Goal: Transaction & Acquisition: Purchase product/service

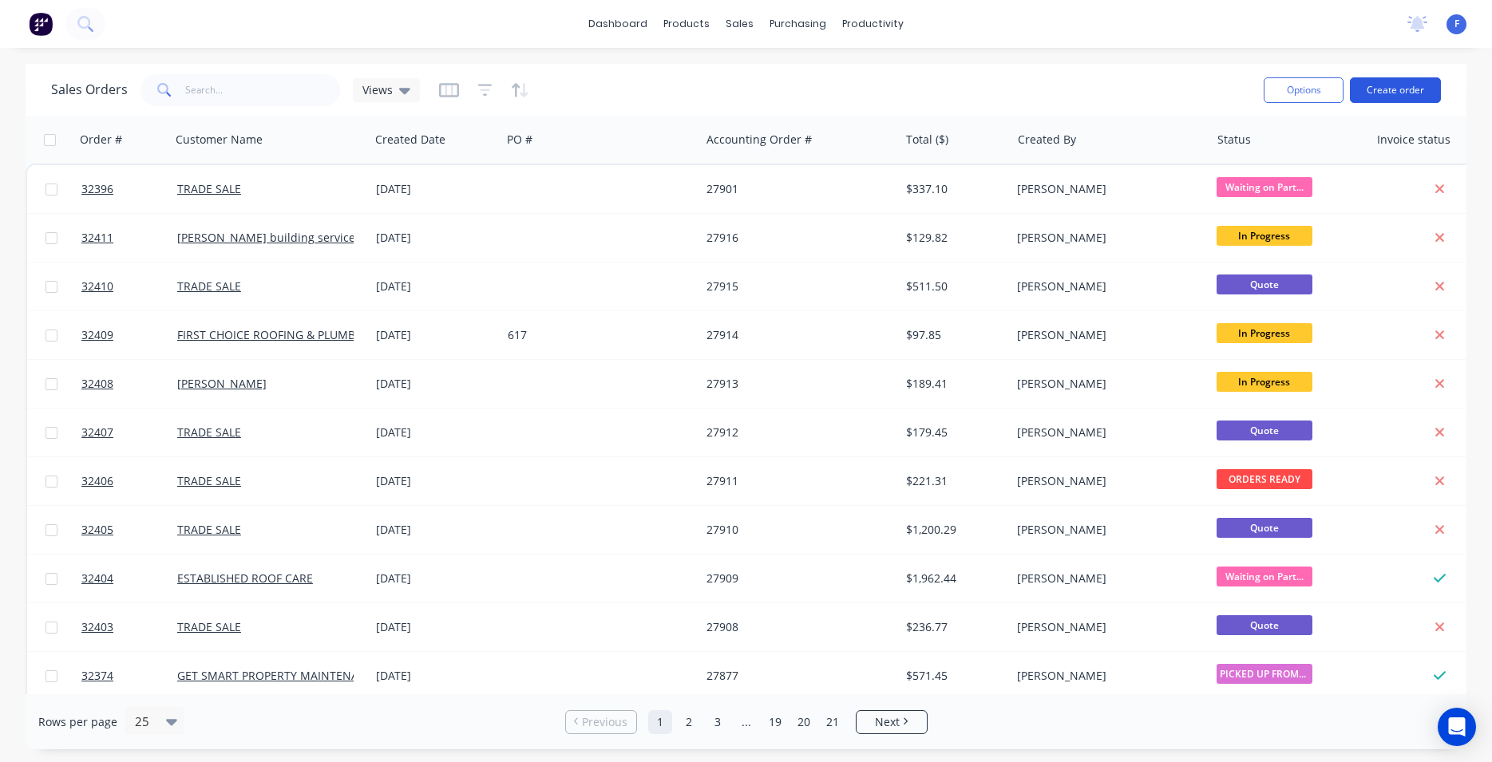
click at [1368, 86] on button "Create order" at bounding box center [1395, 90] width 91 height 26
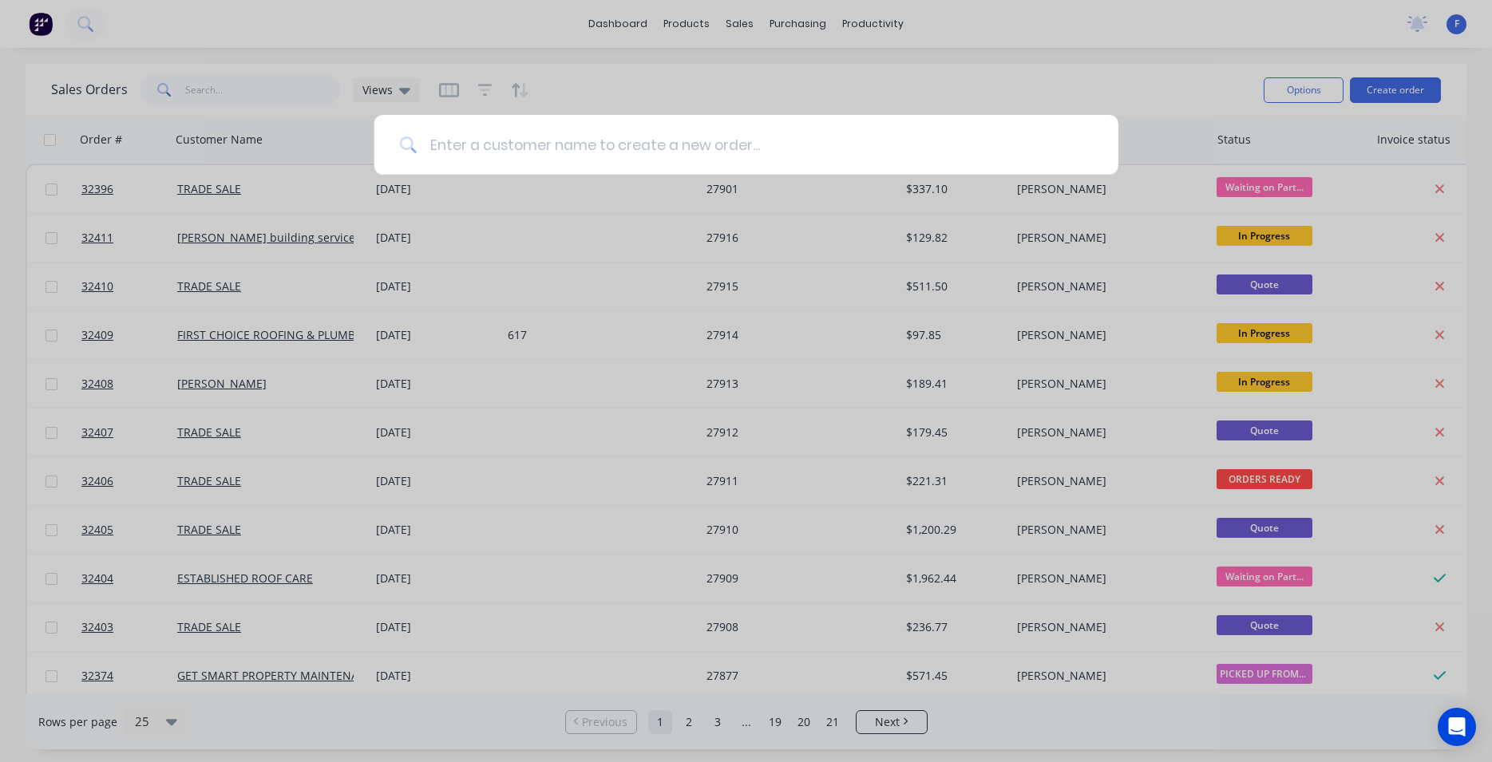
click at [491, 149] on input at bounding box center [755, 145] width 676 height 60
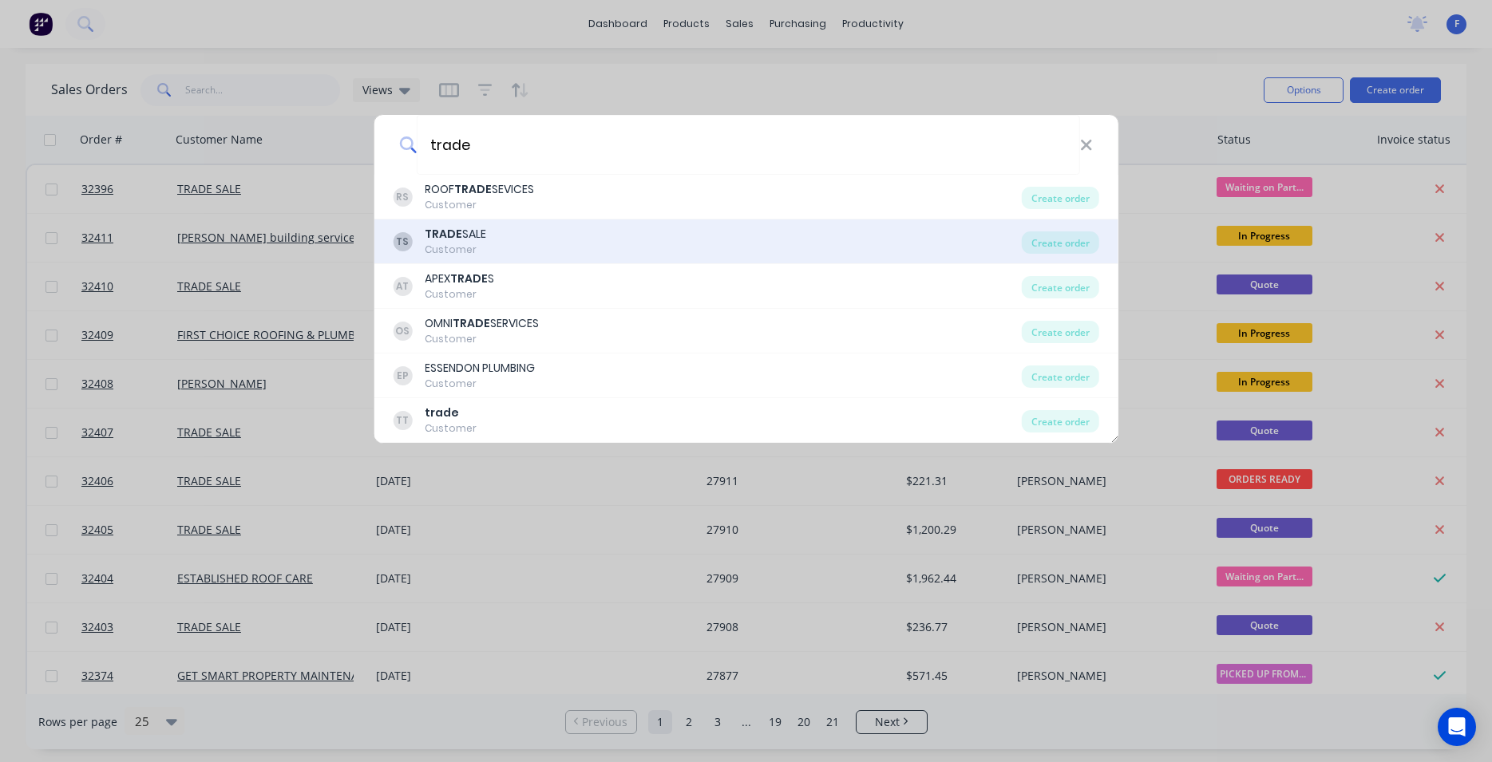
type input "trade"
click at [592, 232] on div "TS TRADE SALE Customer" at bounding box center [707, 241] width 629 height 31
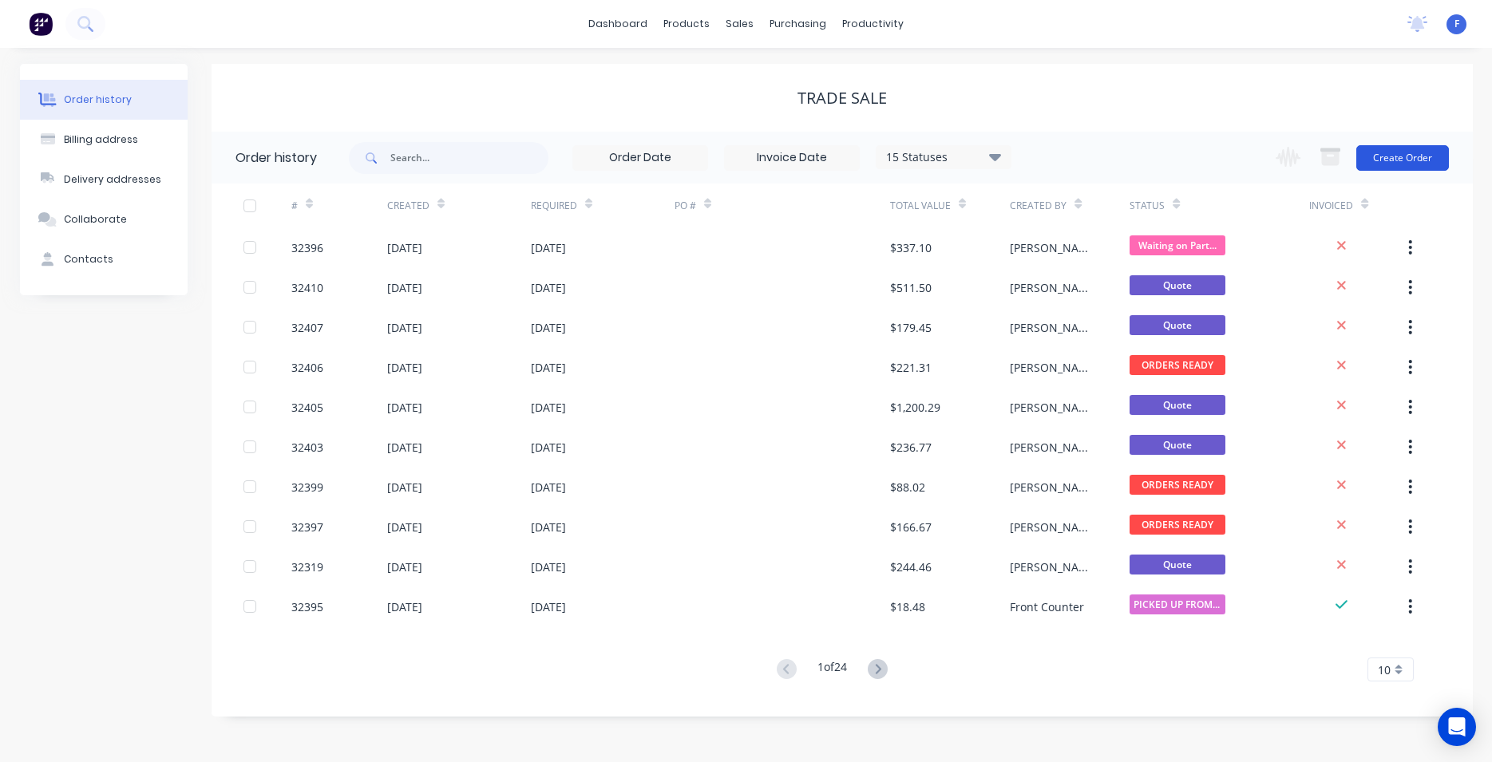
click at [1389, 164] on button "Create Order" at bounding box center [1402, 158] width 93 height 26
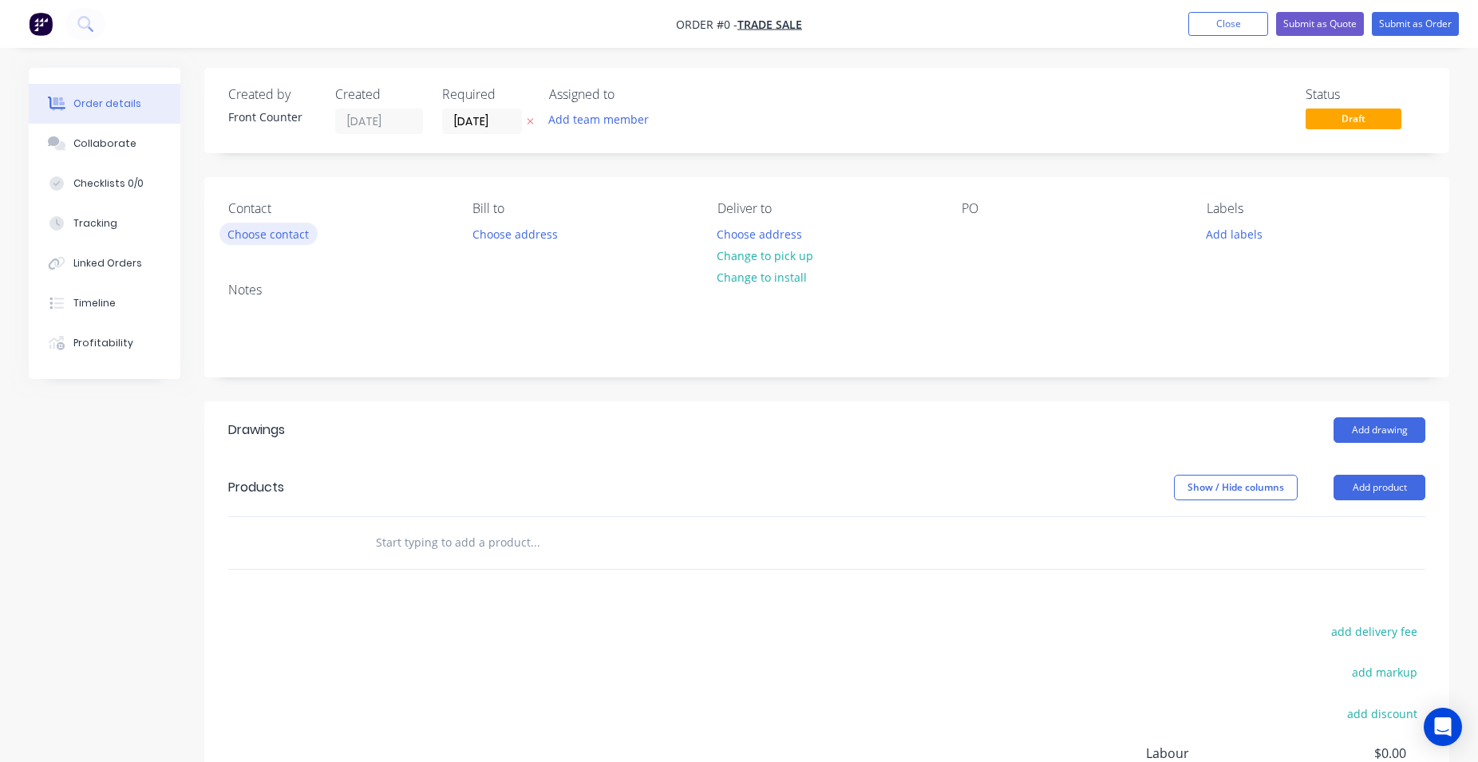
click at [287, 239] on button "Choose contact" at bounding box center [268, 234] width 98 height 22
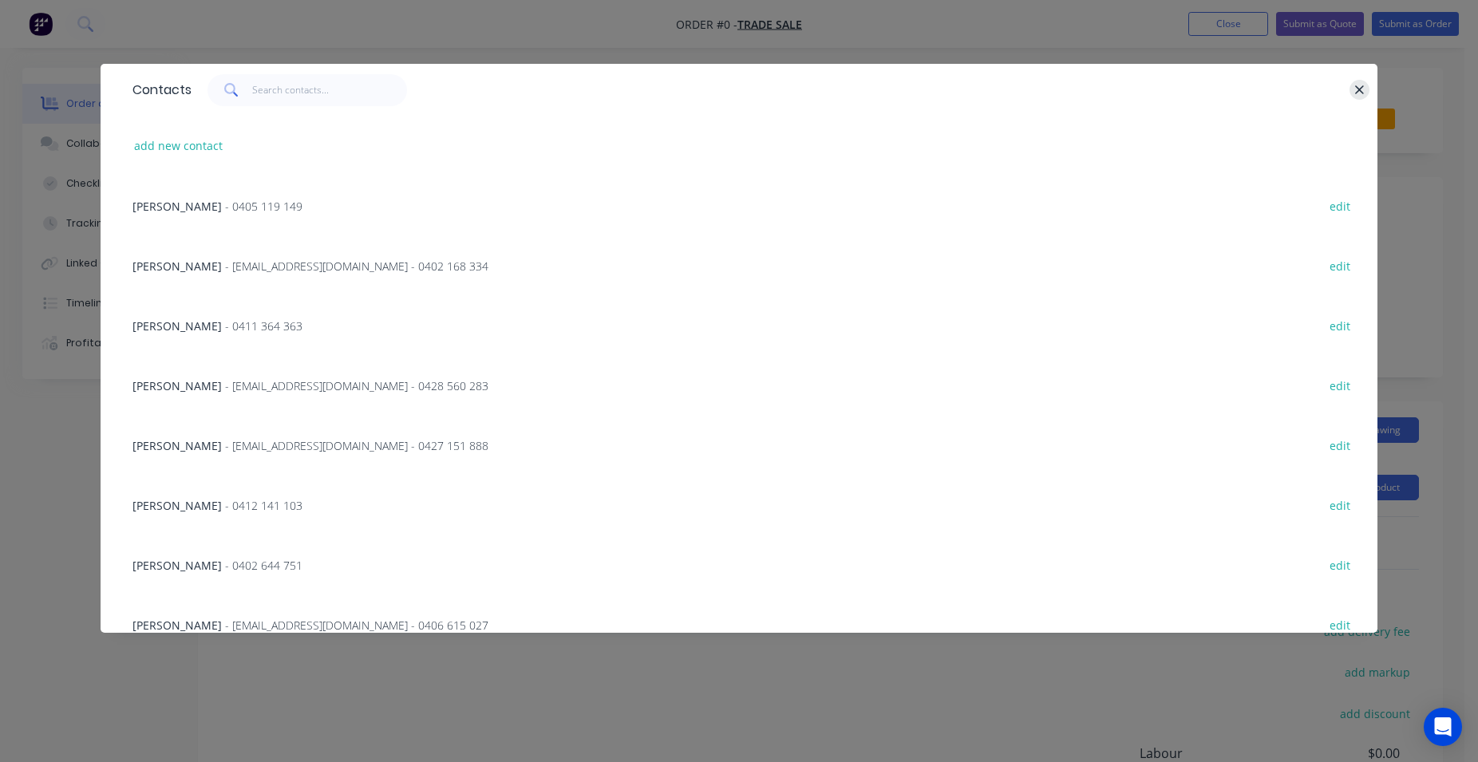
click at [1358, 85] on icon "button" at bounding box center [1359, 90] width 10 height 14
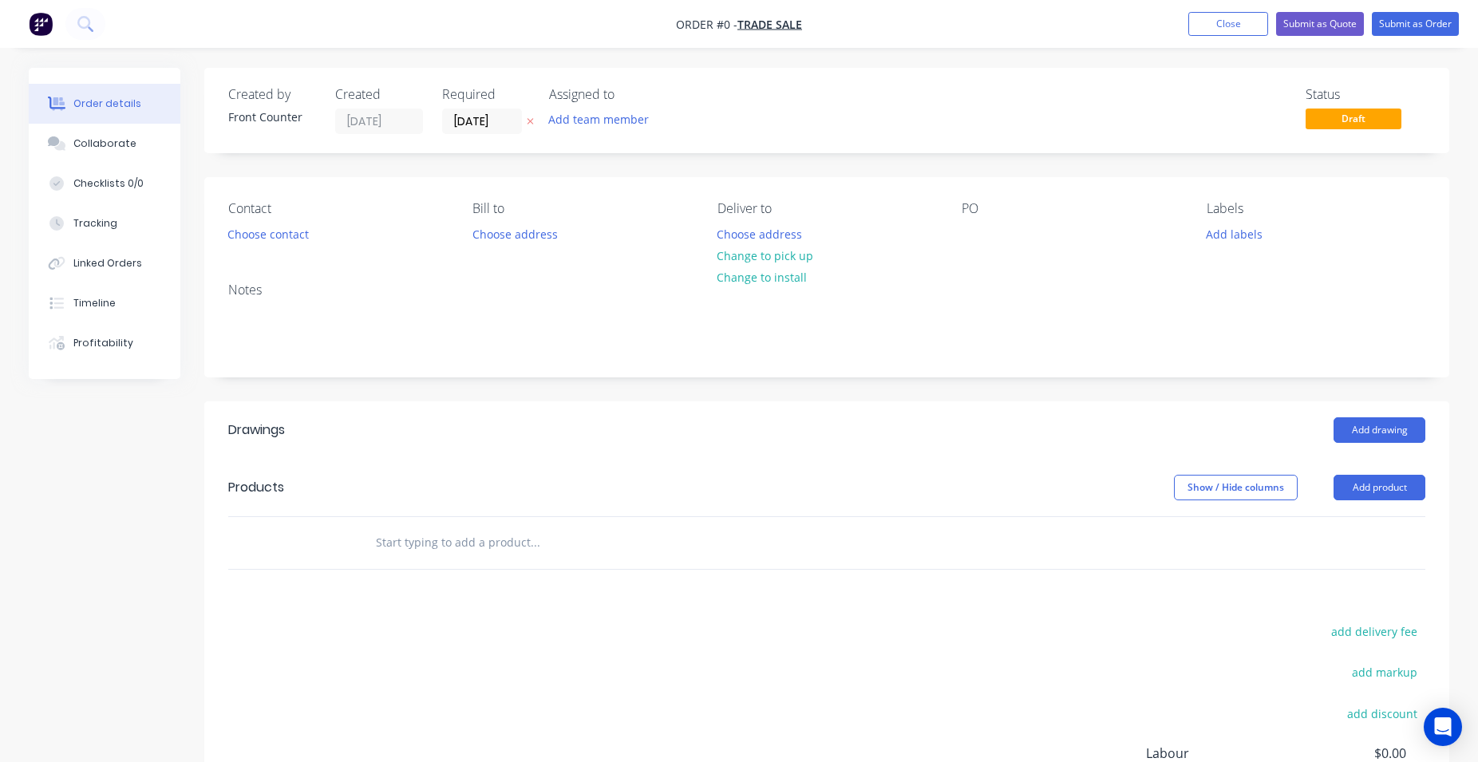
click at [517, 538] on input "text" at bounding box center [534, 543] width 319 height 32
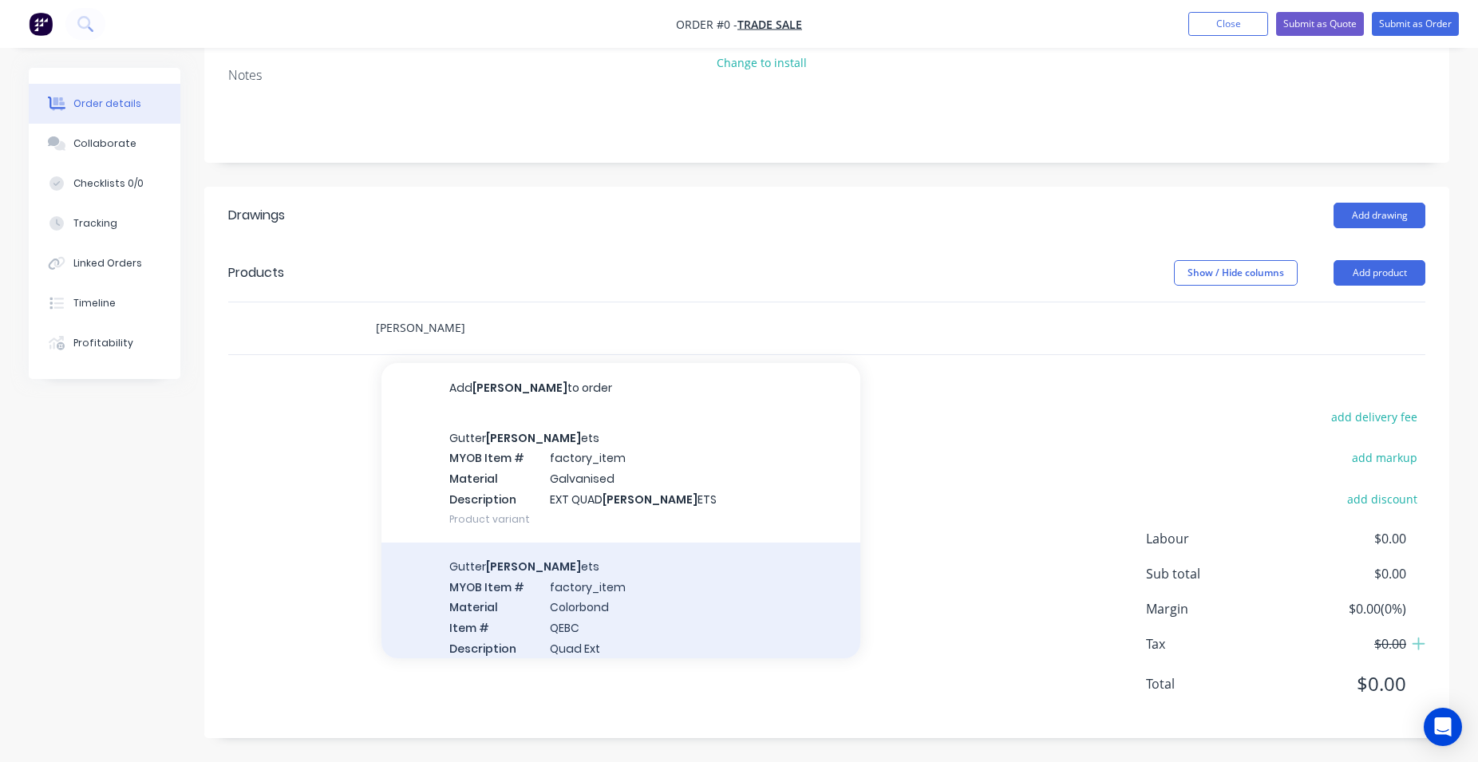
scroll to position [91, 0]
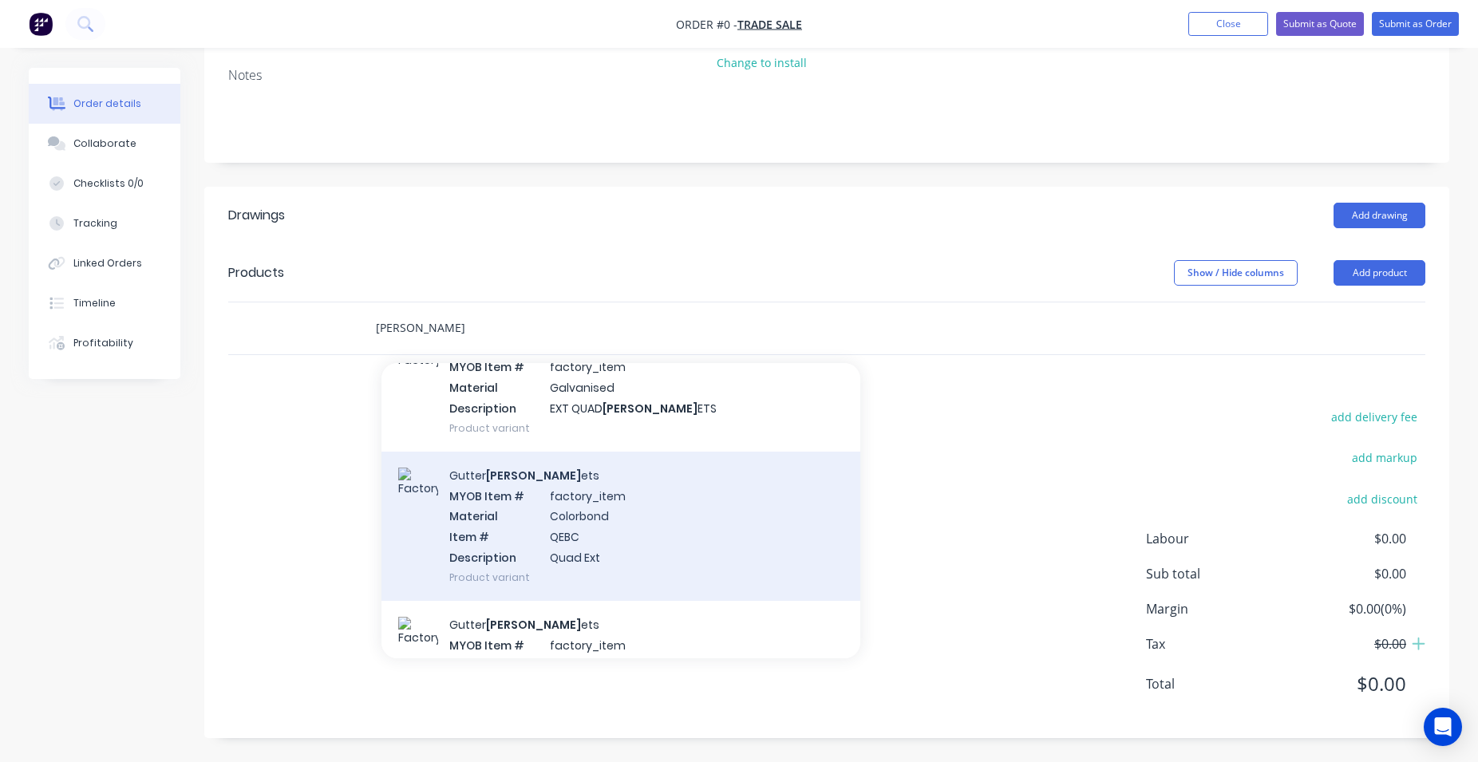
type input "[PERSON_NAME]"
click at [649, 545] on div "Gutter [PERSON_NAME] ets MYOB Item # factory_item Material Colorbond Item # QEB…" at bounding box center [620, 526] width 479 height 149
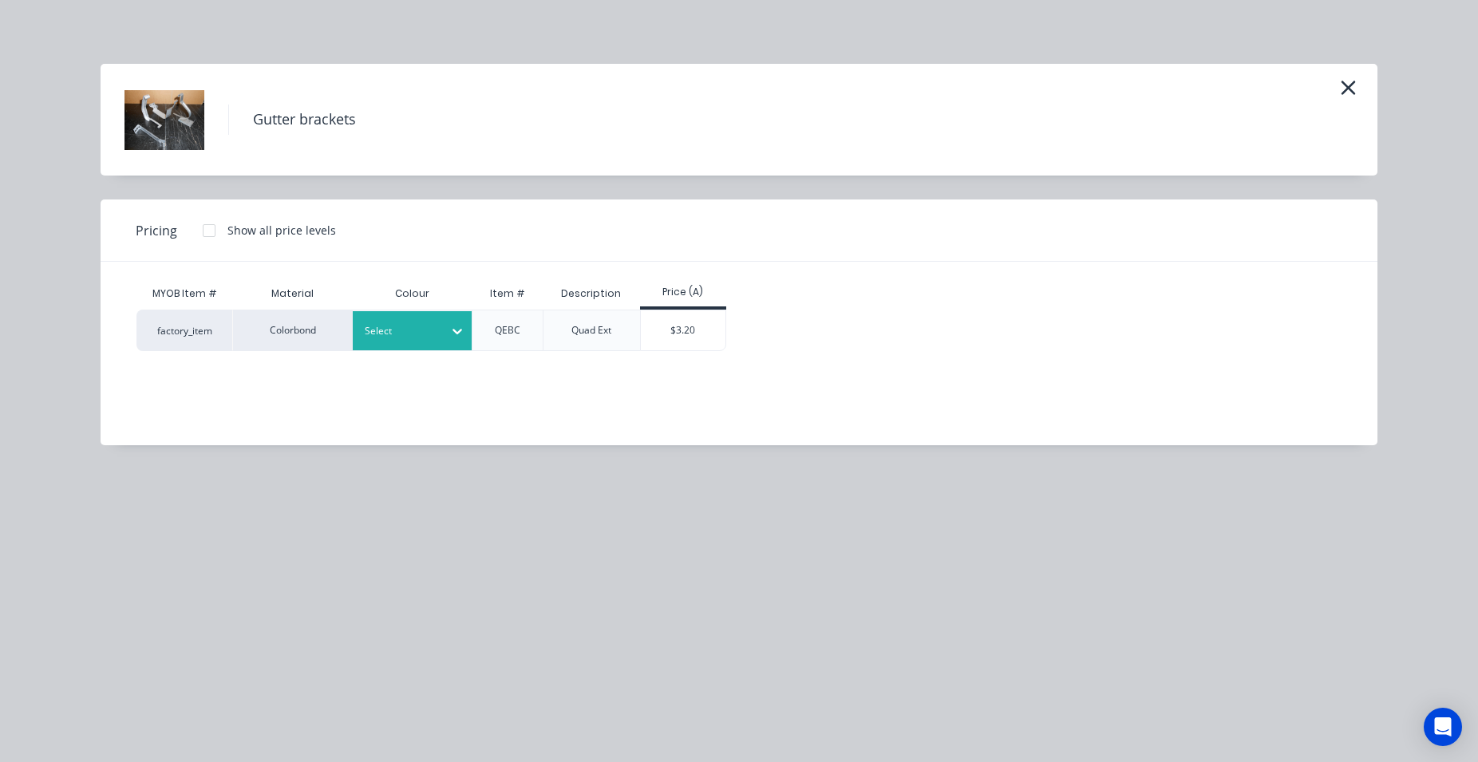
click at [462, 331] on icon at bounding box center [457, 331] width 16 height 16
click at [200, 675] on div "Classic Cream" at bounding box center [100, 690] width 200 height 30
click at [694, 341] on div "$3.20" at bounding box center [683, 330] width 85 height 40
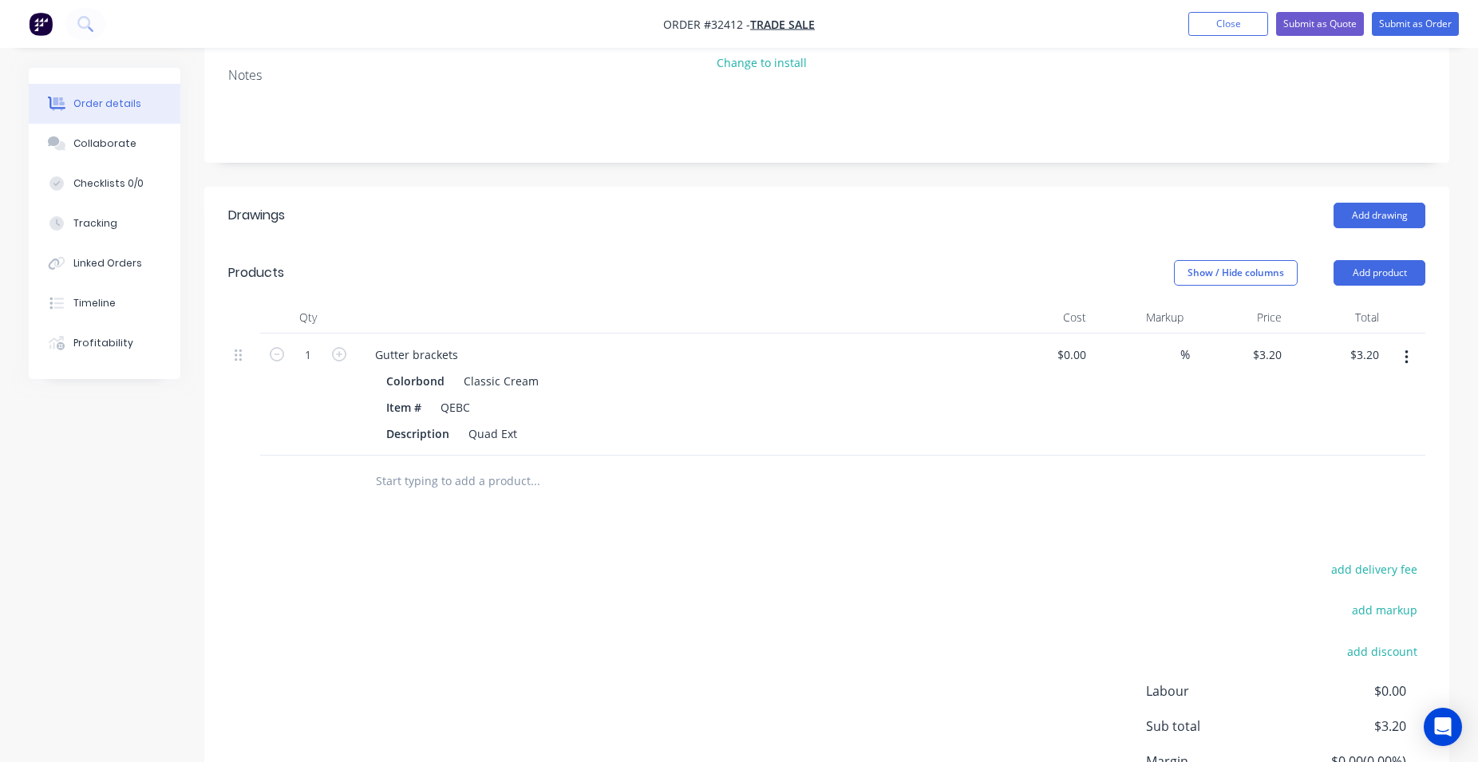
click at [346, 354] on button "button" at bounding box center [339, 353] width 21 height 17
type input "2"
type input "$6.40"
click at [346, 354] on button "button" at bounding box center [339, 353] width 21 height 17
type input "3"
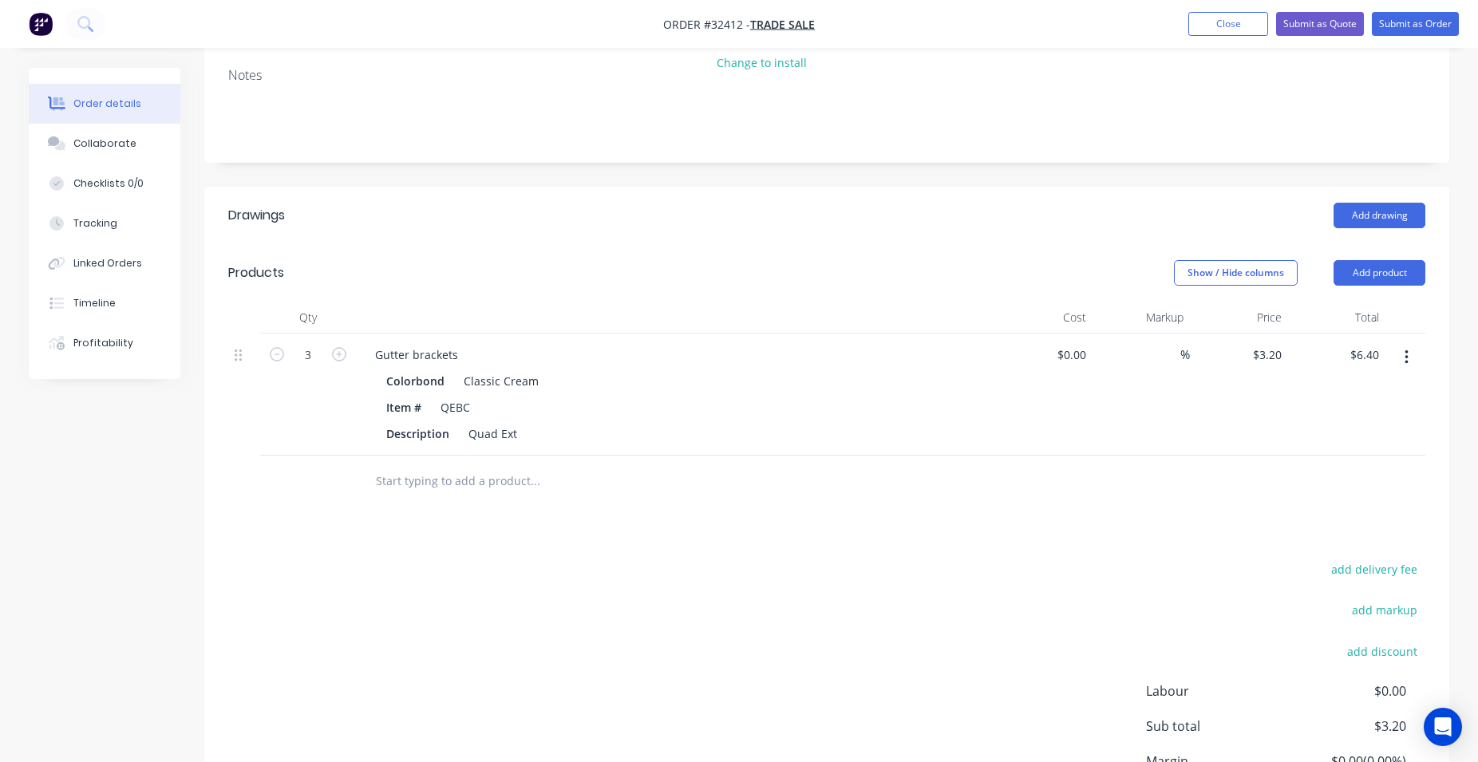
type input "$9.60"
click at [346, 354] on button "button" at bounding box center [339, 353] width 21 height 17
type input "4"
type input "$12.80"
click at [346, 354] on button "button" at bounding box center [339, 353] width 21 height 17
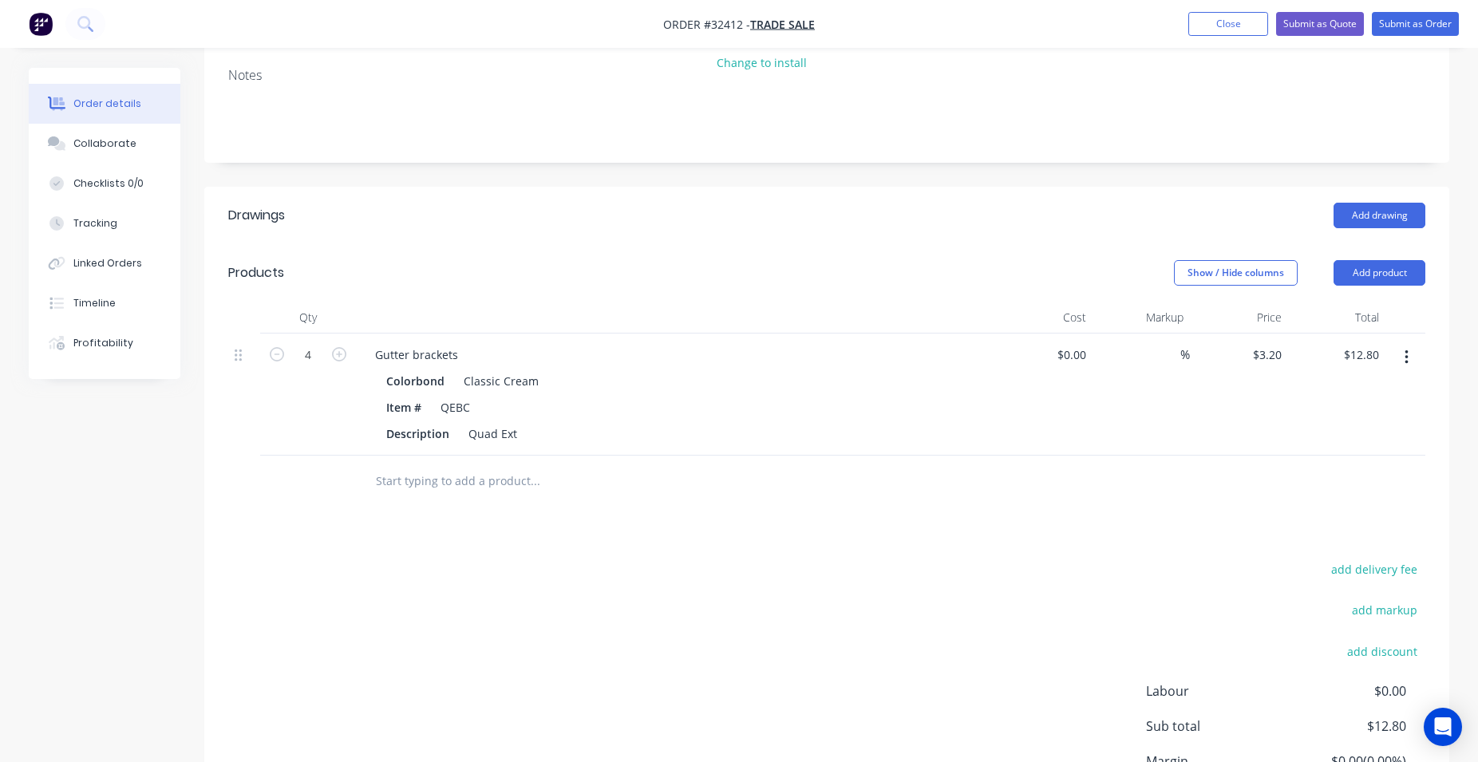
type input "5"
type input "$16.00"
click at [508, 489] on input "text" at bounding box center [534, 481] width 319 height 32
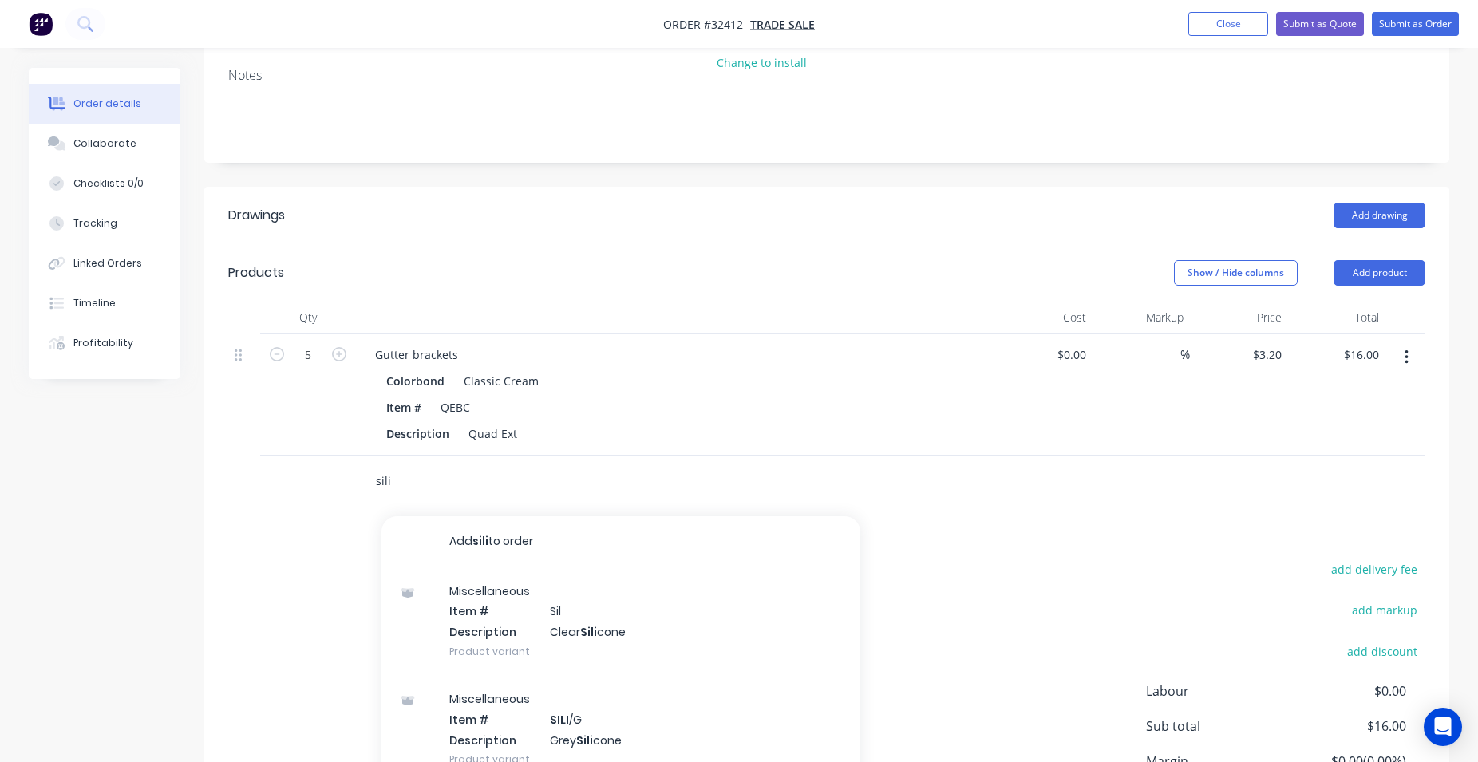
scroll to position [367, 0]
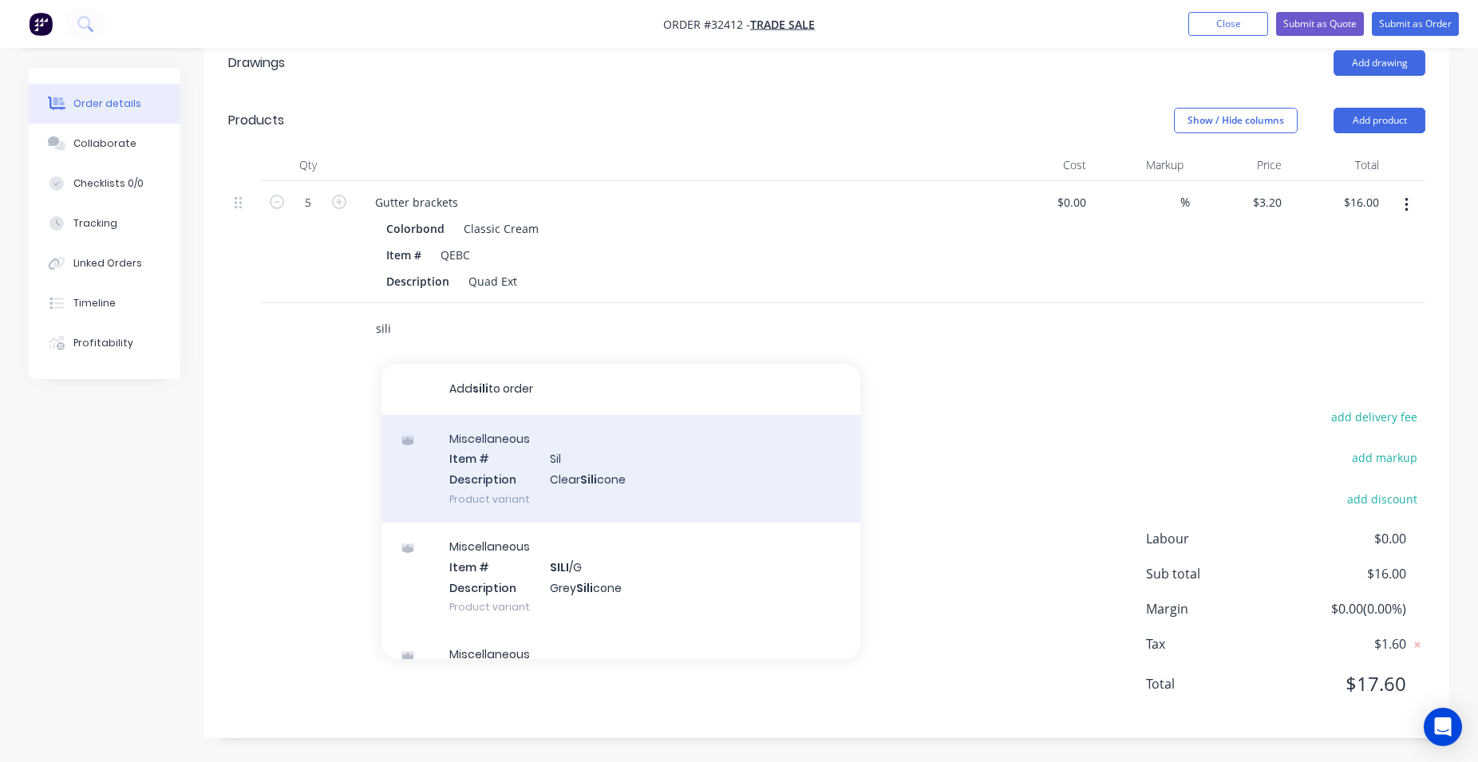
type input "sili"
click at [679, 476] on div "Miscellaneous Item # Sil Description Clear Sili cone Product variant" at bounding box center [620, 469] width 479 height 108
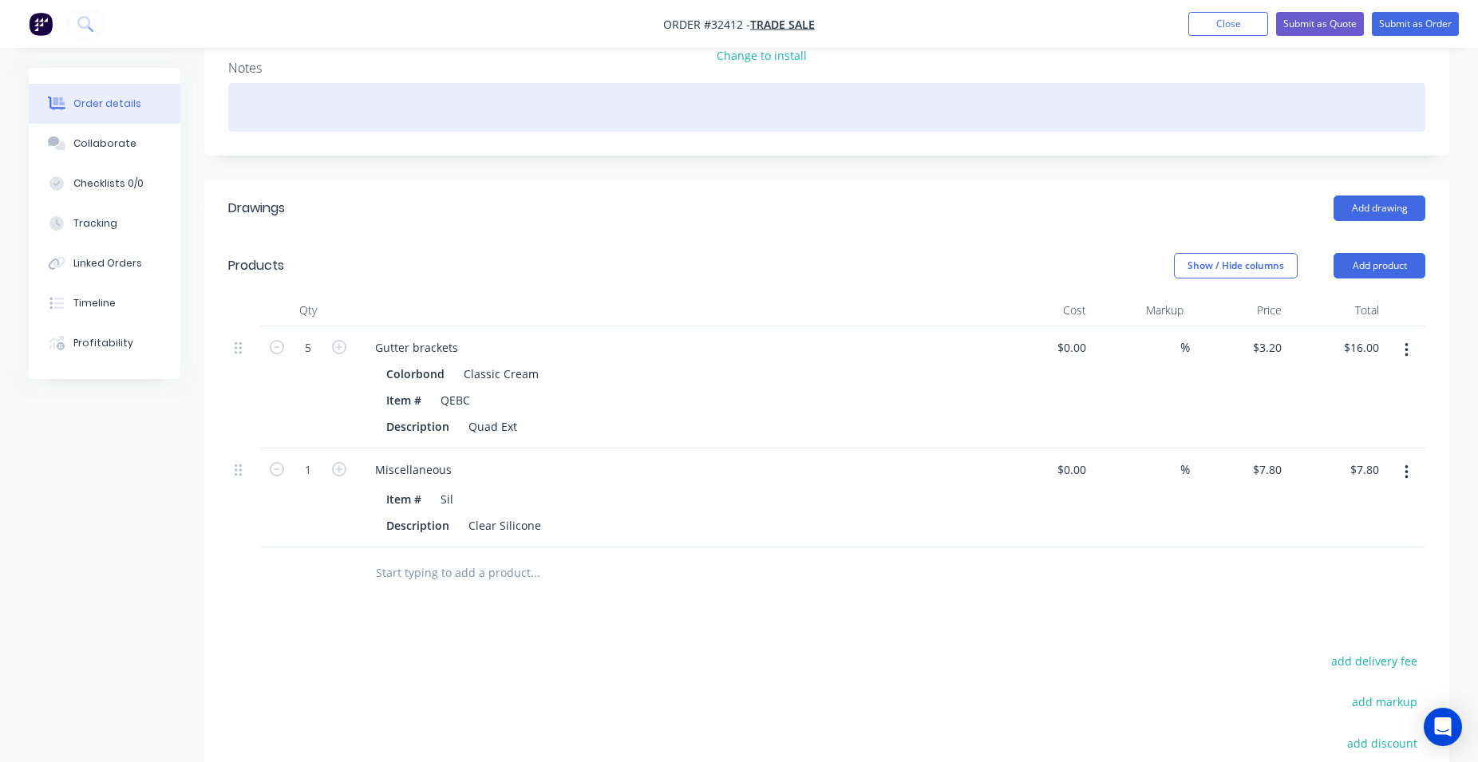
scroll to position [140, 0]
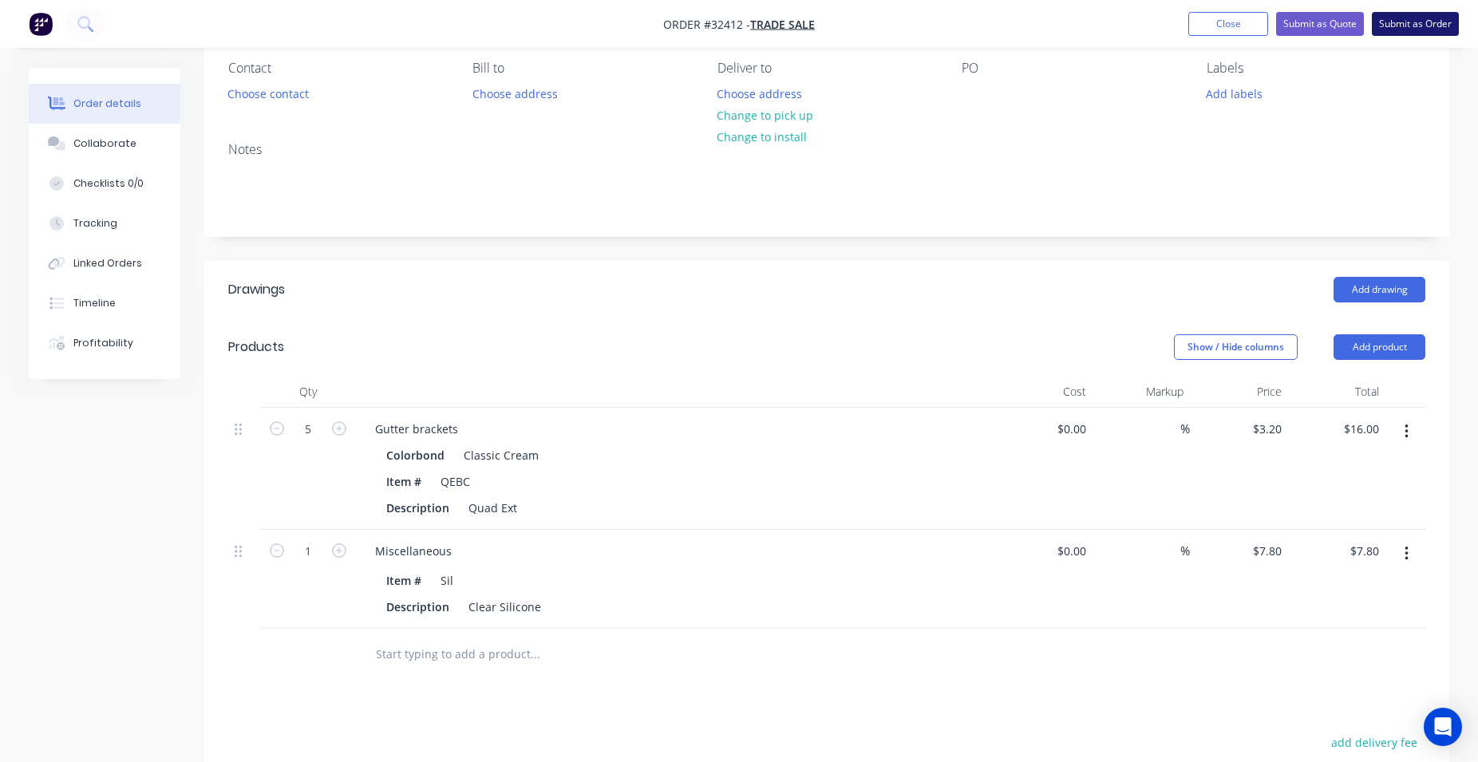
click at [1409, 23] on button "Submit as Order" at bounding box center [1415, 24] width 87 height 24
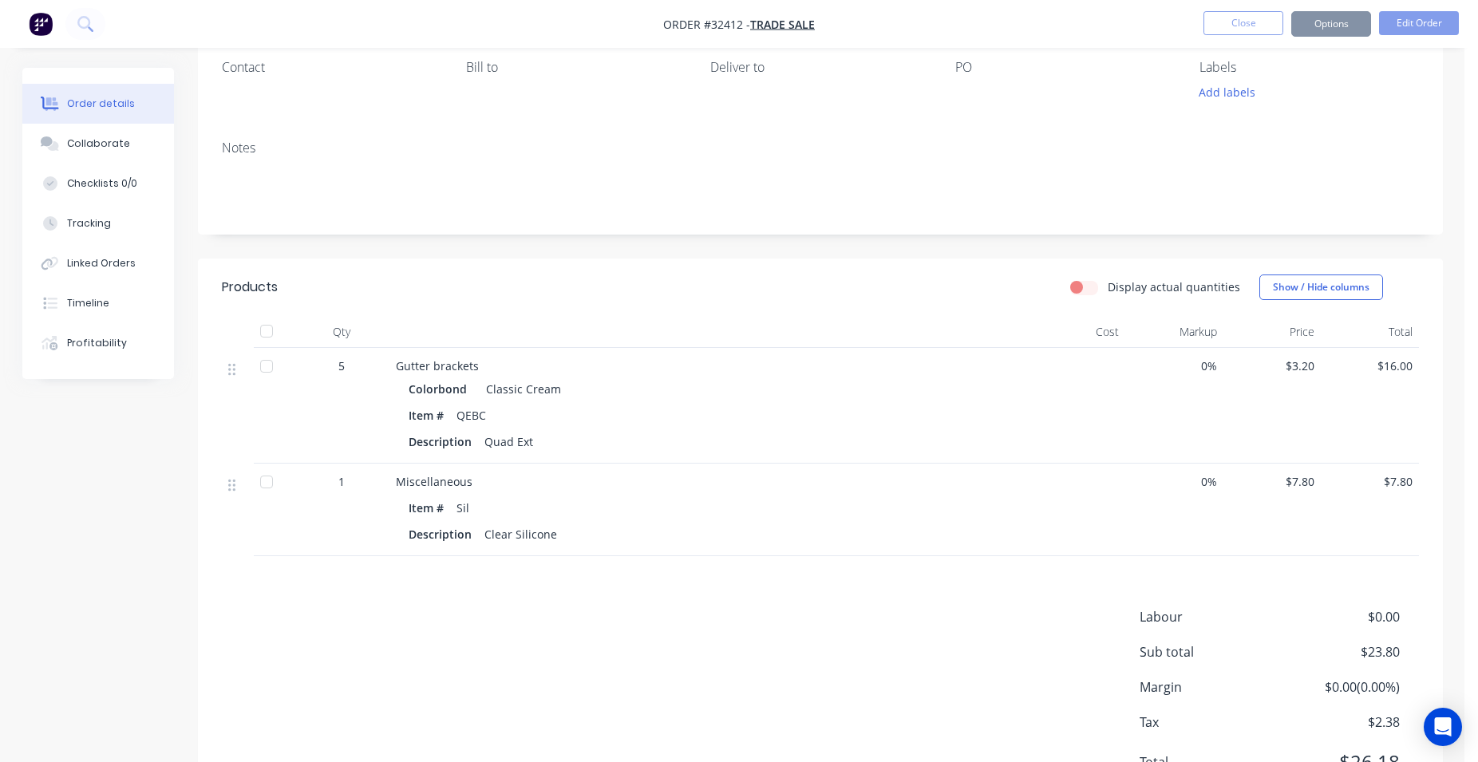
scroll to position [0, 0]
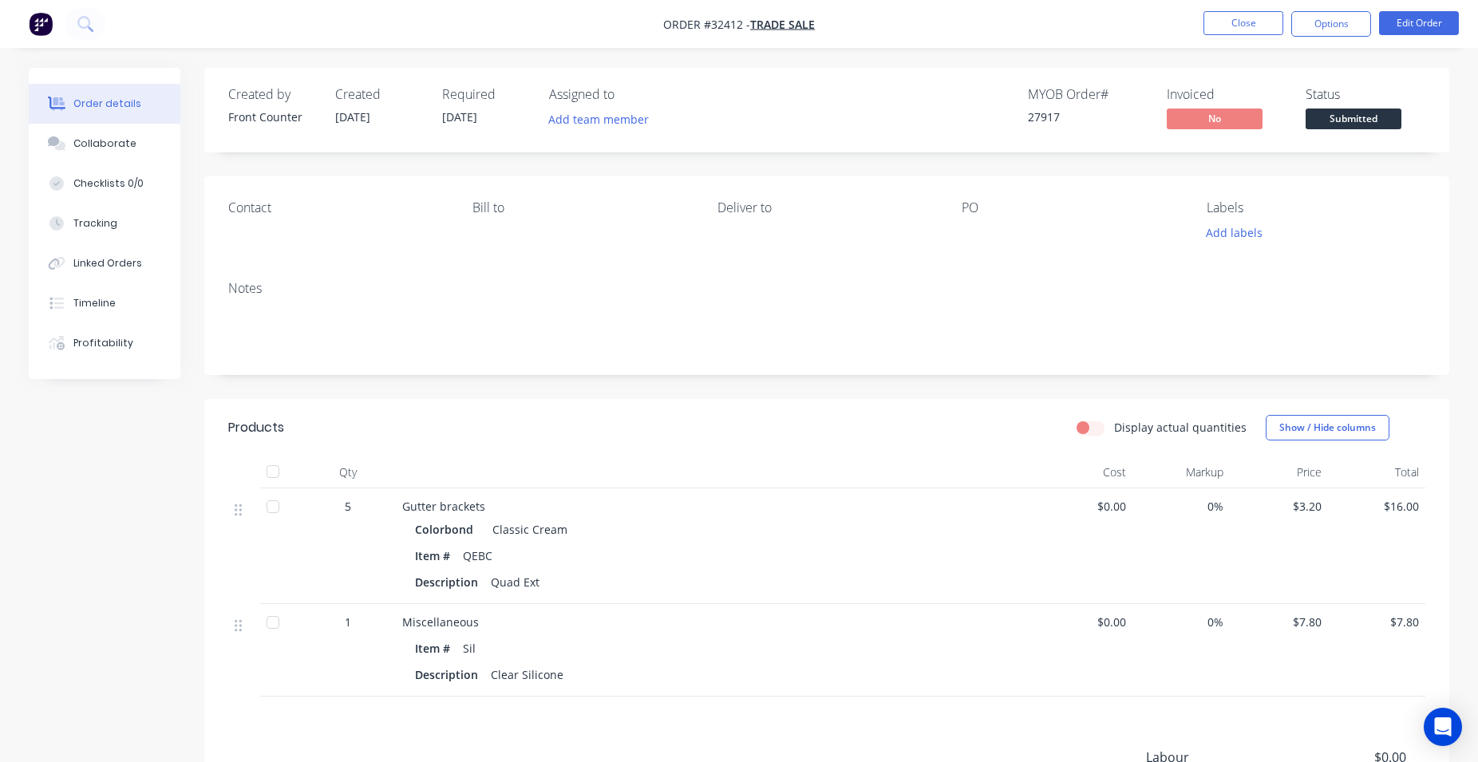
click at [1361, 124] on span "Submitted" at bounding box center [1354, 119] width 96 height 20
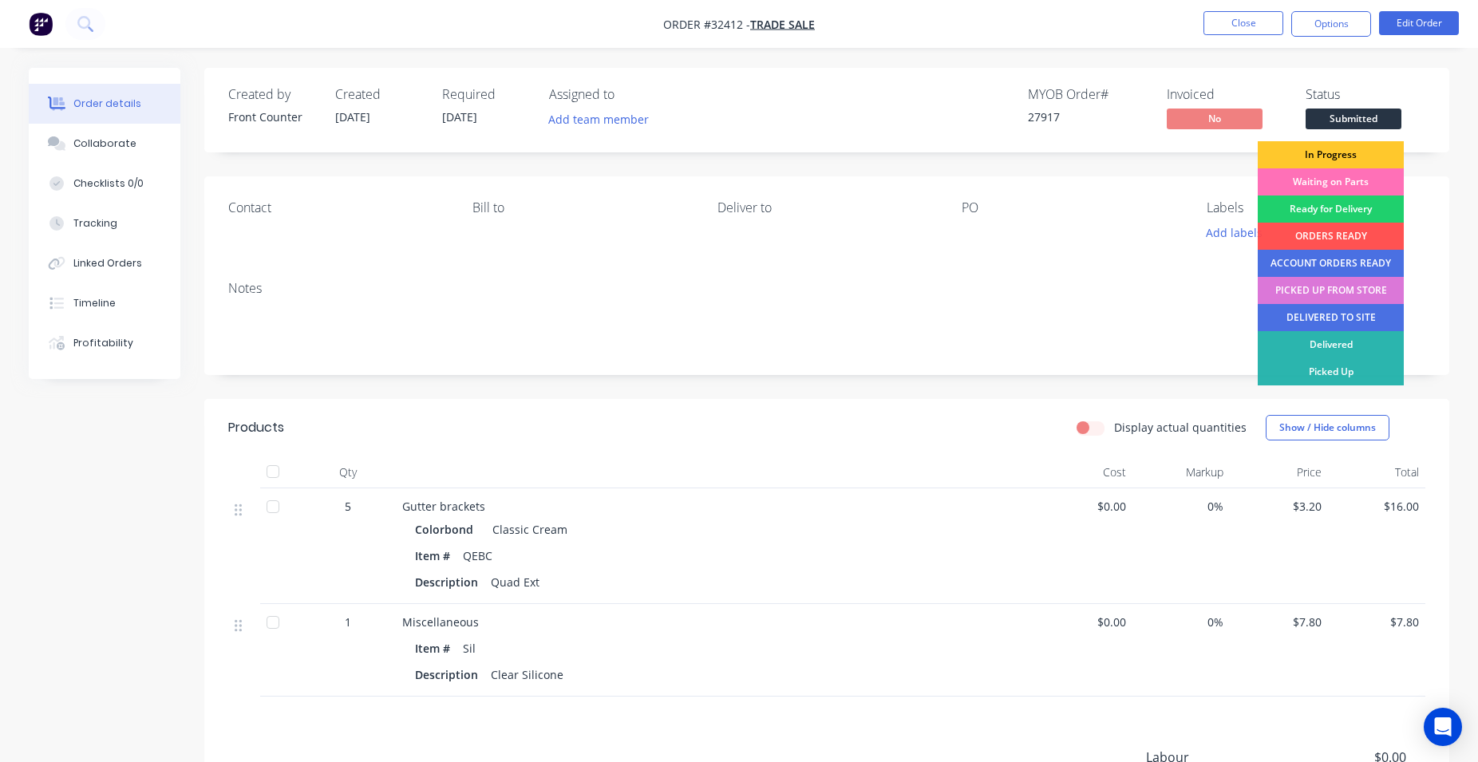
click at [1344, 154] on div "In Progress" at bounding box center [1331, 154] width 146 height 27
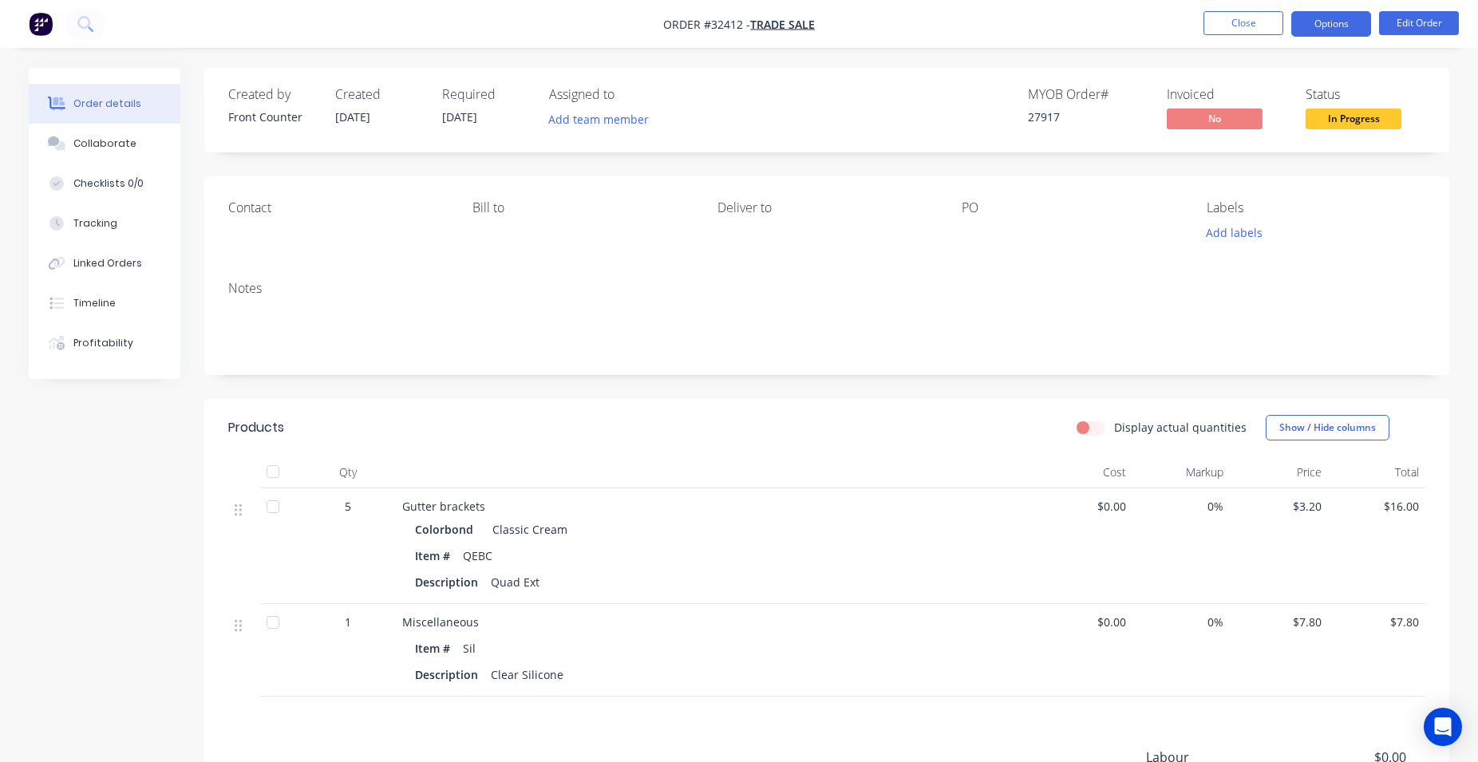
click at [1334, 25] on button "Options" at bounding box center [1331, 24] width 80 height 26
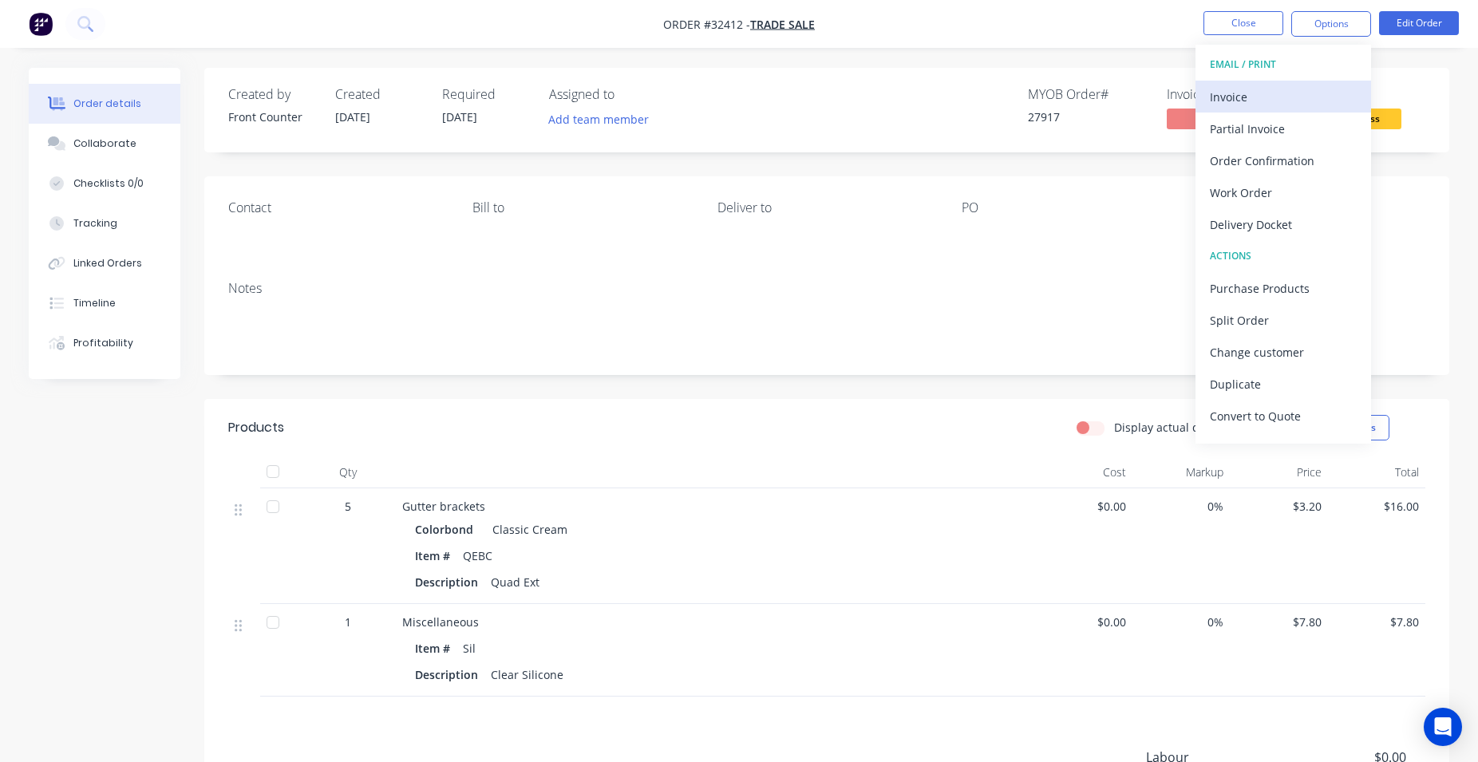
click at [1293, 93] on div "Invoice" at bounding box center [1283, 96] width 147 height 23
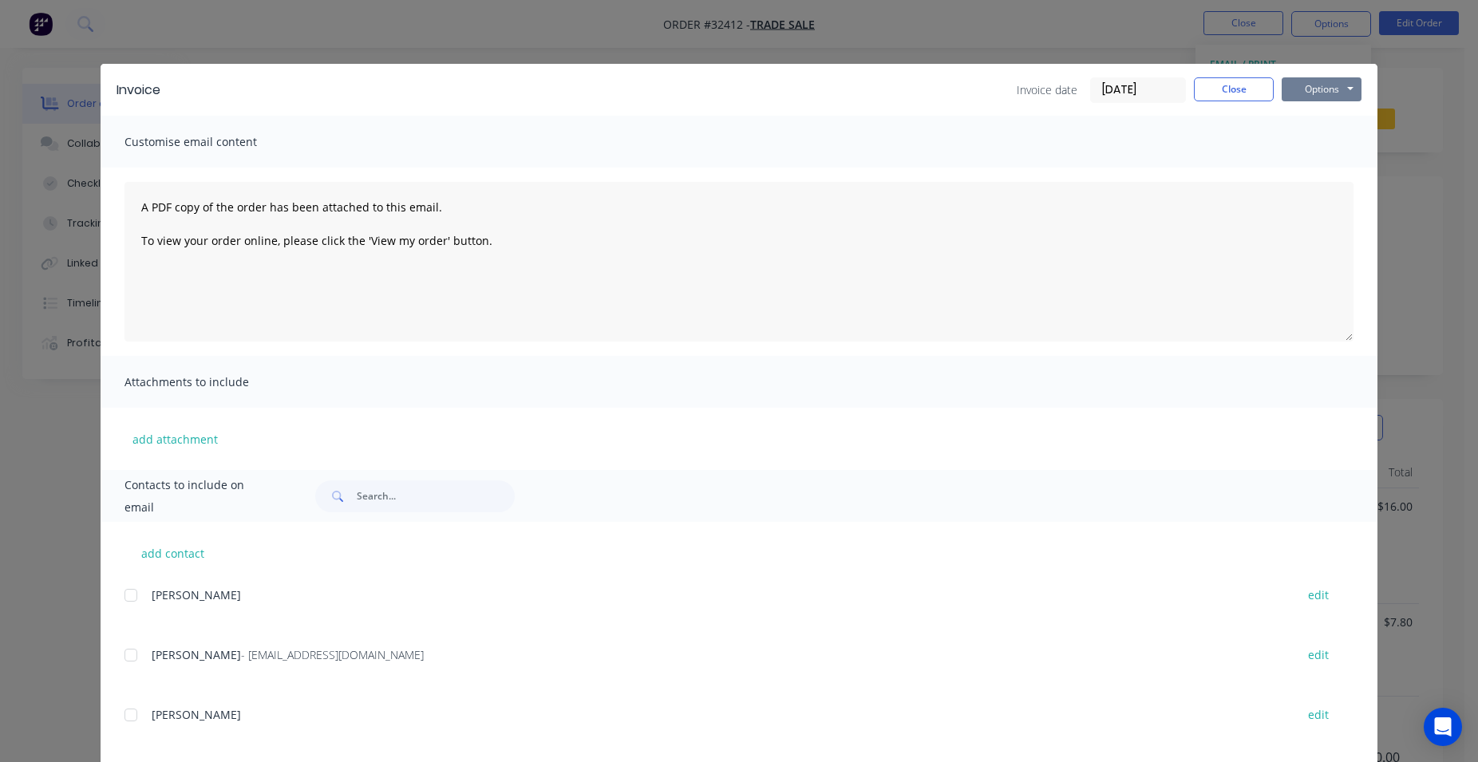
click at [1316, 90] on button "Options" at bounding box center [1322, 89] width 80 height 24
click at [1327, 148] on button "Print" at bounding box center [1333, 144] width 102 height 26
click at [1240, 95] on button "Close" at bounding box center [1234, 89] width 80 height 24
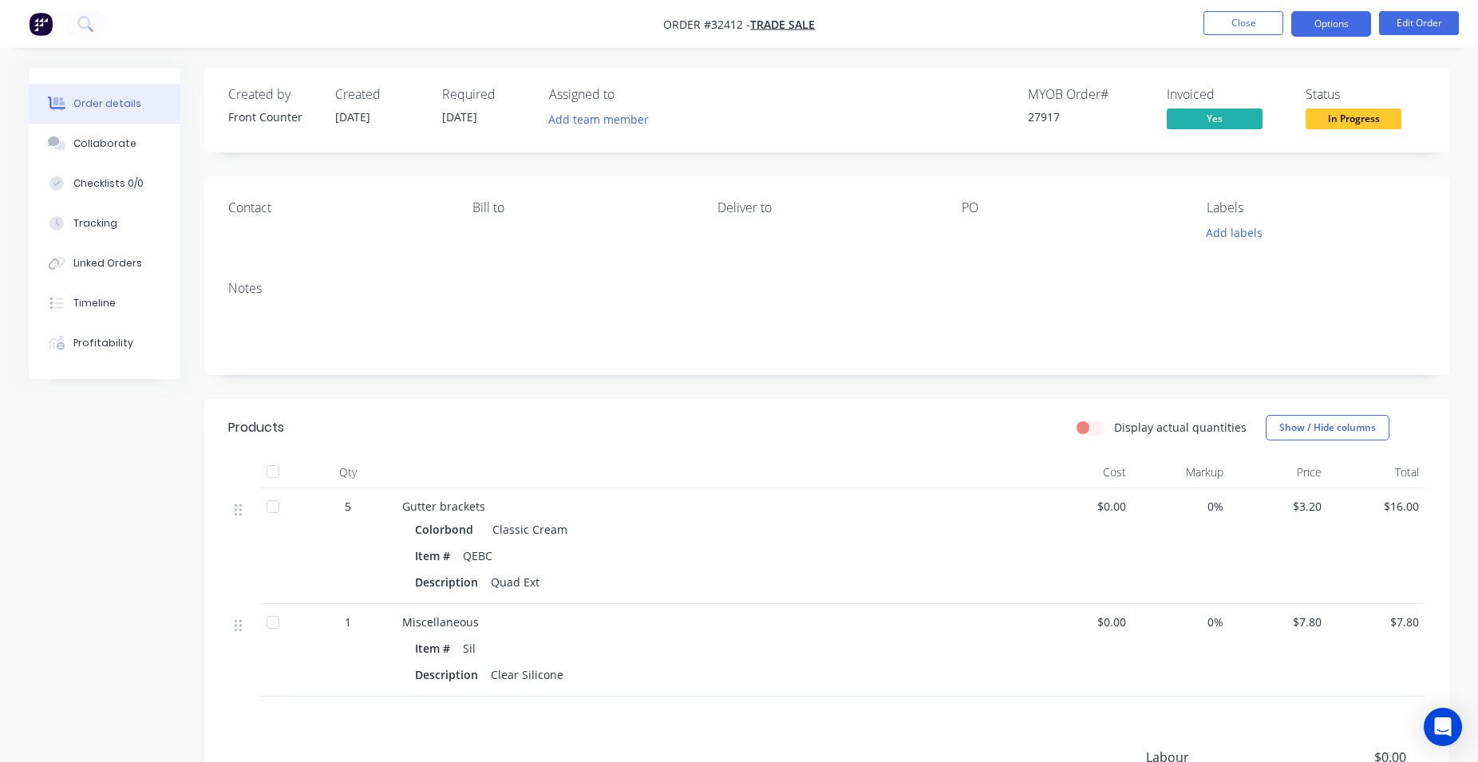
click at [1307, 19] on button "Options" at bounding box center [1331, 24] width 80 height 26
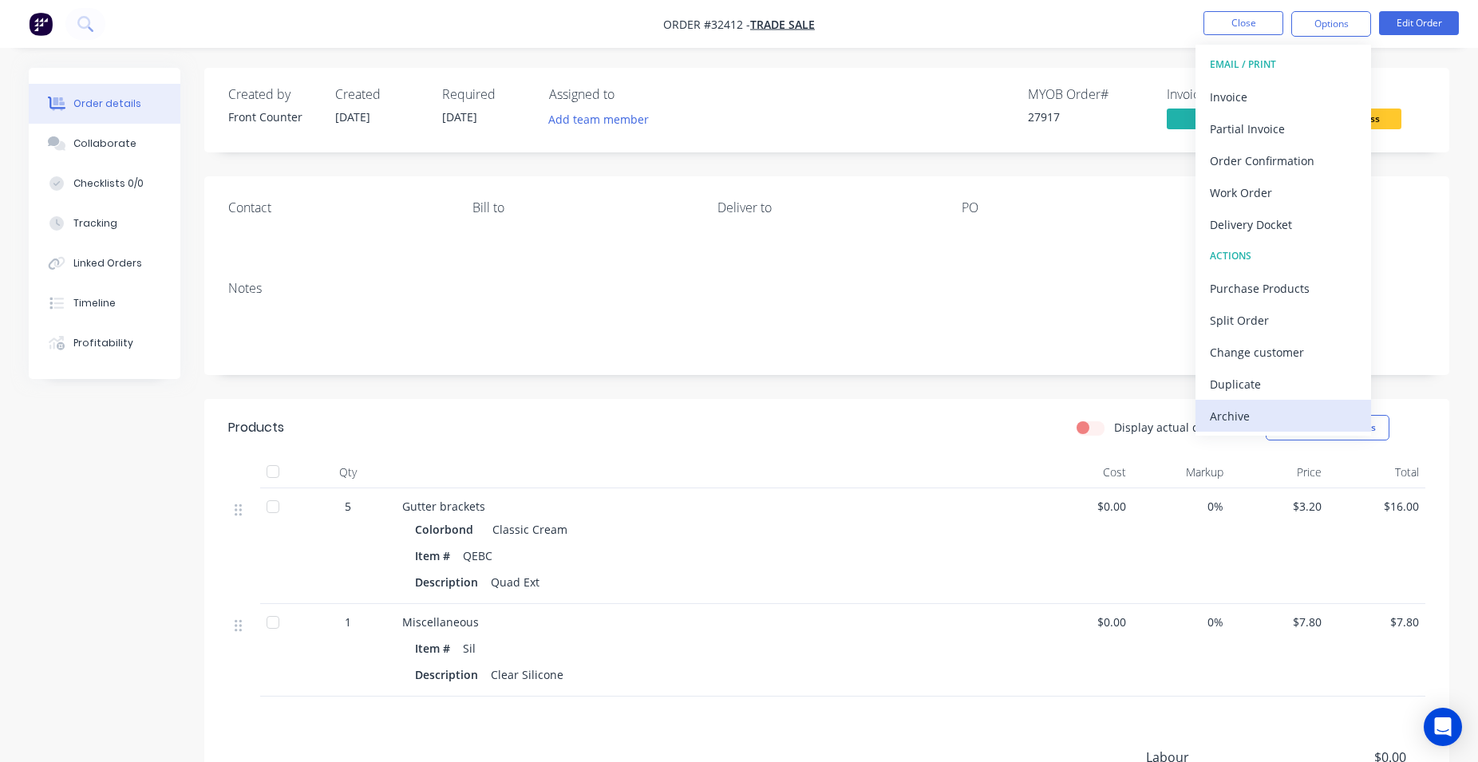
click at [1294, 417] on div "Archive" at bounding box center [1283, 416] width 147 height 23
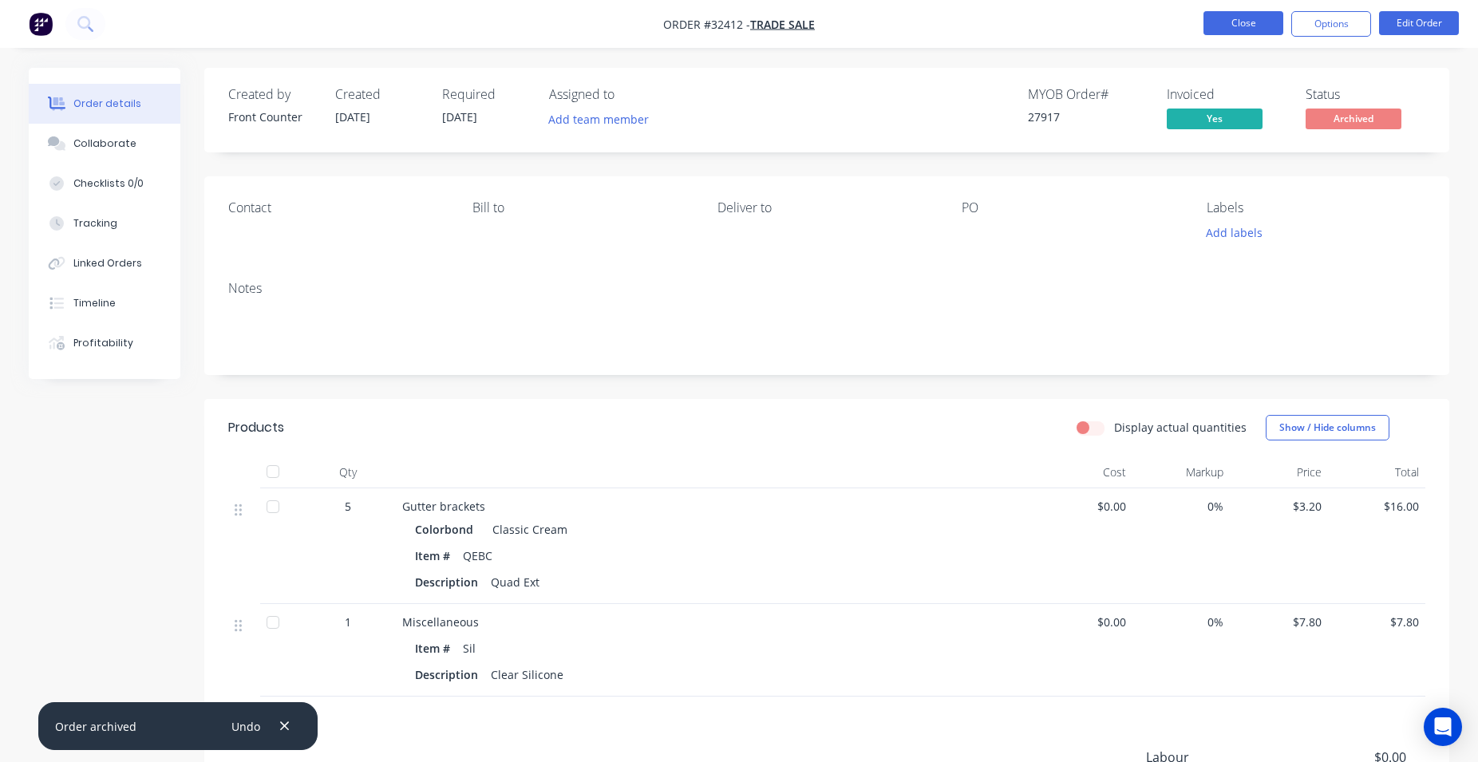
click at [1239, 21] on button "Close" at bounding box center [1243, 23] width 80 height 24
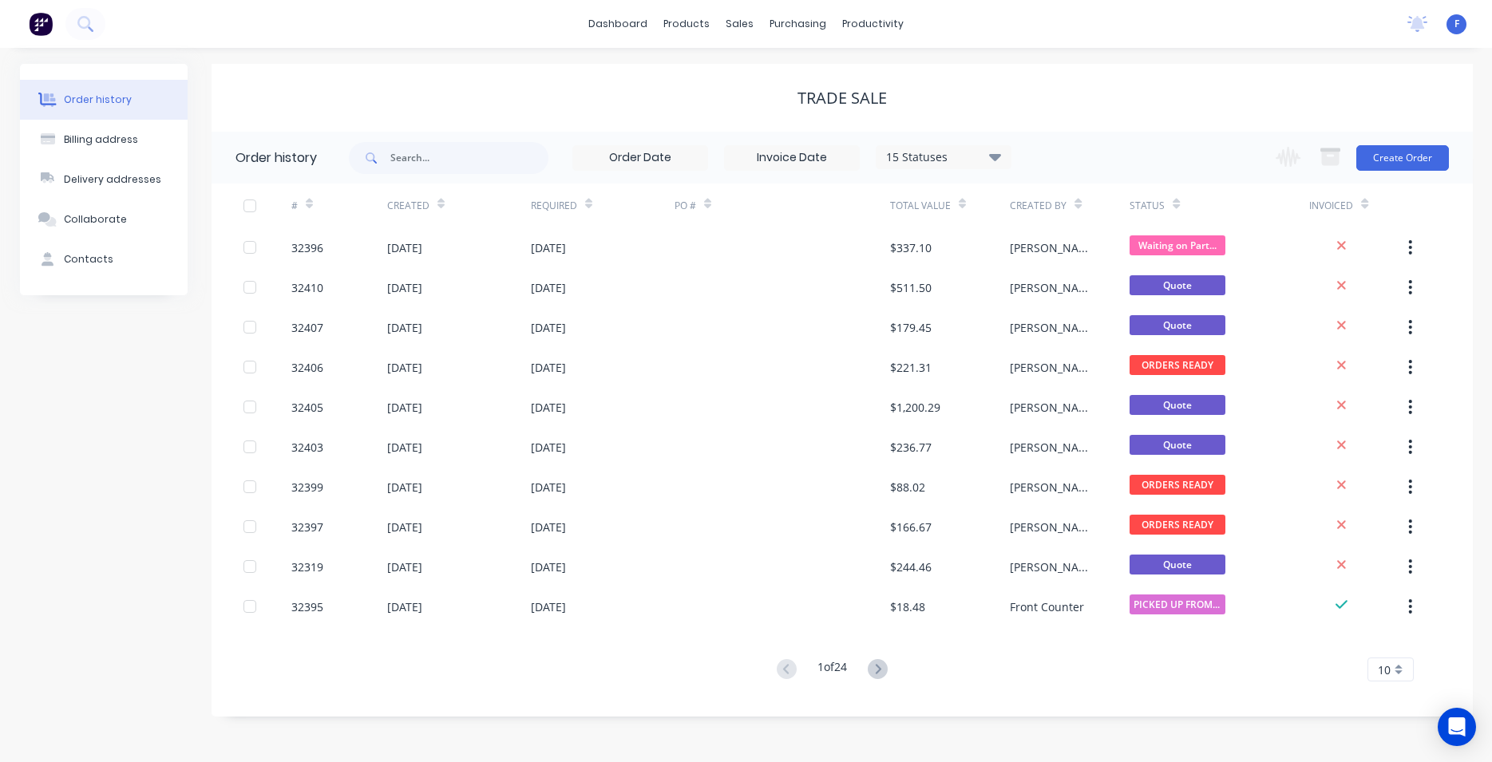
click at [45, 27] on img at bounding box center [41, 24] width 24 height 24
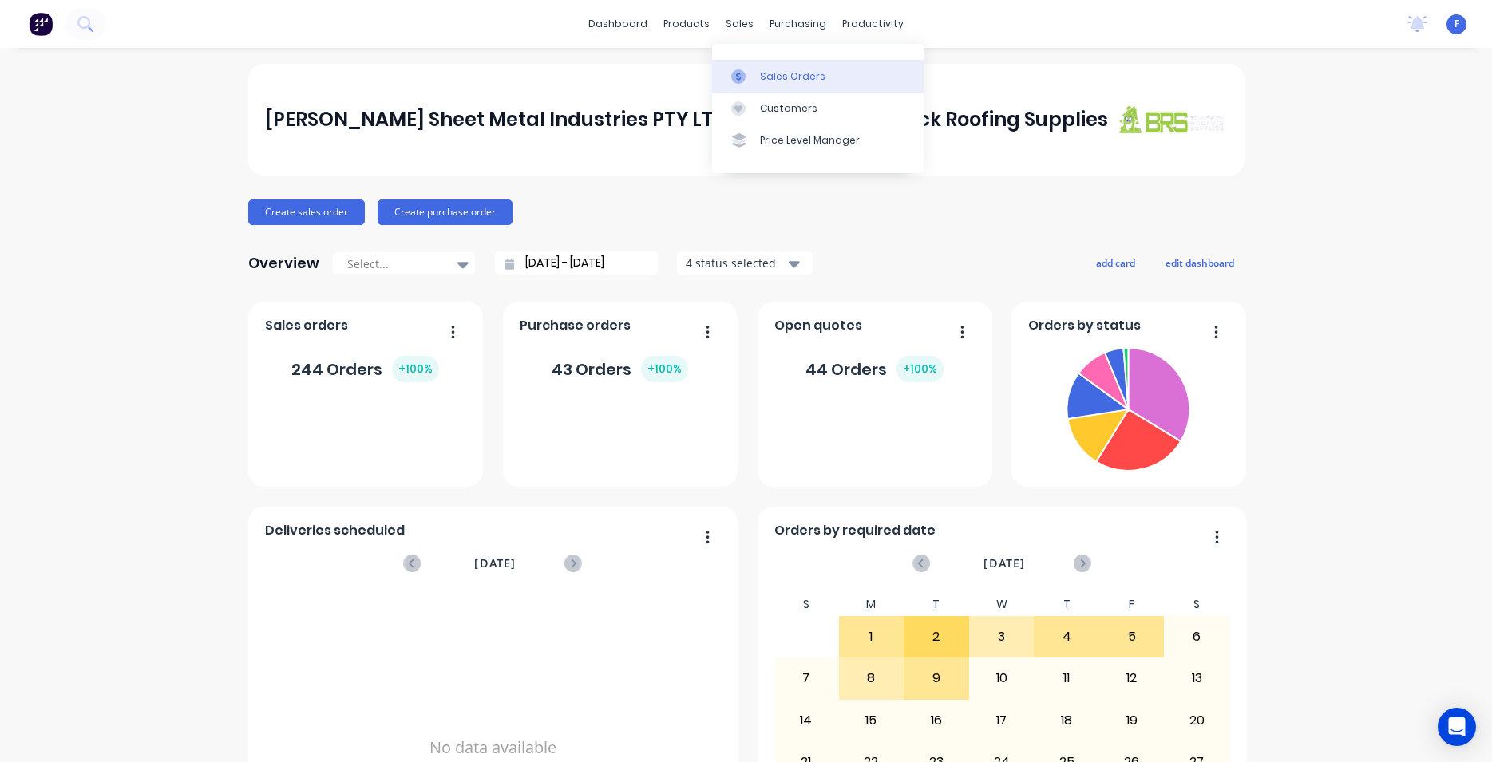
click at [784, 70] on div "Sales Orders" at bounding box center [792, 76] width 65 height 14
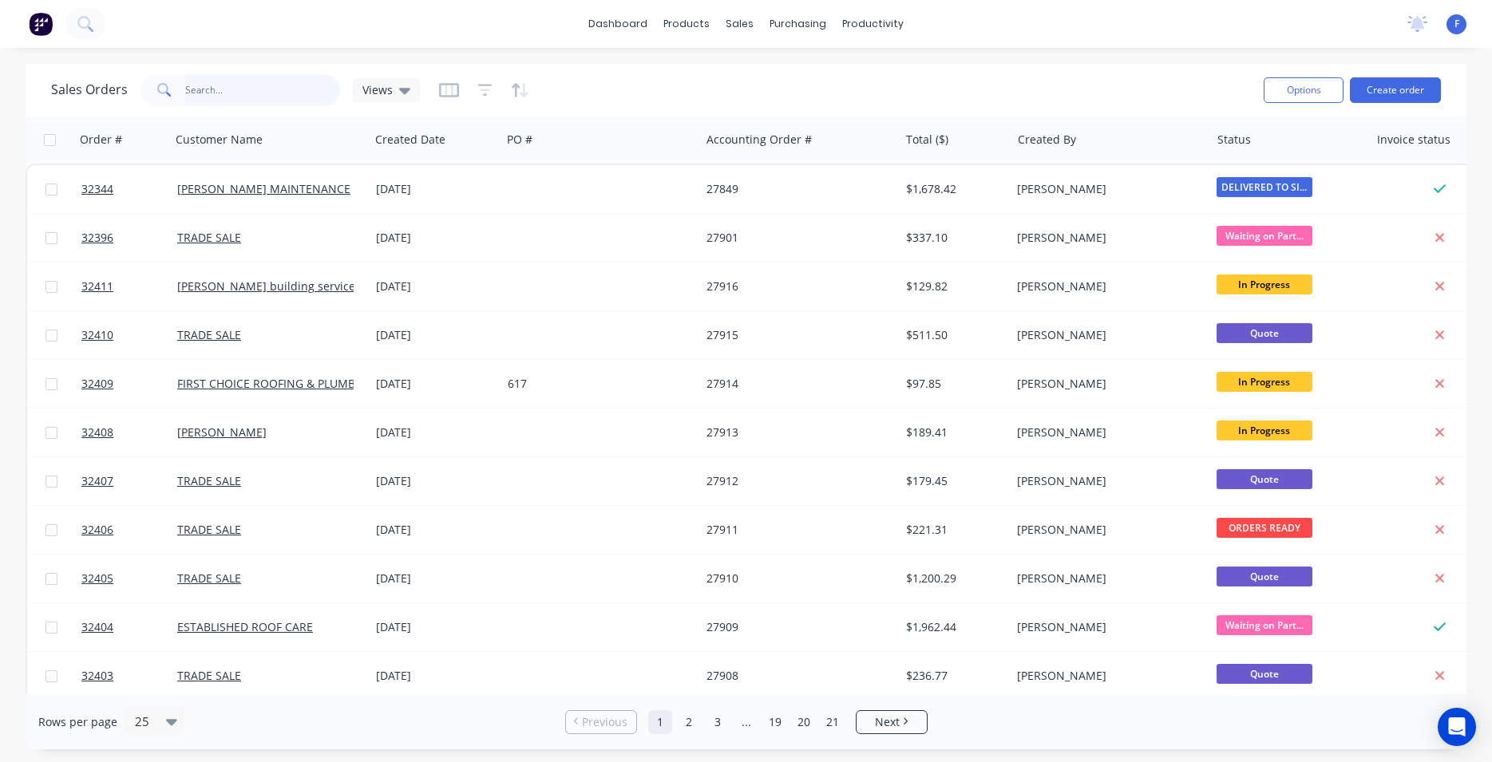
click at [205, 80] on input "text" at bounding box center [263, 90] width 156 height 32
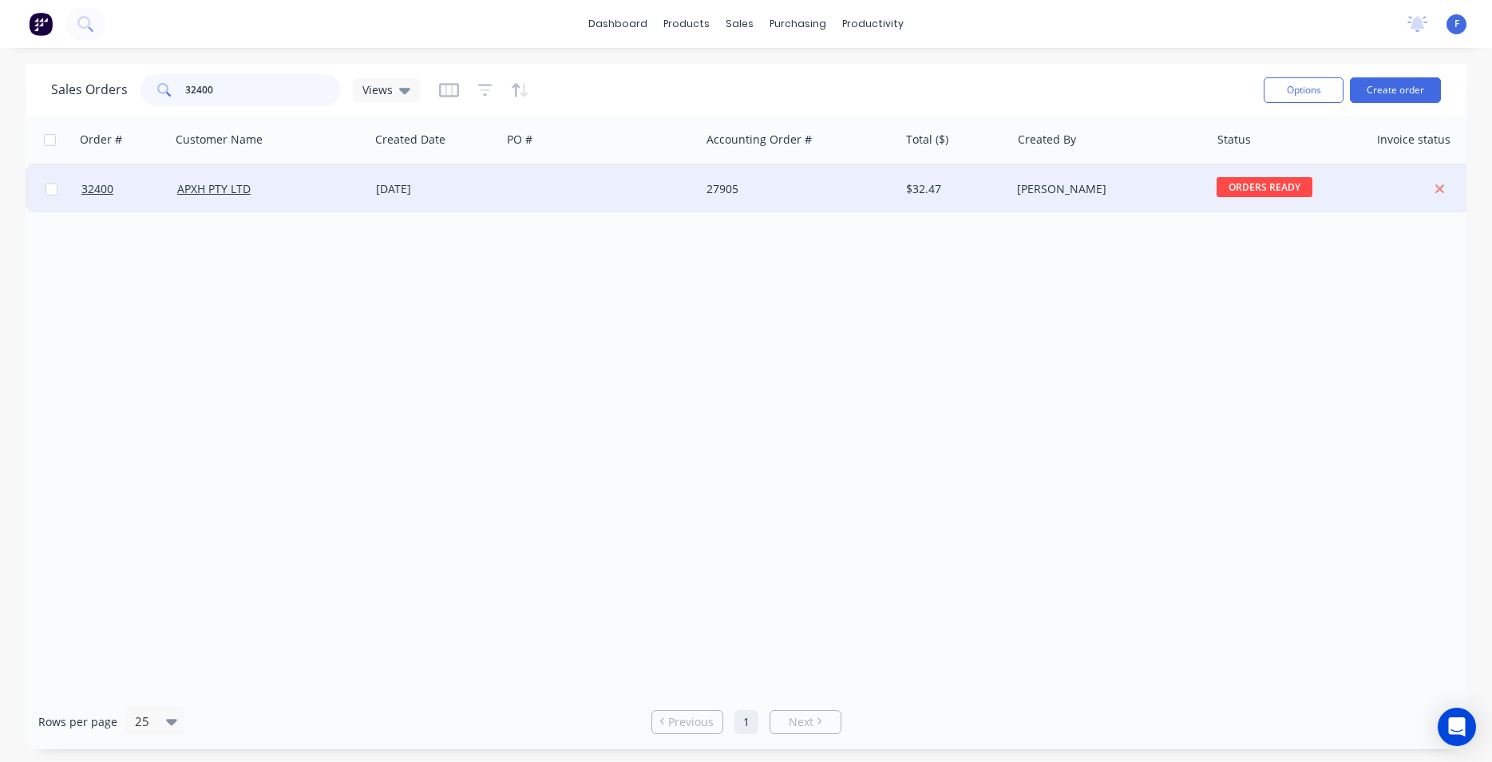
type input "32400"
click at [503, 196] on div at bounding box center [600, 189] width 199 height 48
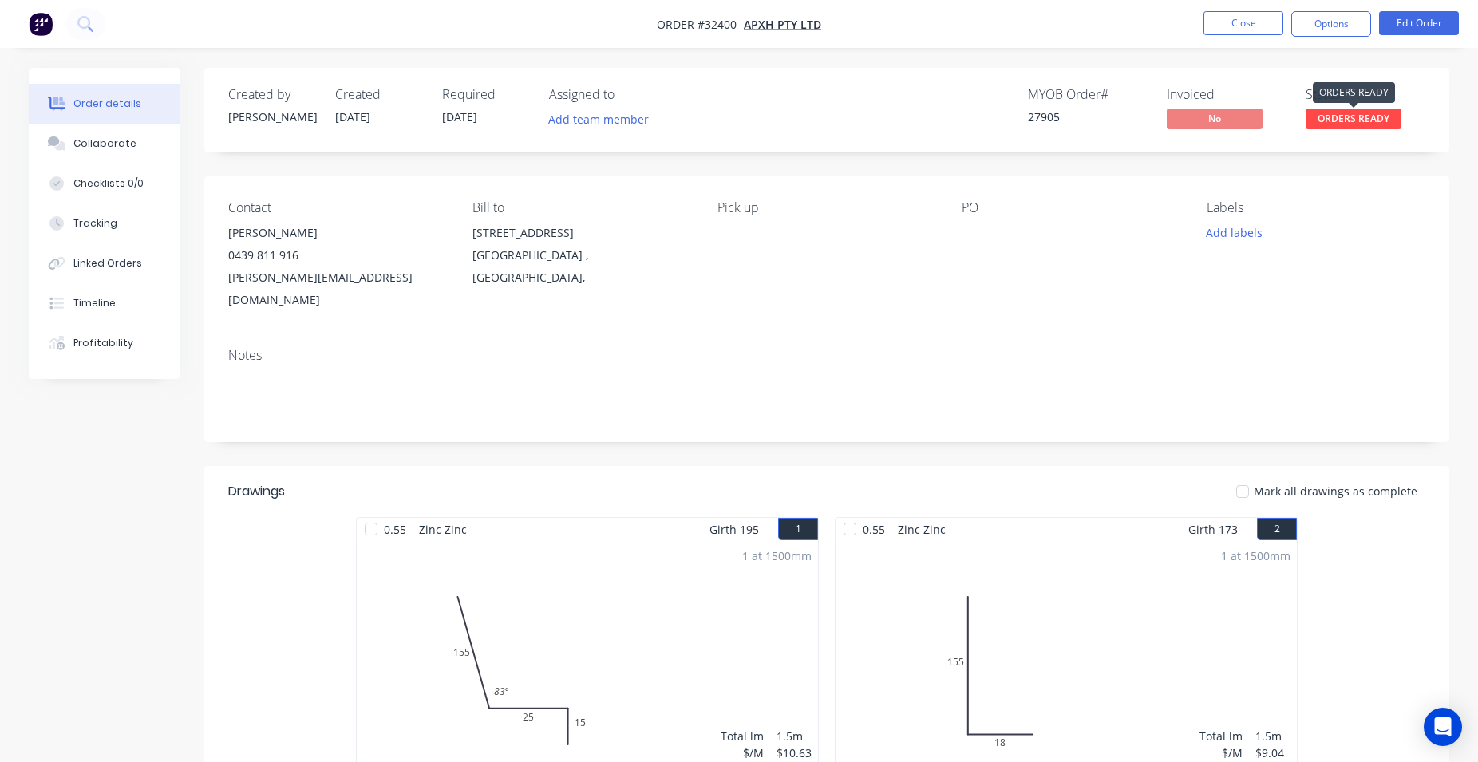
click at [1362, 124] on span "ORDERS READY" at bounding box center [1354, 119] width 96 height 20
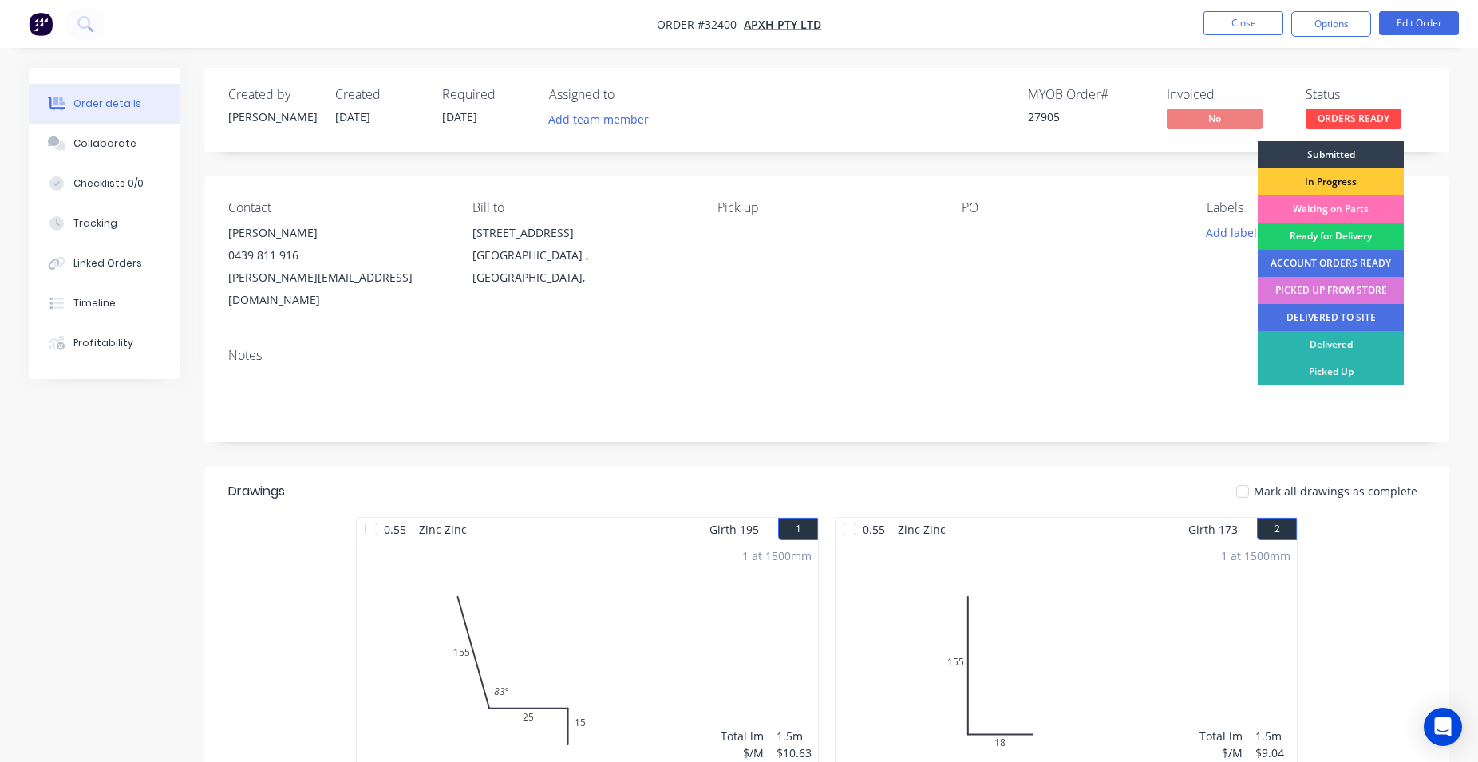
click at [1335, 289] on div "PICKED UP FROM STORE" at bounding box center [1331, 290] width 146 height 27
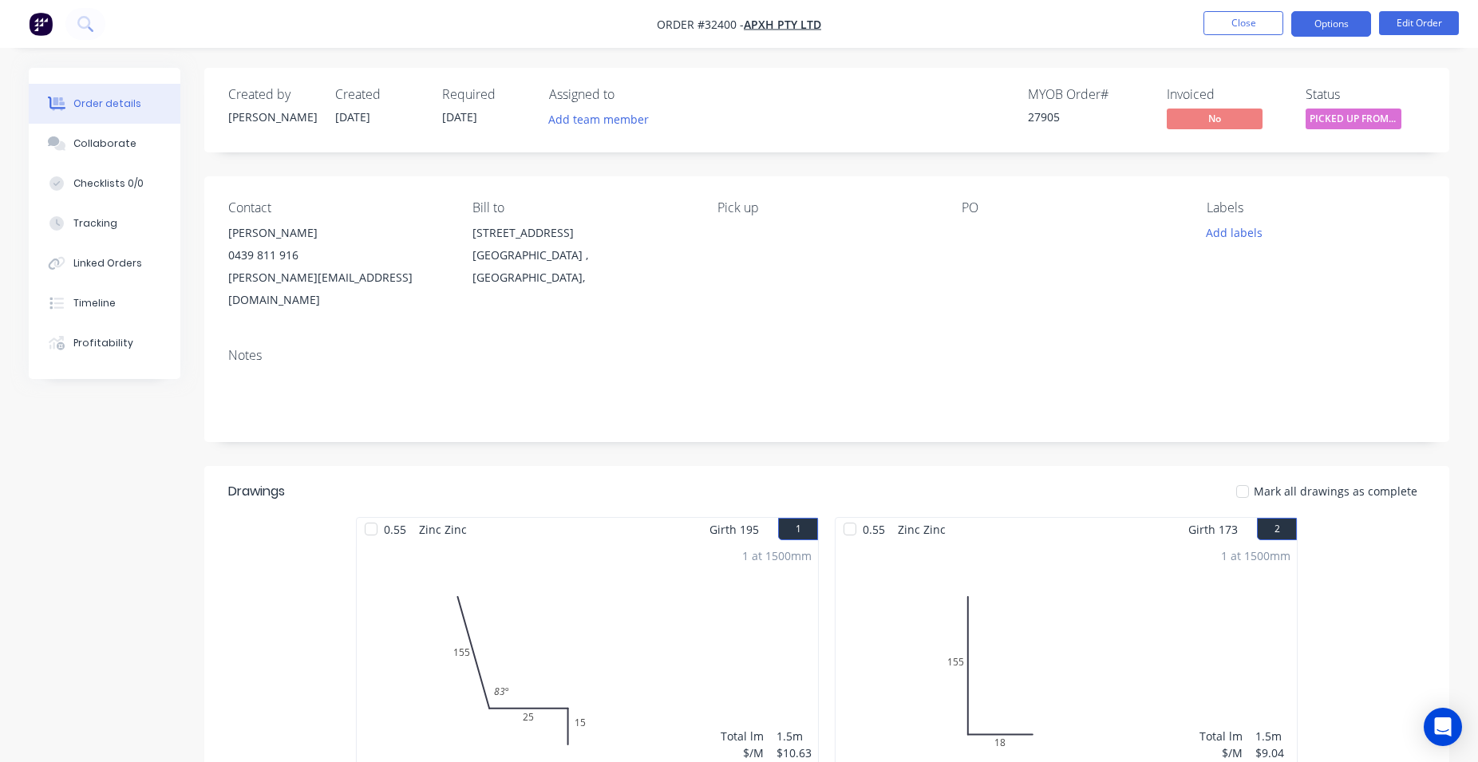
click at [1337, 27] on button "Options" at bounding box center [1331, 24] width 80 height 26
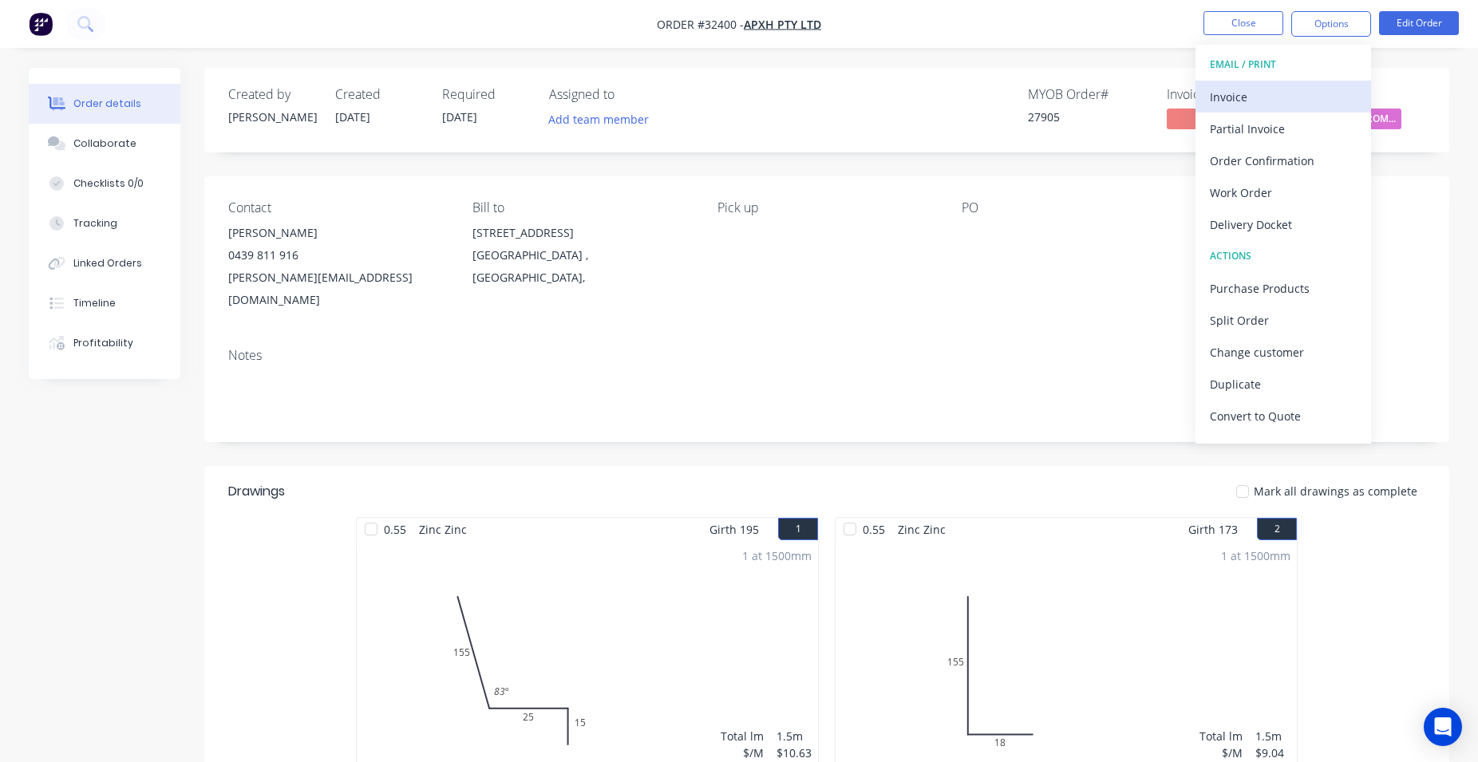
click at [1251, 103] on div "Invoice" at bounding box center [1283, 96] width 147 height 23
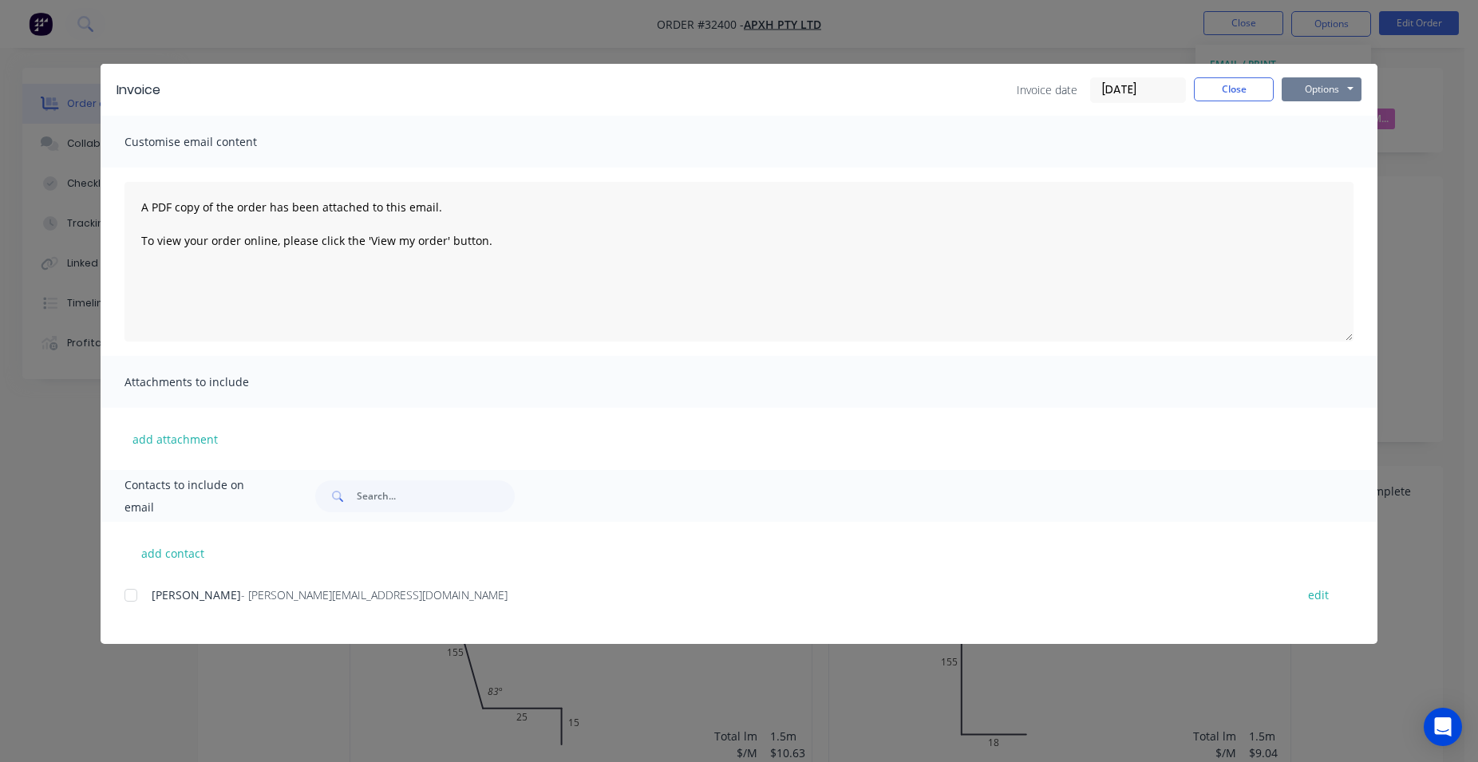
click at [1345, 95] on button "Options" at bounding box center [1322, 89] width 80 height 24
click at [1340, 143] on button "Print" at bounding box center [1333, 144] width 102 height 26
click at [1246, 85] on button "Close" at bounding box center [1234, 89] width 80 height 24
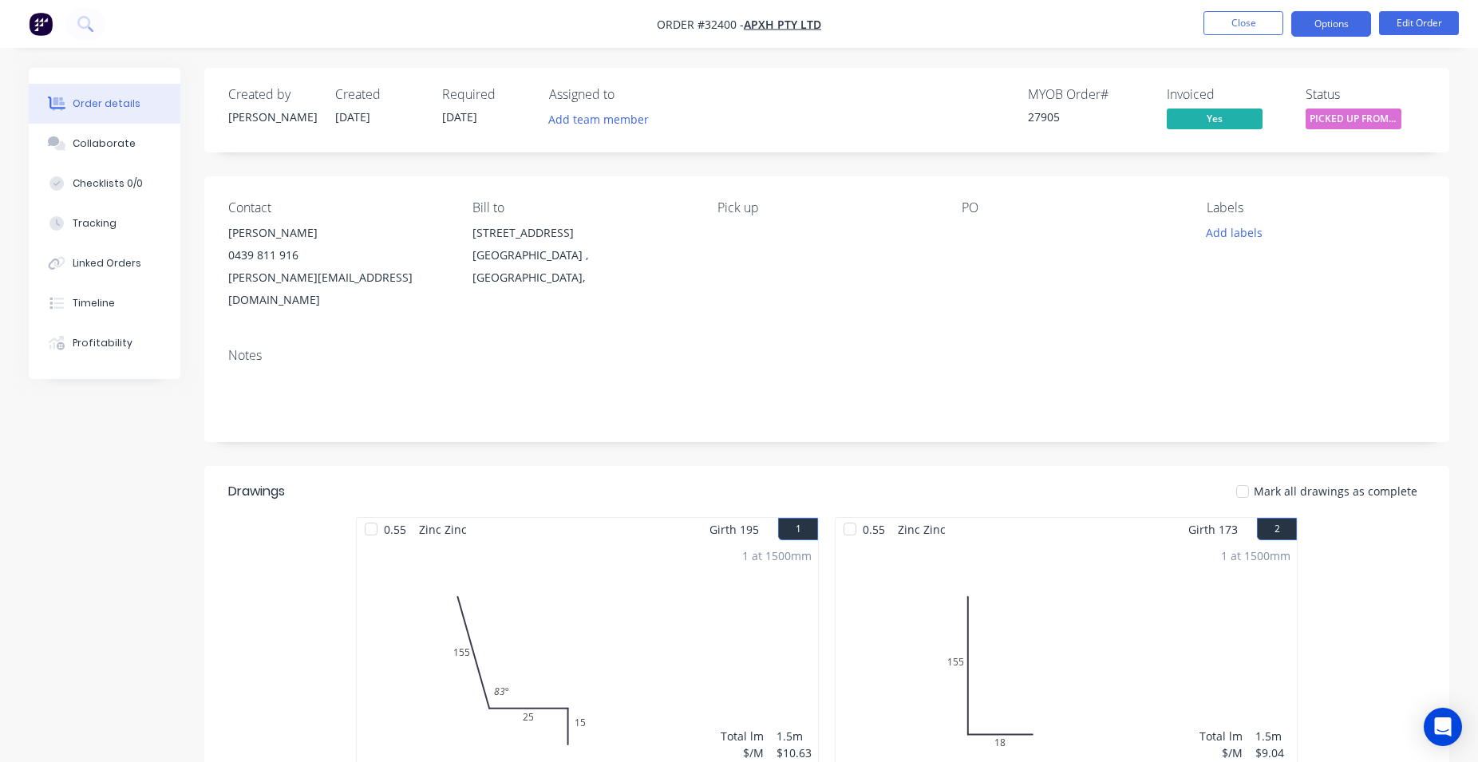
click at [1314, 26] on button "Options" at bounding box center [1331, 24] width 80 height 26
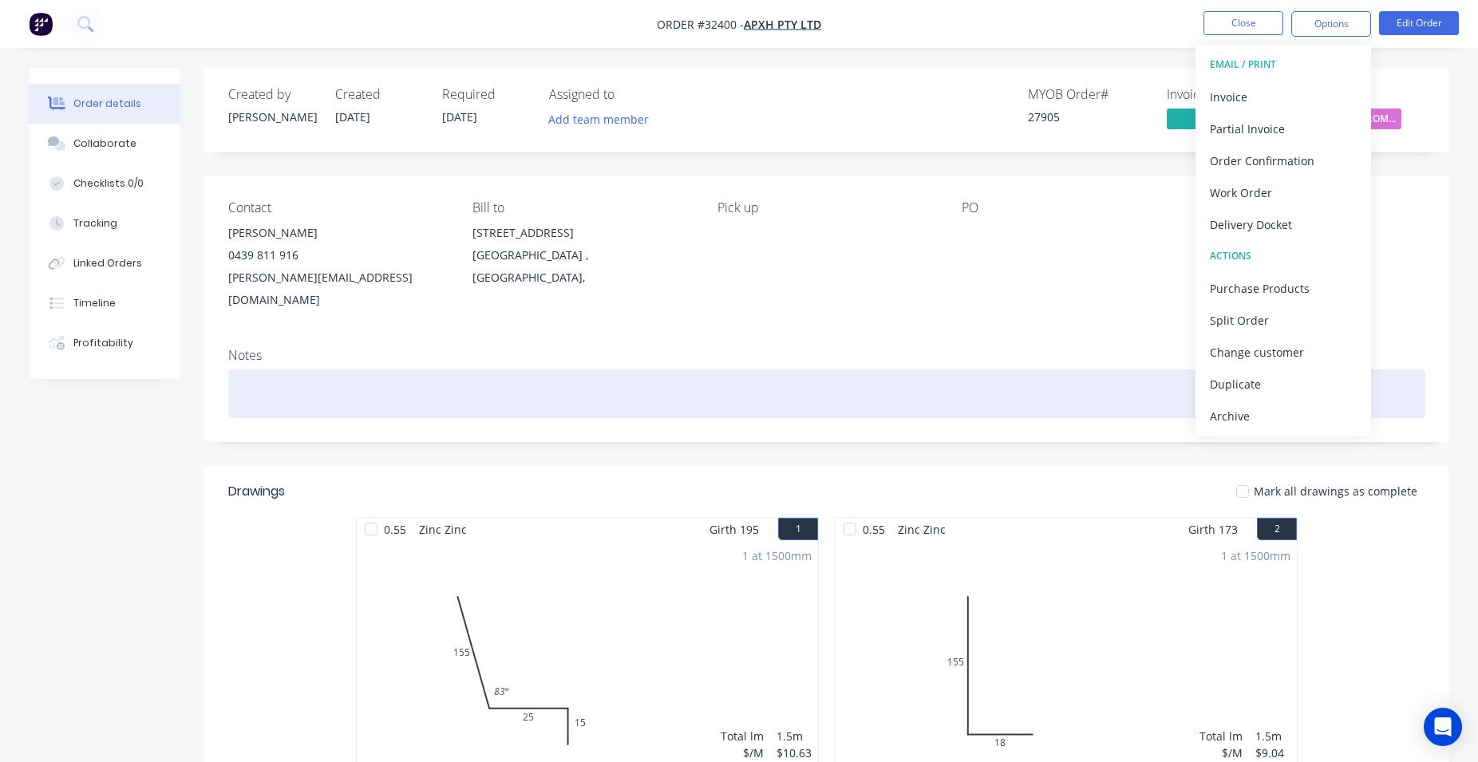
drag, startPoint x: 1293, startPoint y: 419, endPoint x: 1279, endPoint y: 356, distance: 64.7
click at [1292, 418] on div "Archive" at bounding box center [1283, 416] width 147 height 23
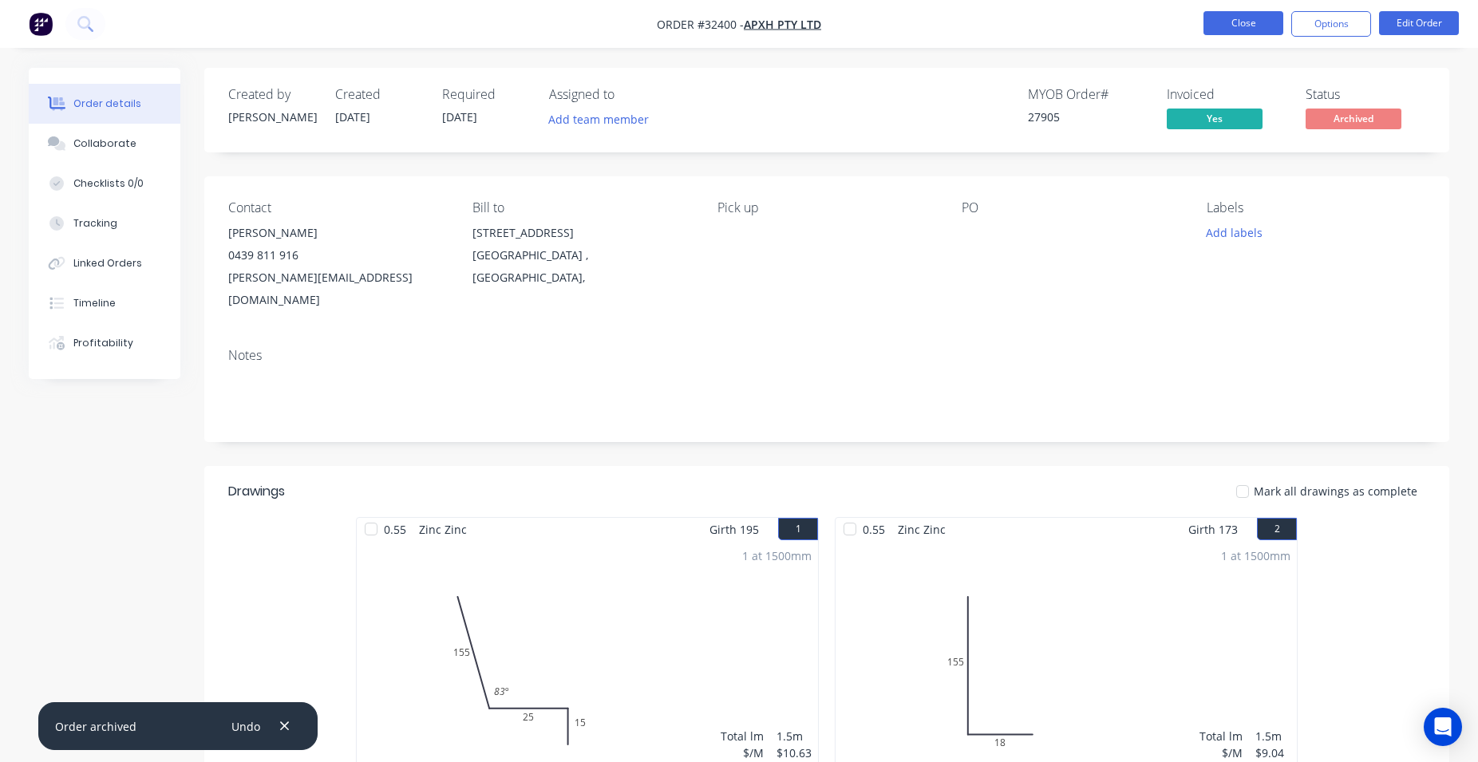
click at [1241, 16] on button "Close" at bounding box center [1243, 23] width 80 height 24
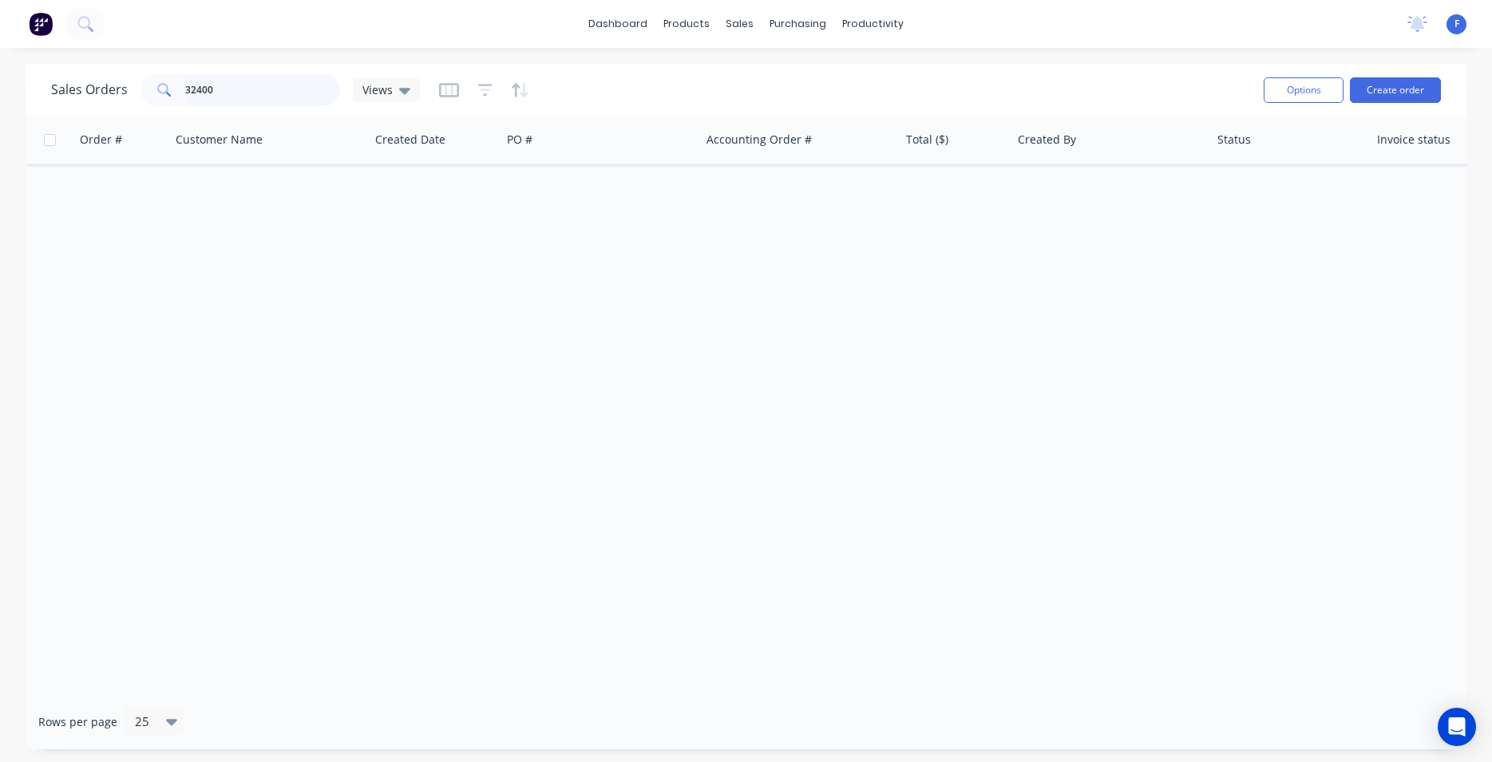
click at [263, 96] on input "32400" at bounding box center [263, 90] width 156 height 32
type input "3"
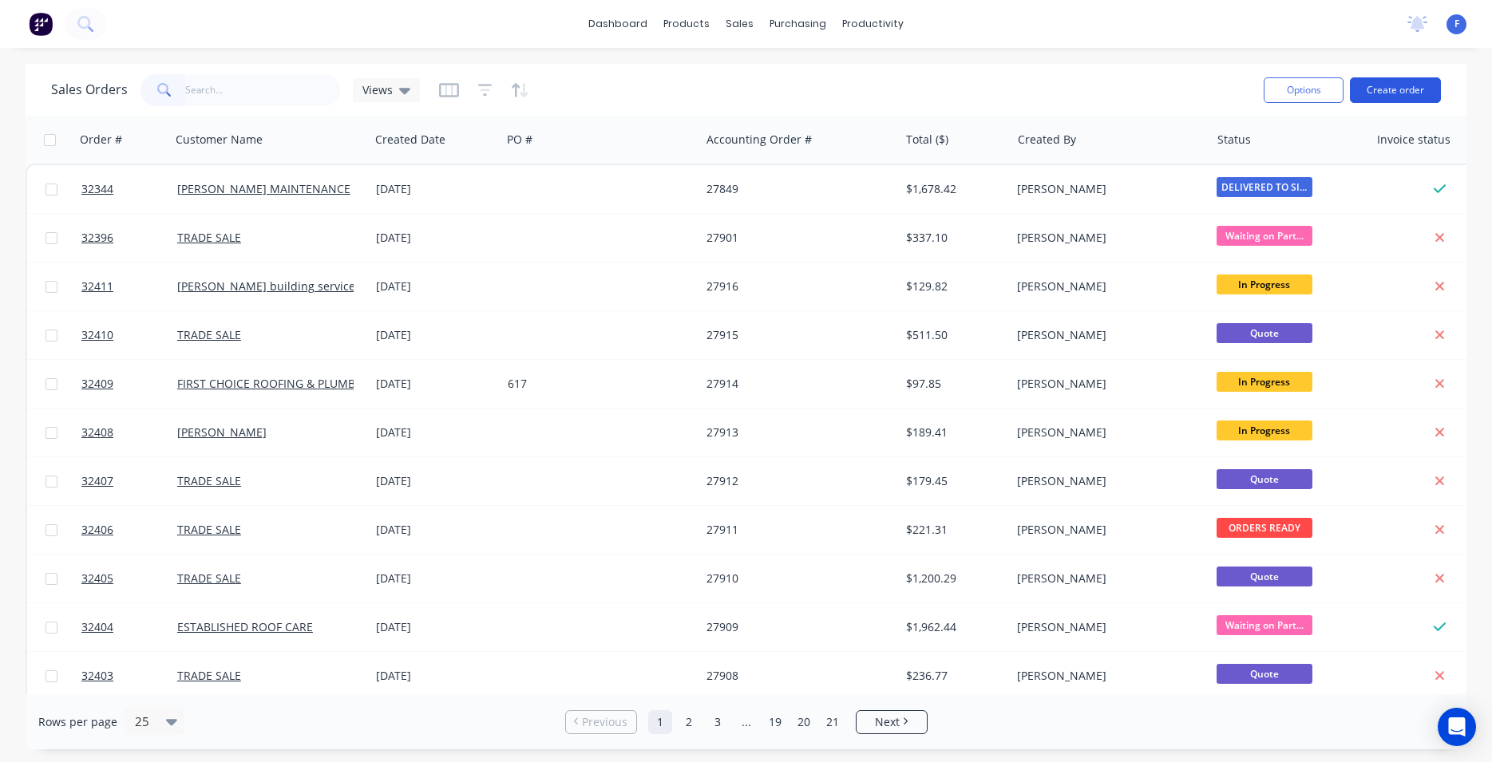
click at [1413, 89] on button "Create order" at bounding box center [1395, 90] width 91 height 26
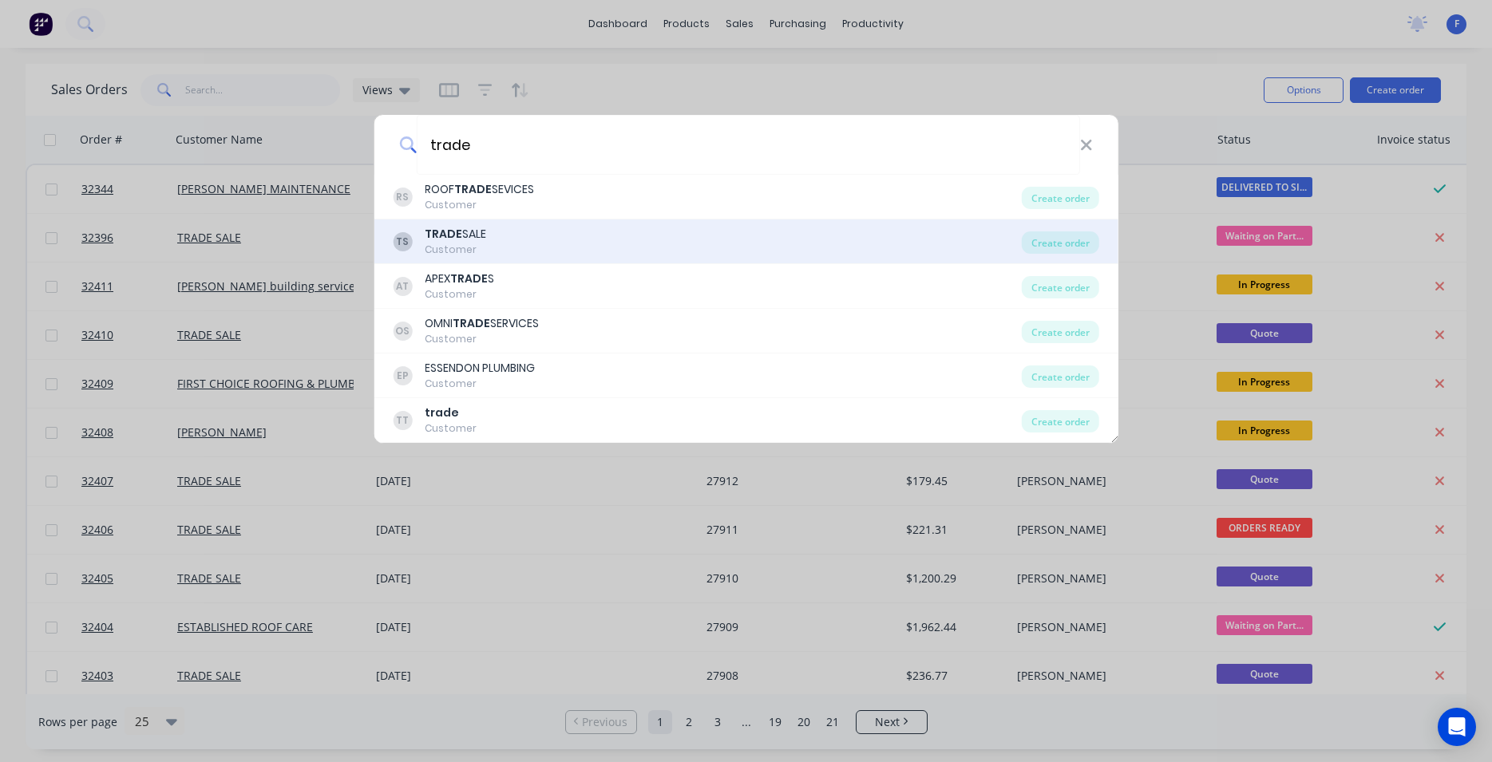
type input "trade"
click at [525, 223] on div "TS TRADE SALE Customer Create order" at bounding box center [745, 241] width 745 height 45
click at [513, 235] on div "TS TRADE SALE Customer" at bounding box center [707, 241] width 629 height 31
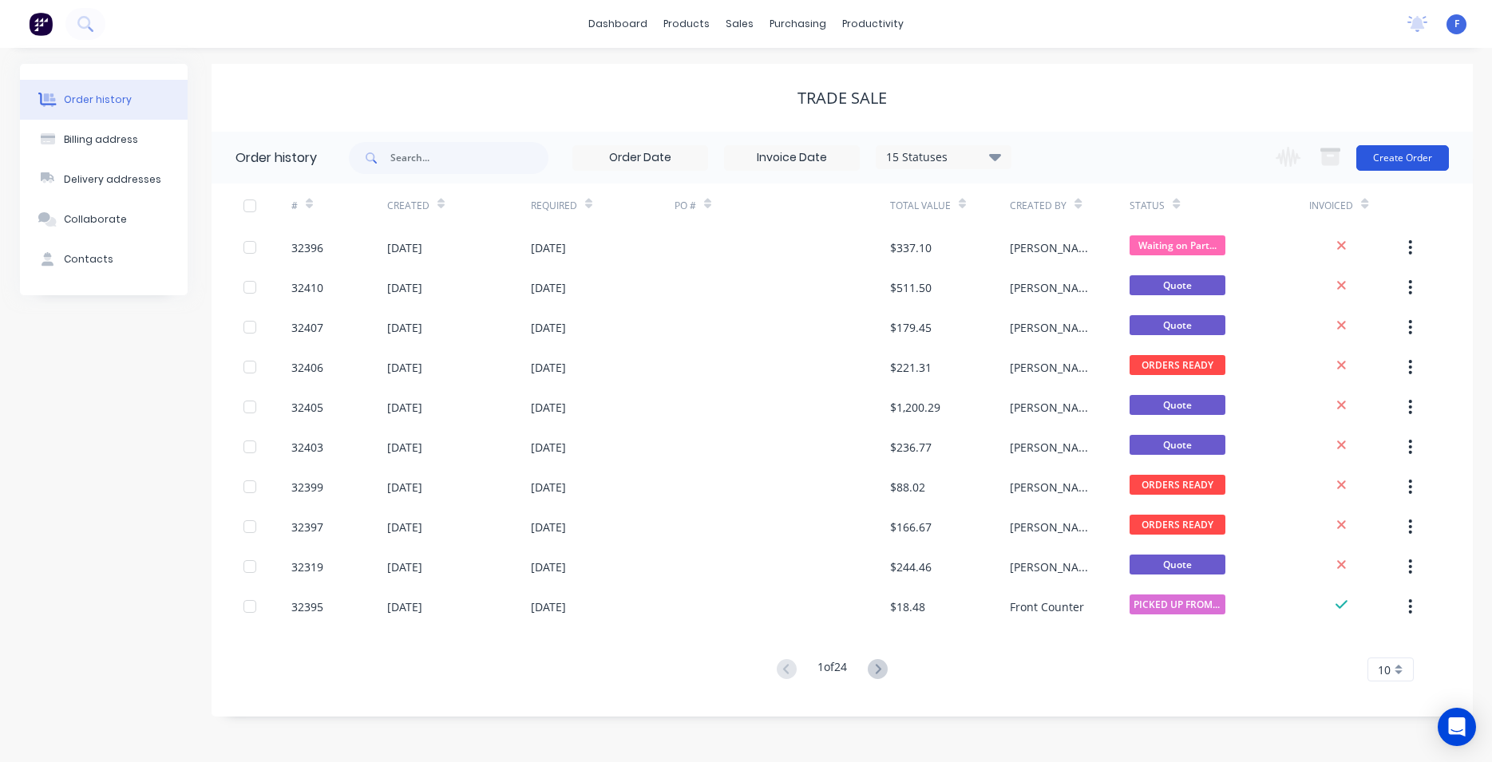
click at [1410, 160] on button "Create Order" at bounding box center [1402, 158] width 93 height 26
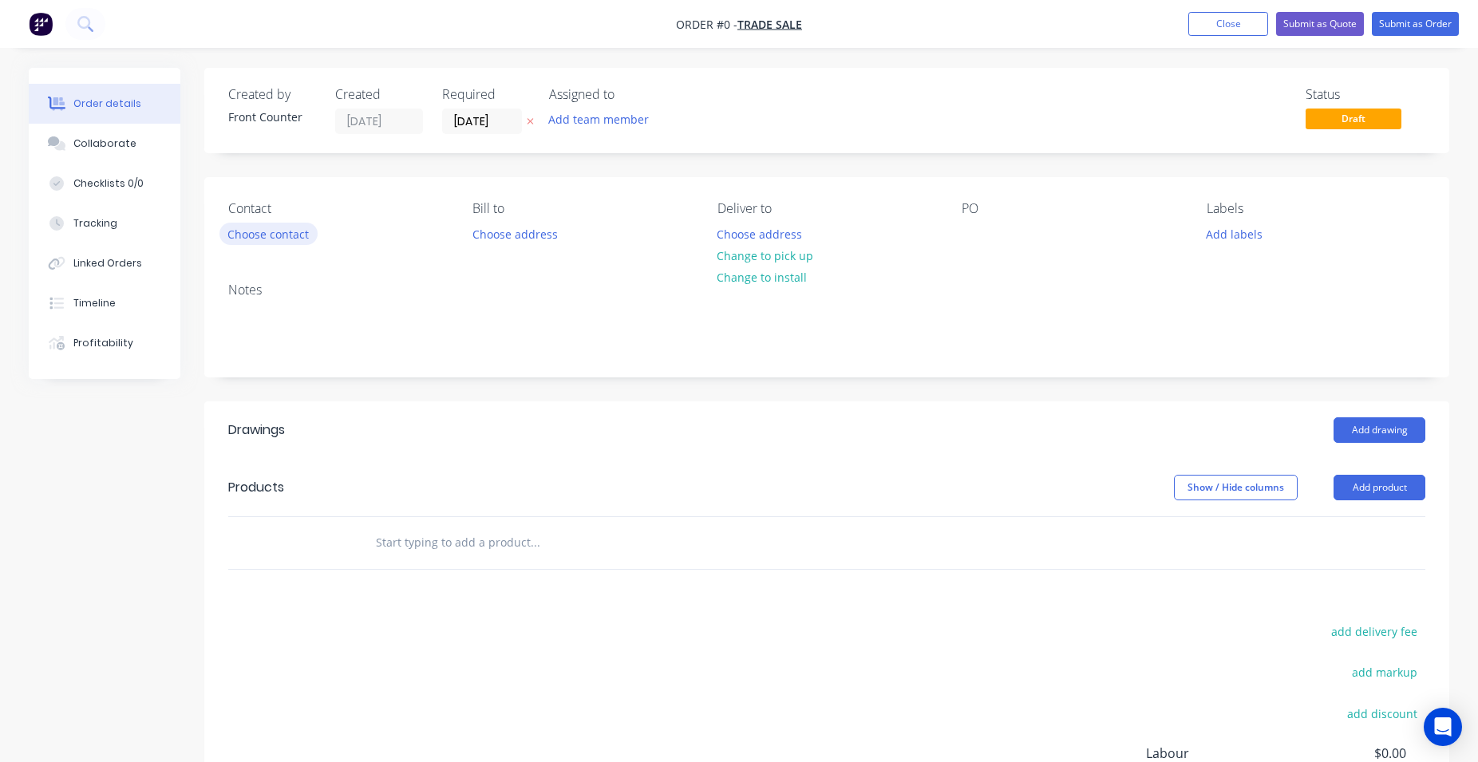
click at [259, 233] on button "Choose contact" at bounding box center [268, 234] width 98 height 22
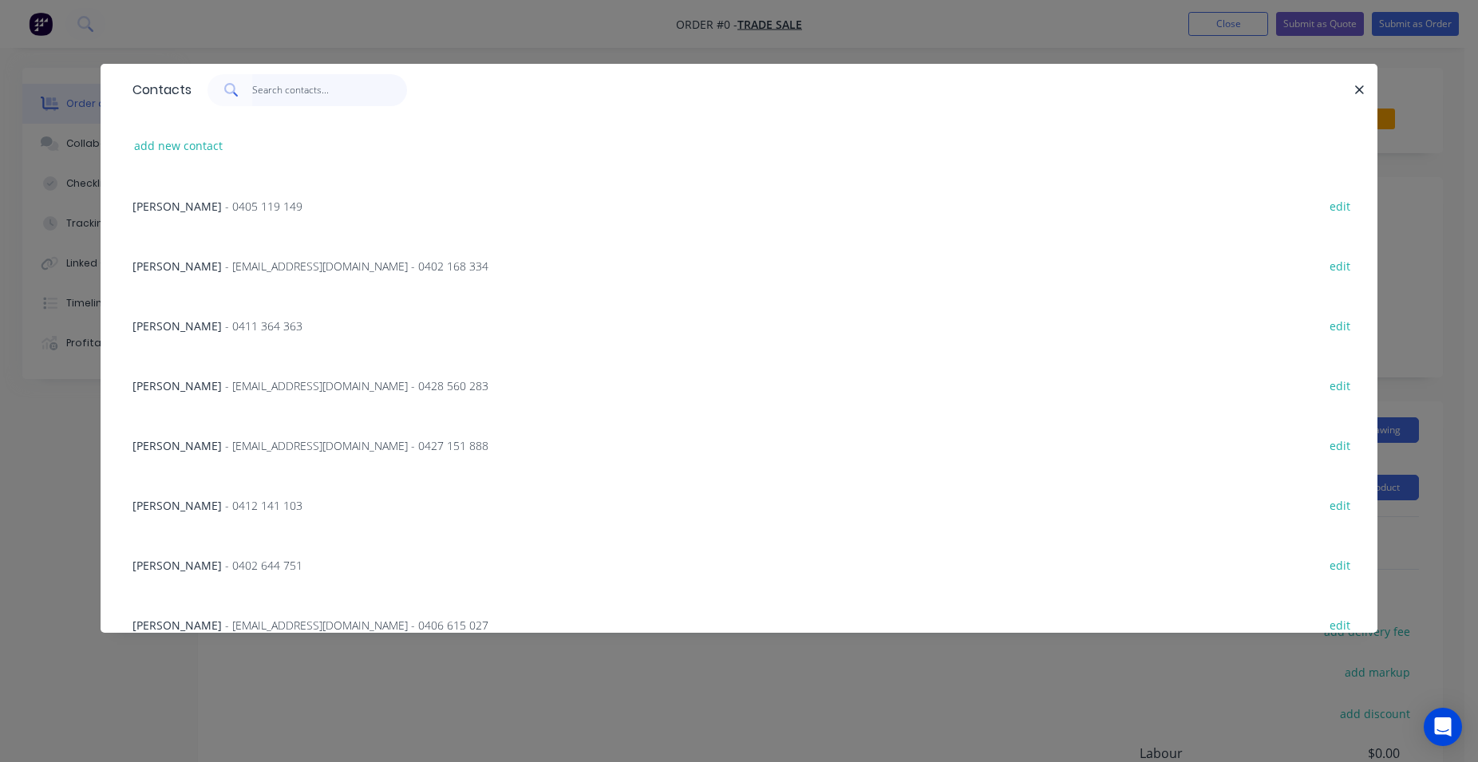
click at [275, 94] on input "text" at bounding box center [330, 90] width 156 height 32
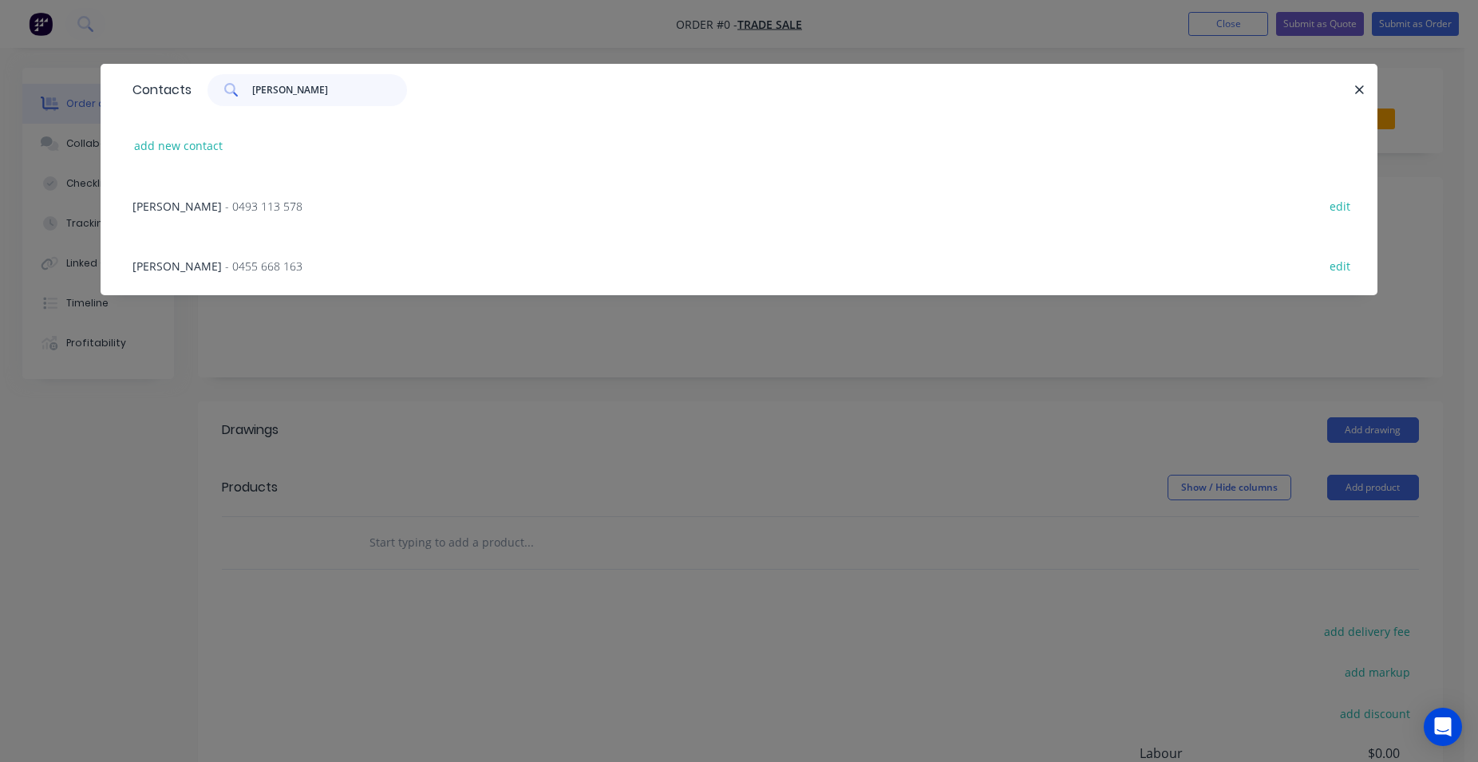
type input "[PERSON_NAME]"
click at [225, 203] on span "- 0493 113 578" at bounding box center [263, 206] width 77 height 15
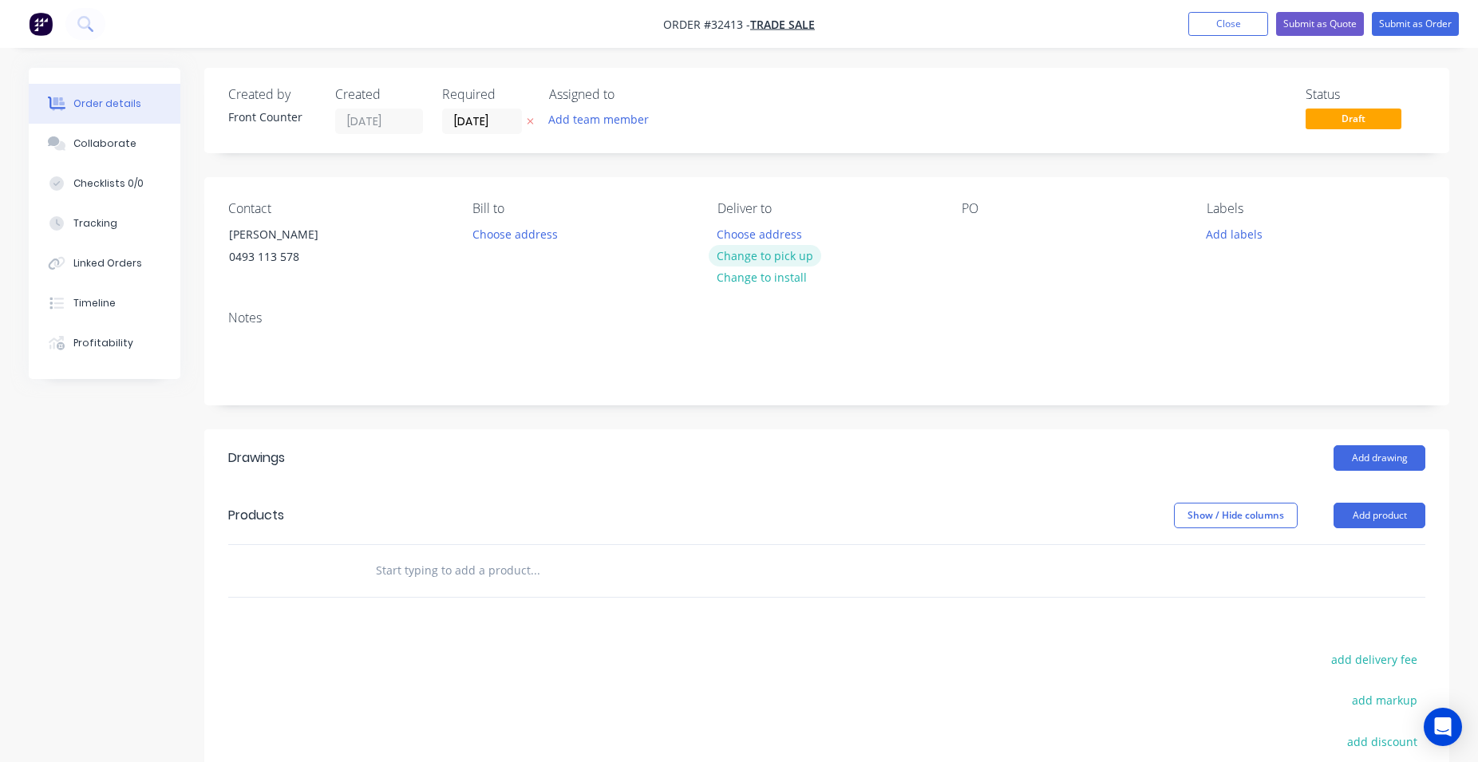
click at [761, 258] on button "Change to pick up" at bounding box center [765, 256] width 113 height 22
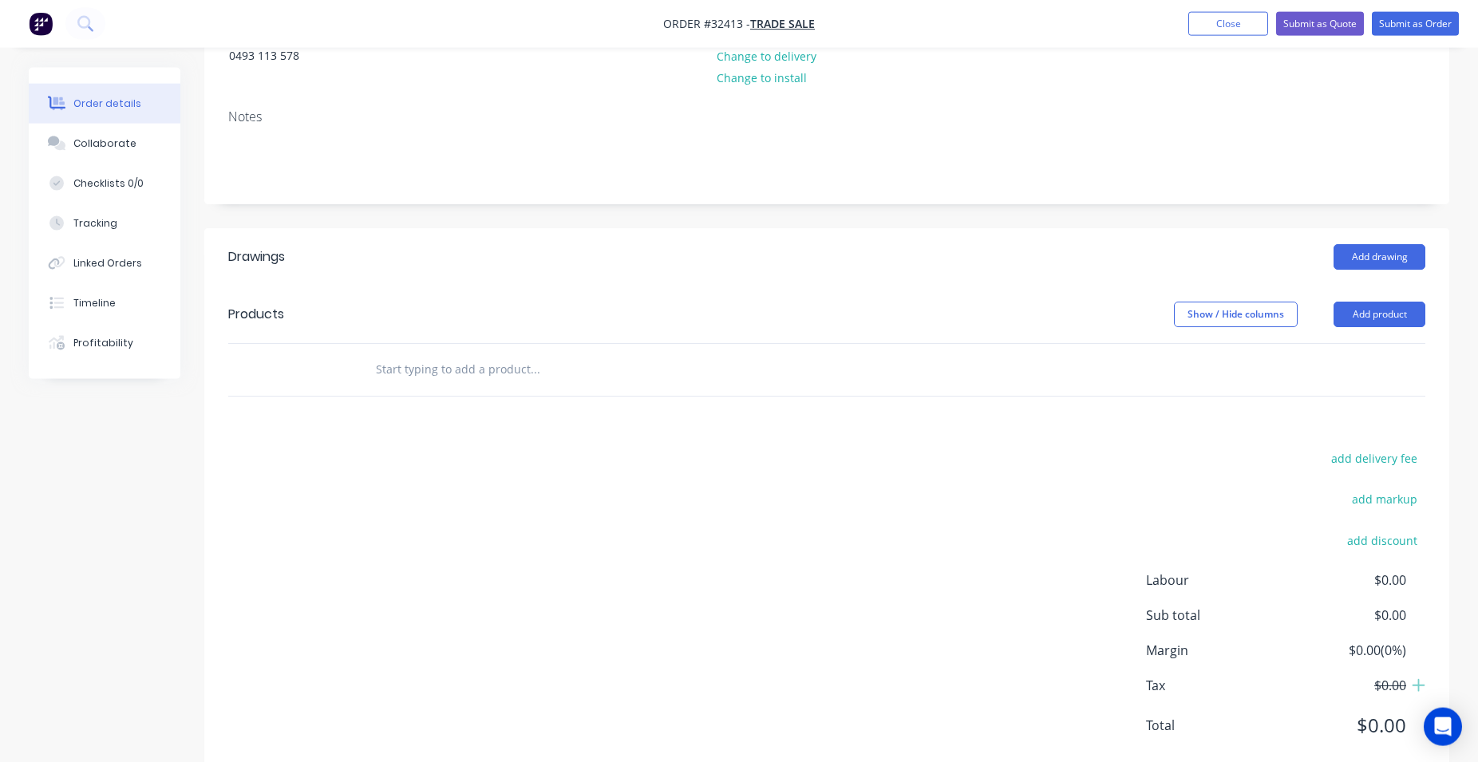
scroll to position [243, 0]
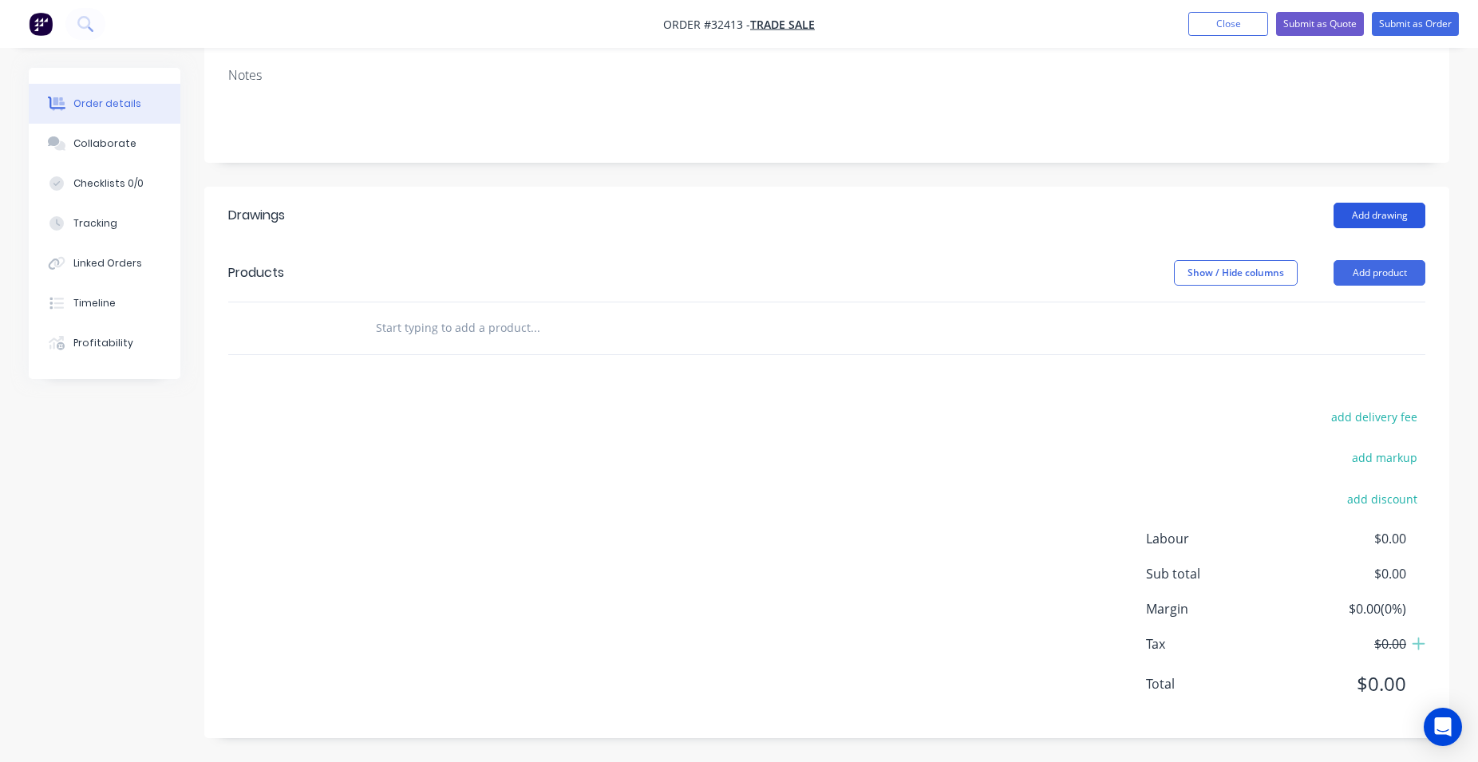
click at [1373, 223] on button "Add drawing" at bounding box center [1380, 216] width 92 height 26
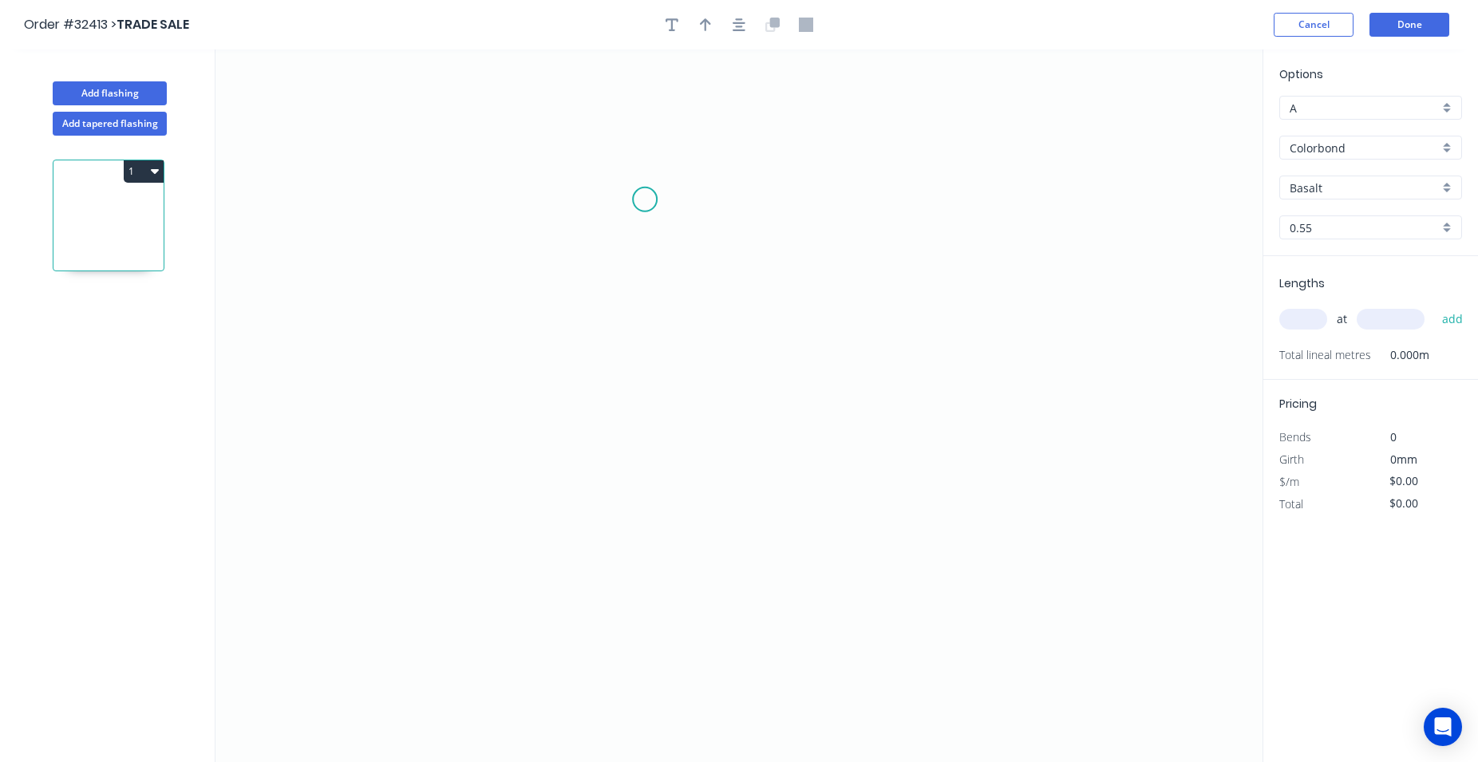
click at [645, 200] on icon "0" at bounding box center [738, 405] width 1047 height 713
click at [940, 200] on icon "0" at bounding box center [738, 405] width 1047 height 713
click at [650, 203] on circle at bounding box center [645, 200] width 24 height 24
click at [634, 428] on icon "0 ?" at bounding box center [738, 405] width 1047 height 713
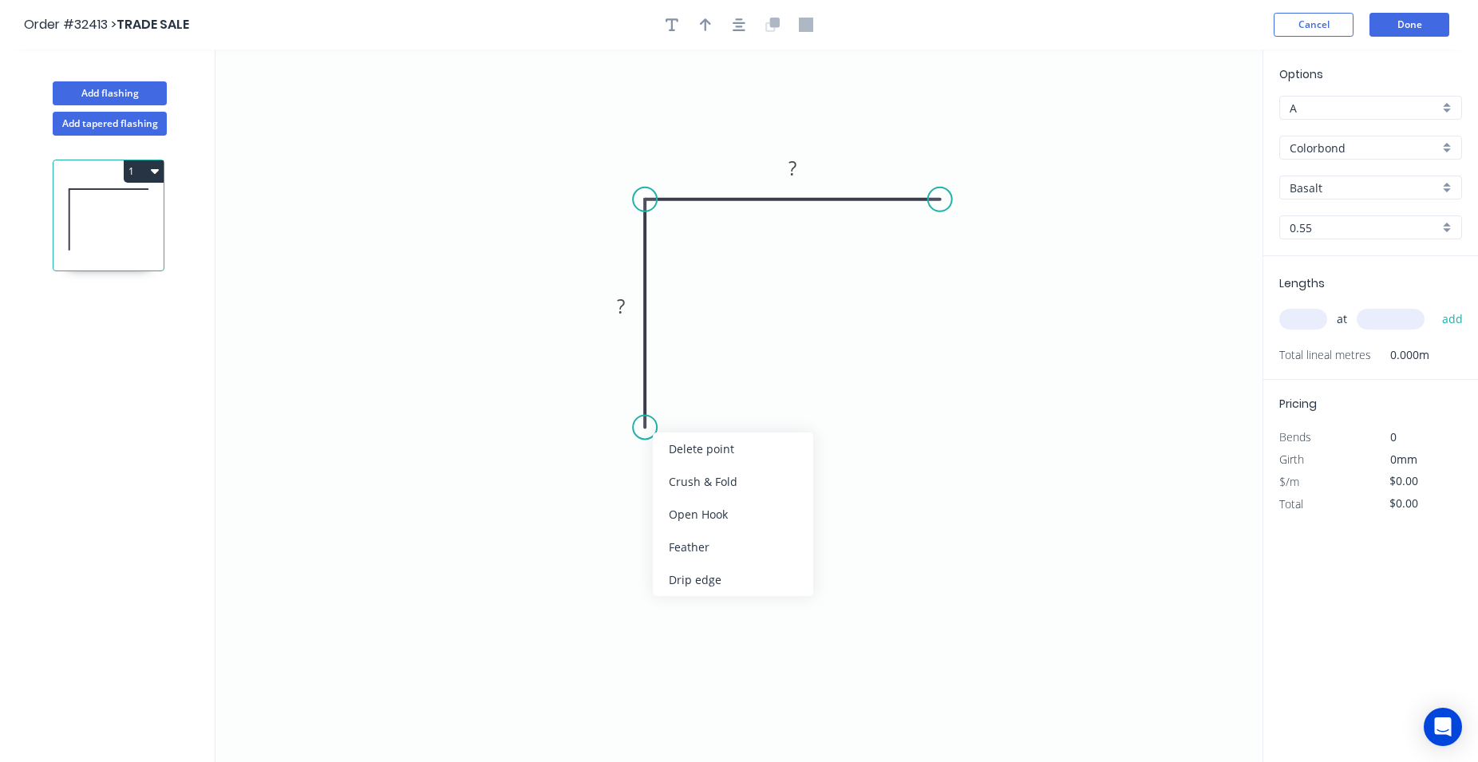
drag, startPoint x: 712, startPoint y: 544, endPoint x: 774, endPoint y: 480, distance: 89.2
click at [712, 543] on div "Feather" at bounding box center [733, 547] width 160 height 33
click at [983, 334] on div "Feather" at bounding box center [1018, 323] width 160 height 33
click at [688, 476] on div "Flip bend" at bounding box center [730, 481] width 160 height 33
drag, startPoint x: 692, startPoint y: 404, endPoint x: 809, endPoint y: 404, distance: 117.3
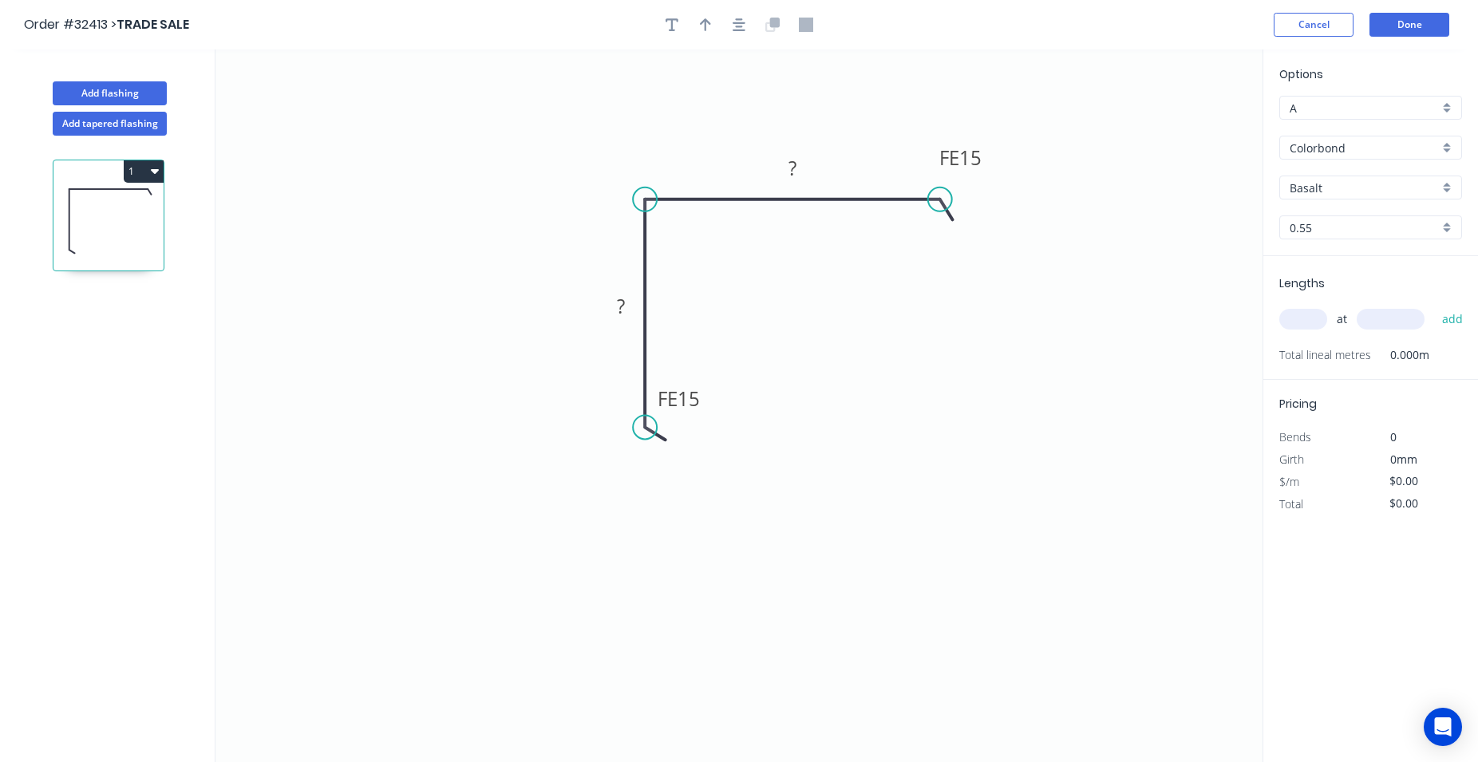
click at [694, 401] on tspan "15" at bounding box center [689, 398] width 22 height 26
type input "$20.90"
click at [747, 29] on button "button" at bounding box center [739, 25] width 24 height 24
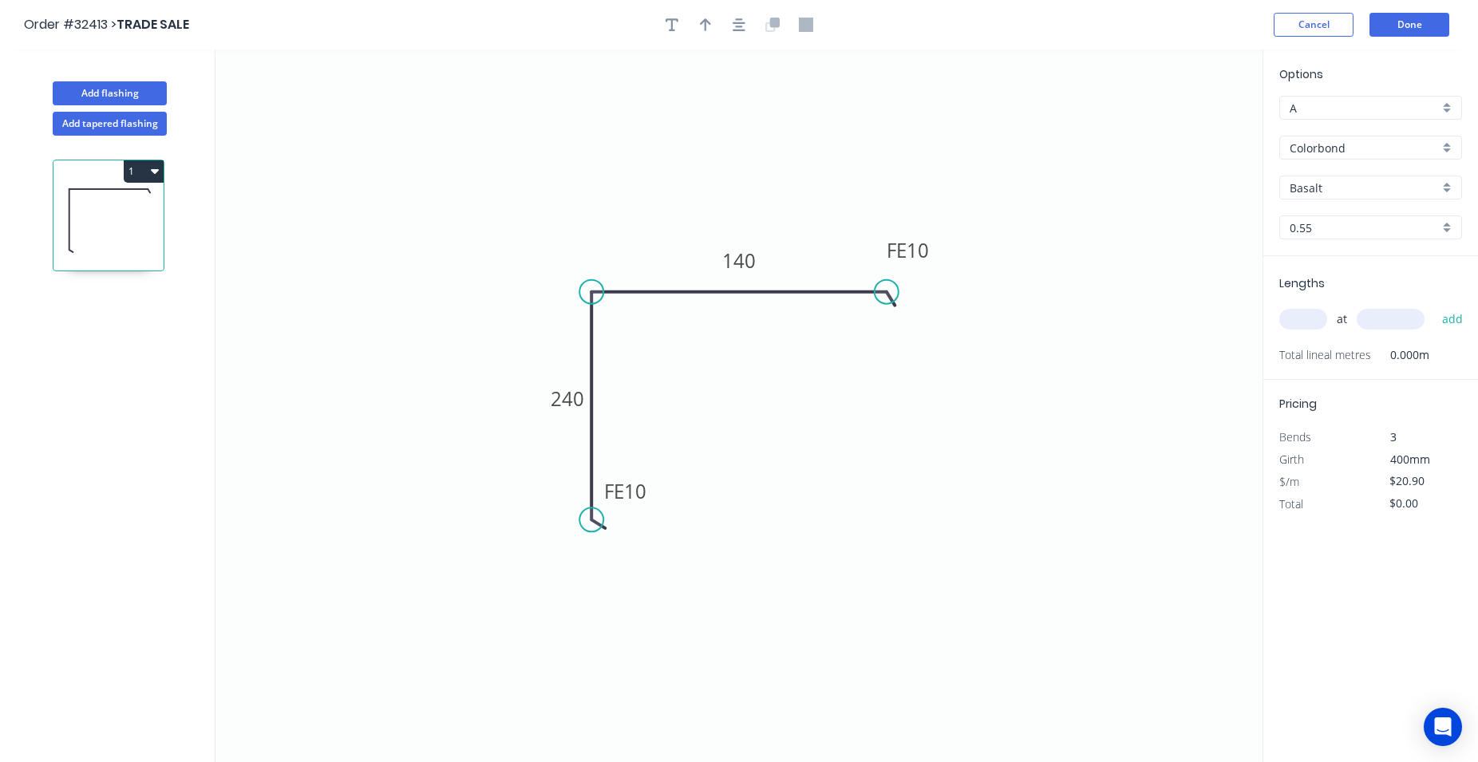
click at [1307, 325] on input "text" at bounding box center [1303, 319] width 48 height 21
type input "1"
type input "5000"
click at [1434, 306] on button "add" at bounding box center [1453, 319] width 38 height 27
type input "$104.50"
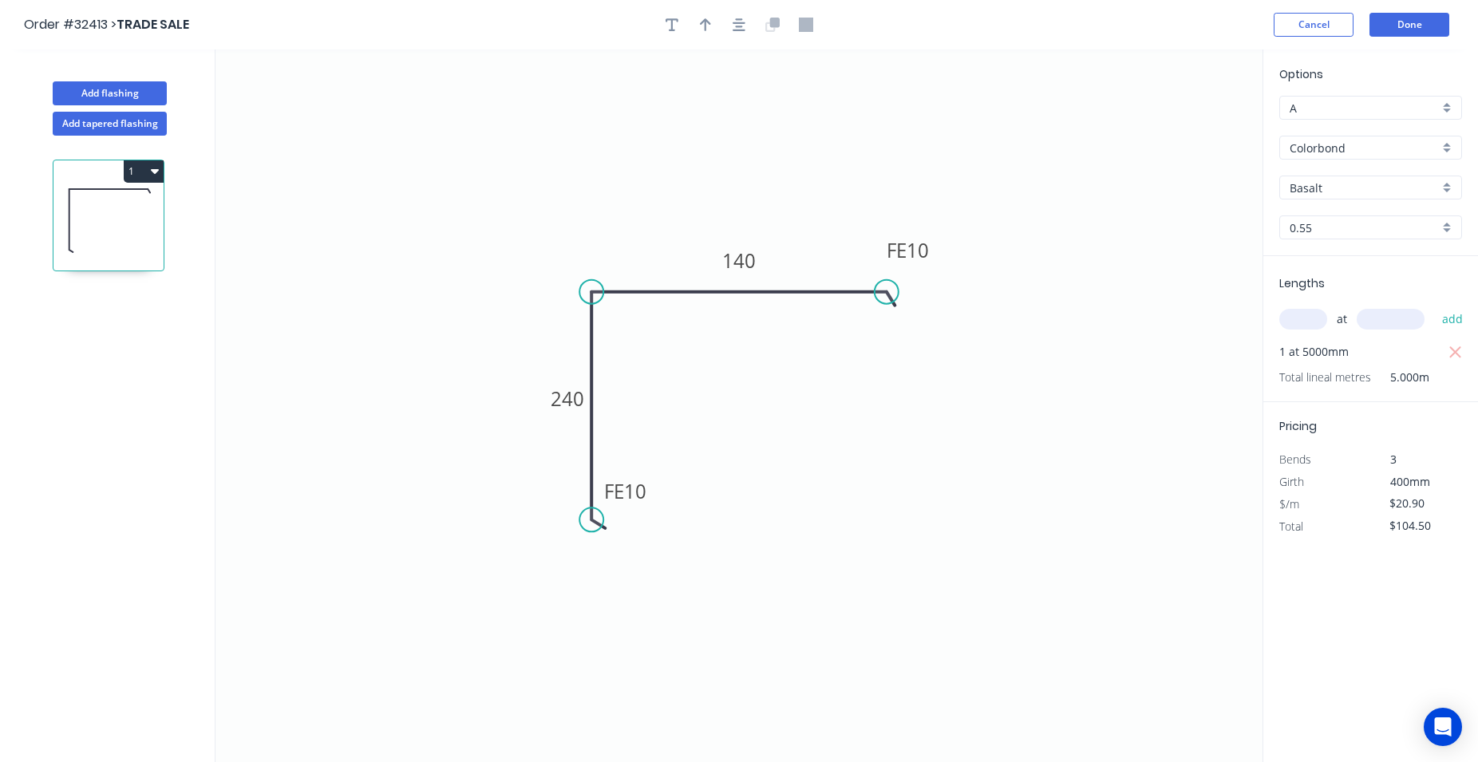
click at [1447, 190] on div "Basalt" at bounding box center [1370, 188] width 183 height 24
click at [1364, 287] on div "Dover White" at bounding box center [1370, 295] width 181 height 28
type input "Dover White"
click at [1410, 22] on button "Done" at bounding box center [1409, 25] width 80 height 24
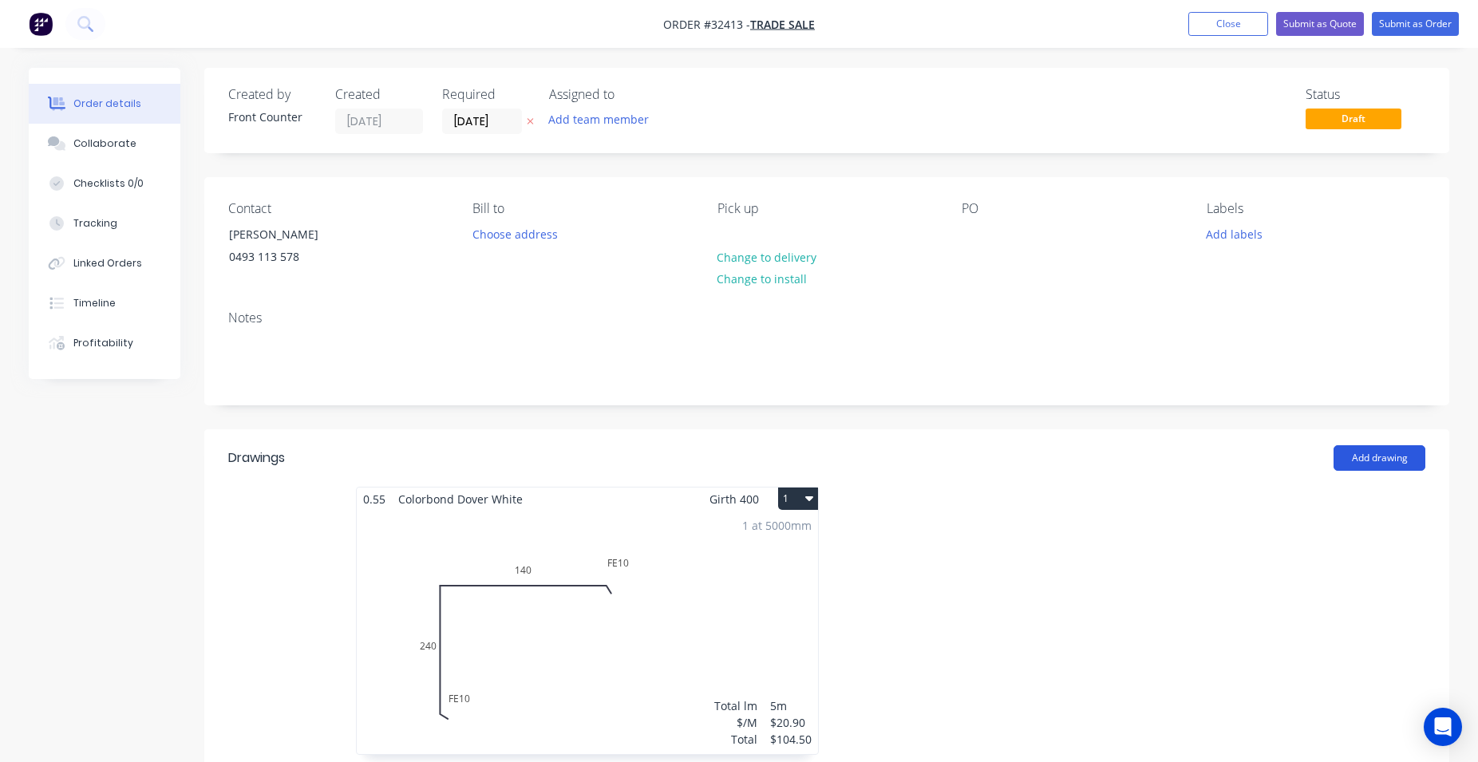
click at [1369, 453] on button "Add drawing" at bounding box center [1380, 458] width 92 height 26
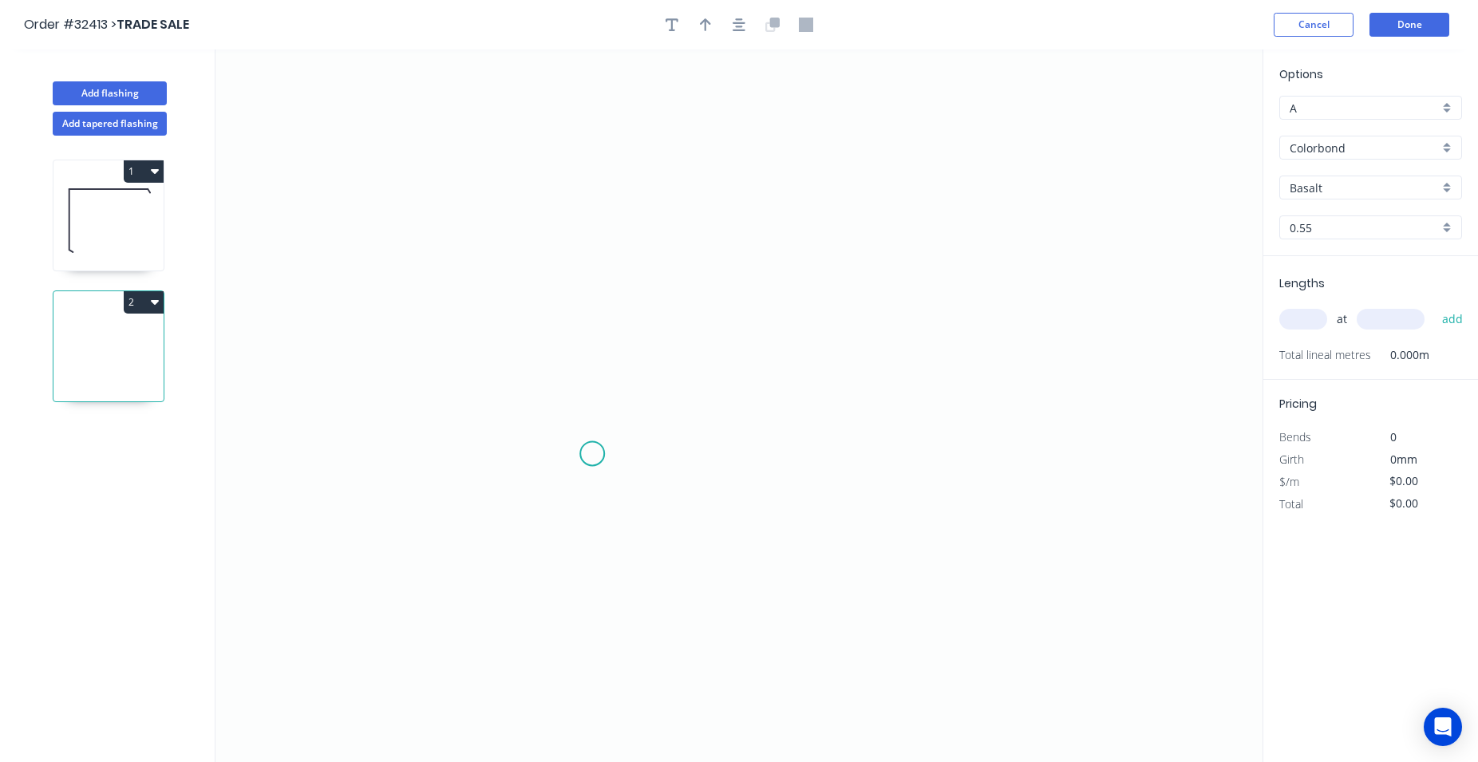
click at [592, 454] on icon "0" at bounding box center [738, 405] width 1047 height 713
click at [592, 198] on icon "0" at bounding box center [738, 405] width 1047 height 713
click at [946, 274] on icon "0 ?" at bounding box center [738, 405] width 1047 height 713
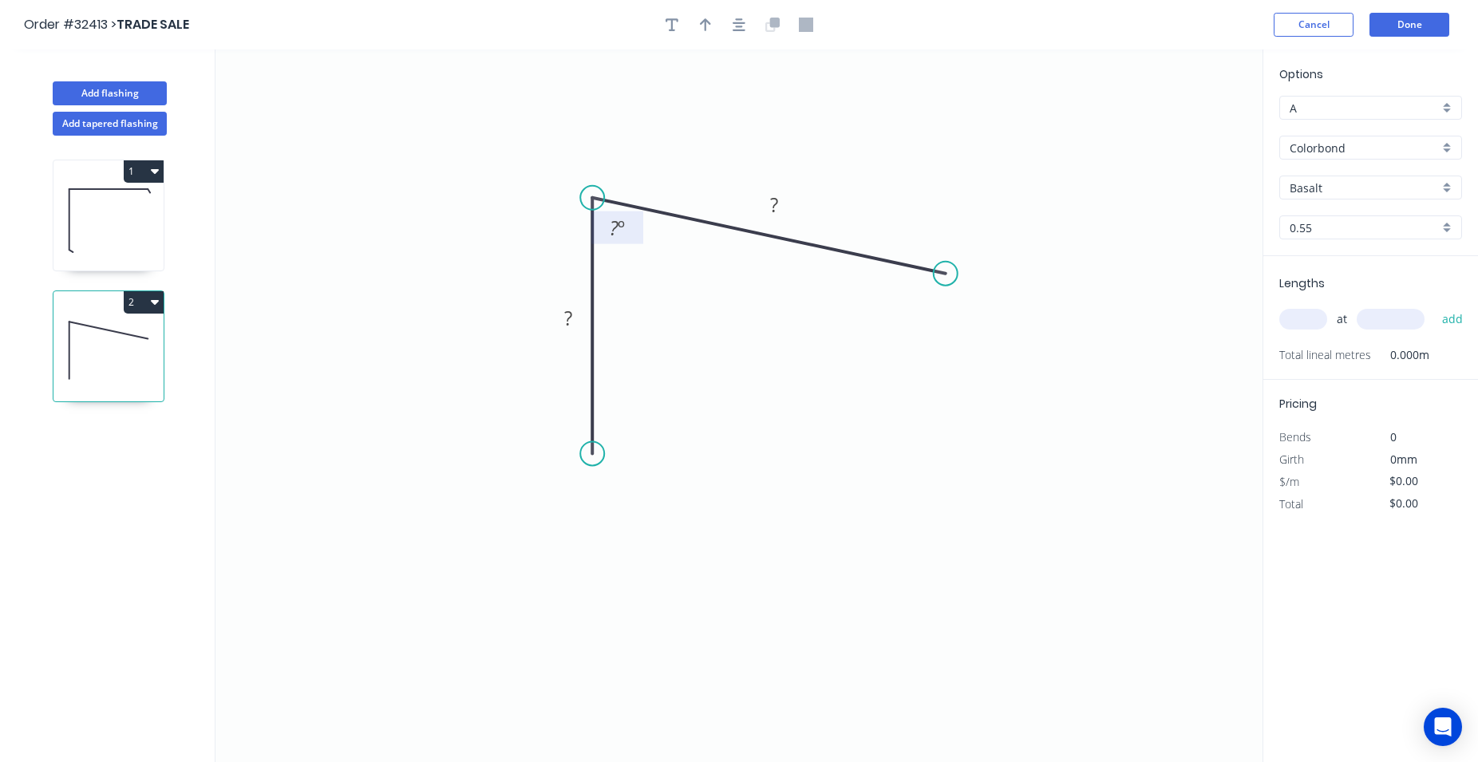
click at [615, 234] on tspan "?" at bounding box center [614, 228] width 9 height 26
click at [638, 571] on div "Feather" at bounding box center [669, 580] width 160 height 33
click at [641, 508] on div "Flip bend" at bounding box center [680, 506] width 160 height 33
click at [1014, 398] on div "Feather" at bounding box center [1027, 398] width 160 height 33
click at [570, 316] on tspan "?" at bounding box center [568, 318] width 8 height 26
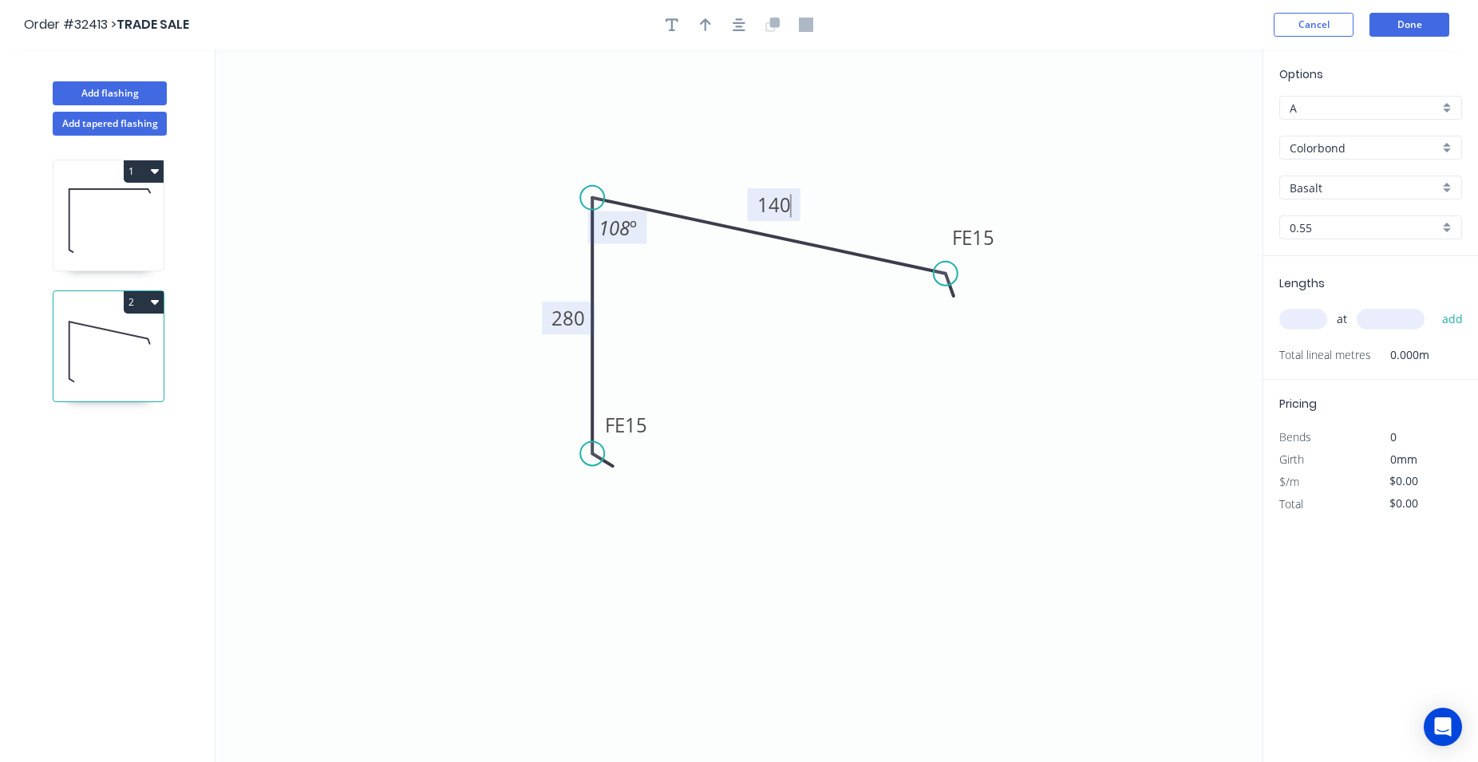
type input "$23.95"
click at [739, 29] on icon "button" at bounding box center [739, 25] width 13 height 14
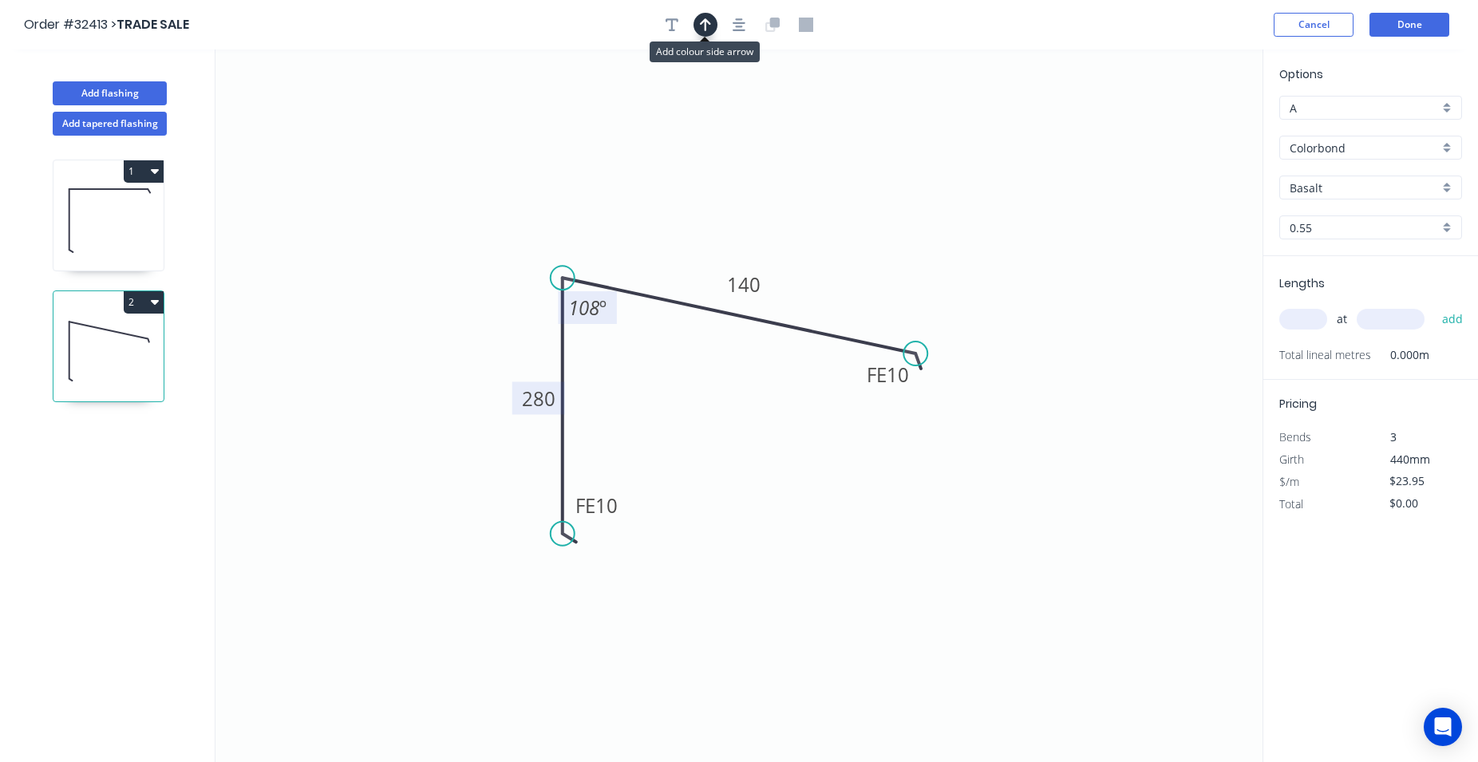
click at [713, 29] on button "button" at bounding box center [706, 25] width 24 height 24
drag, startPoint x: 1180, startPoint y: 126, endPoint x: 1192, endPoint y: 269, distance: 143.4
click at [707, 216] on icon at bounding box center [706, 199] width 14 height 51
click at [1448, 184] on div "Basalt" at bounding box center [1370, 188] width 183 height 24
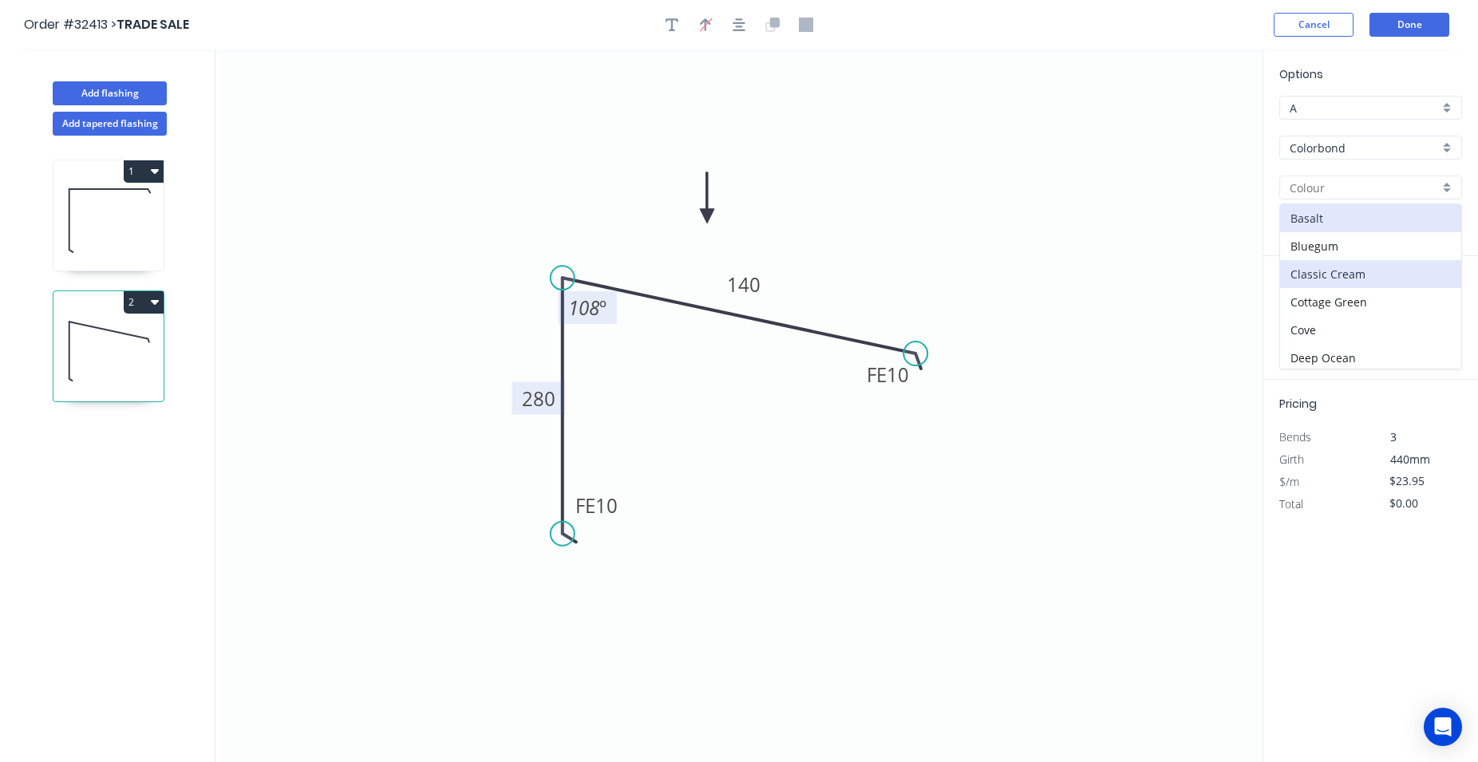
scroll to position [91, 0]
click at [1363, 293] on div "Dover White" at bounding box center [1370, 295] width 181 height 28
type input "Dover White"
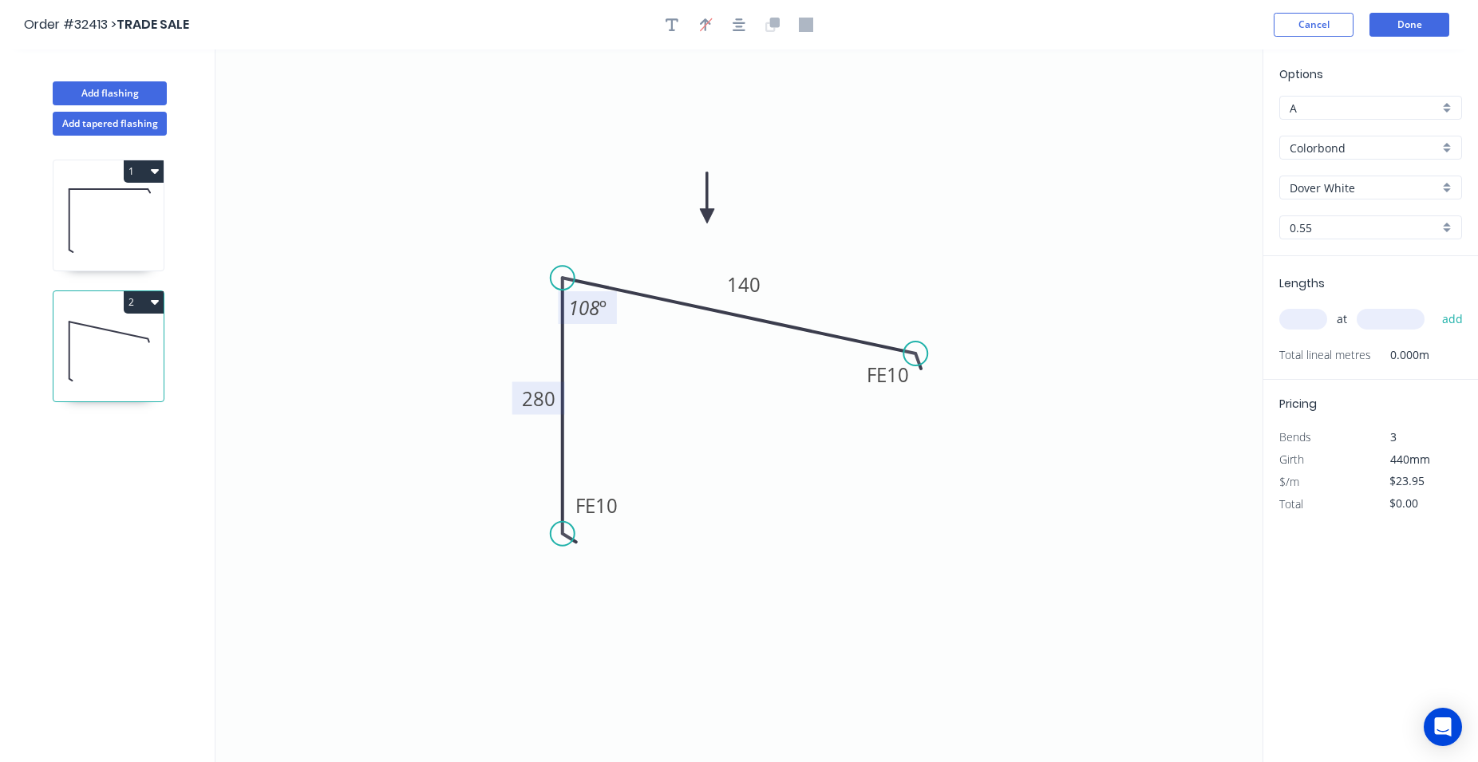
click at [1314, 314] on input "text" at bounding box center [1303, 319] width 48 height 21
type input "1"
type input "5000"
click at [1434, 306] on button "add" at bounding box center [1453, 319] width 38 height 27
type input "$119.75"
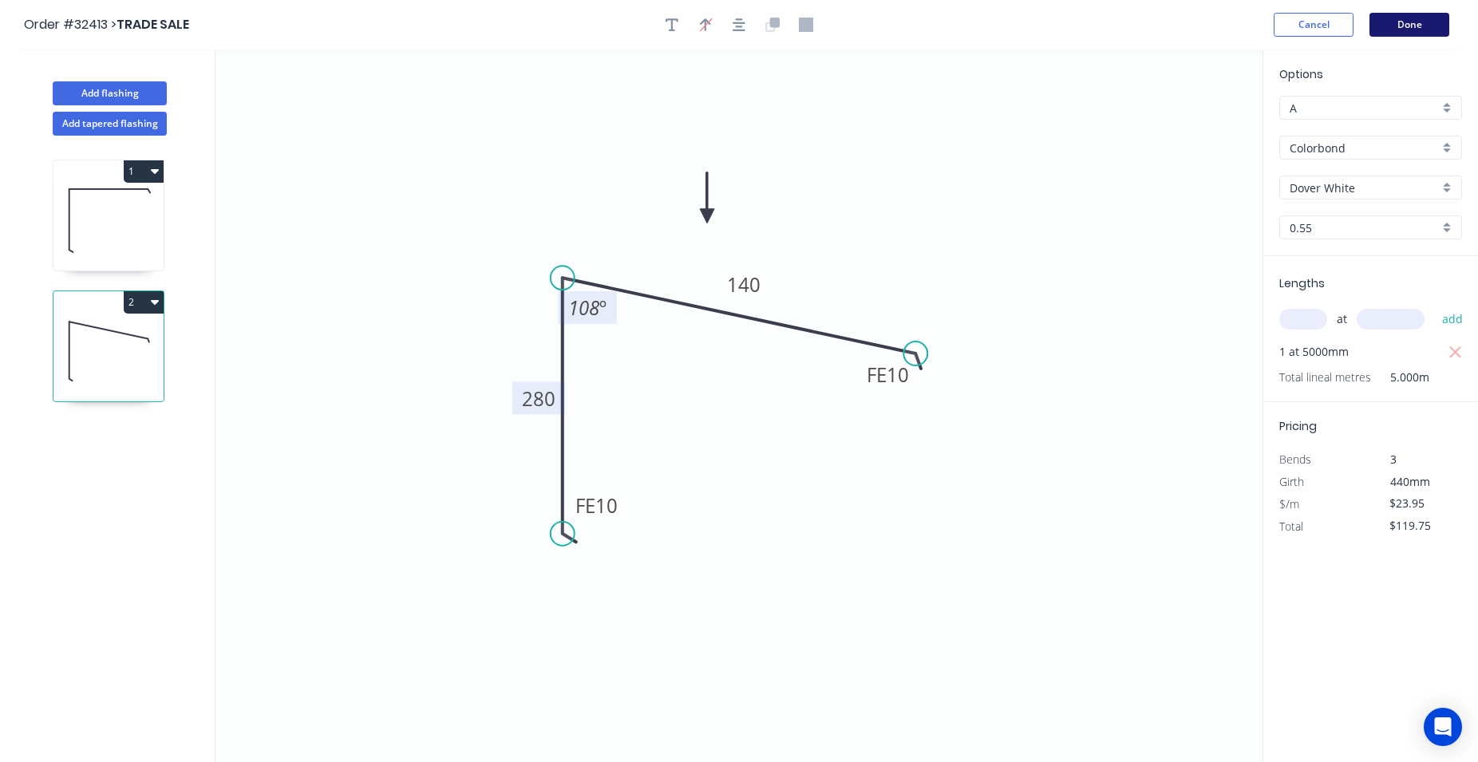
click at [1425, 29] on button "Done" at bounding box center [1409, 25] width 80 height 24
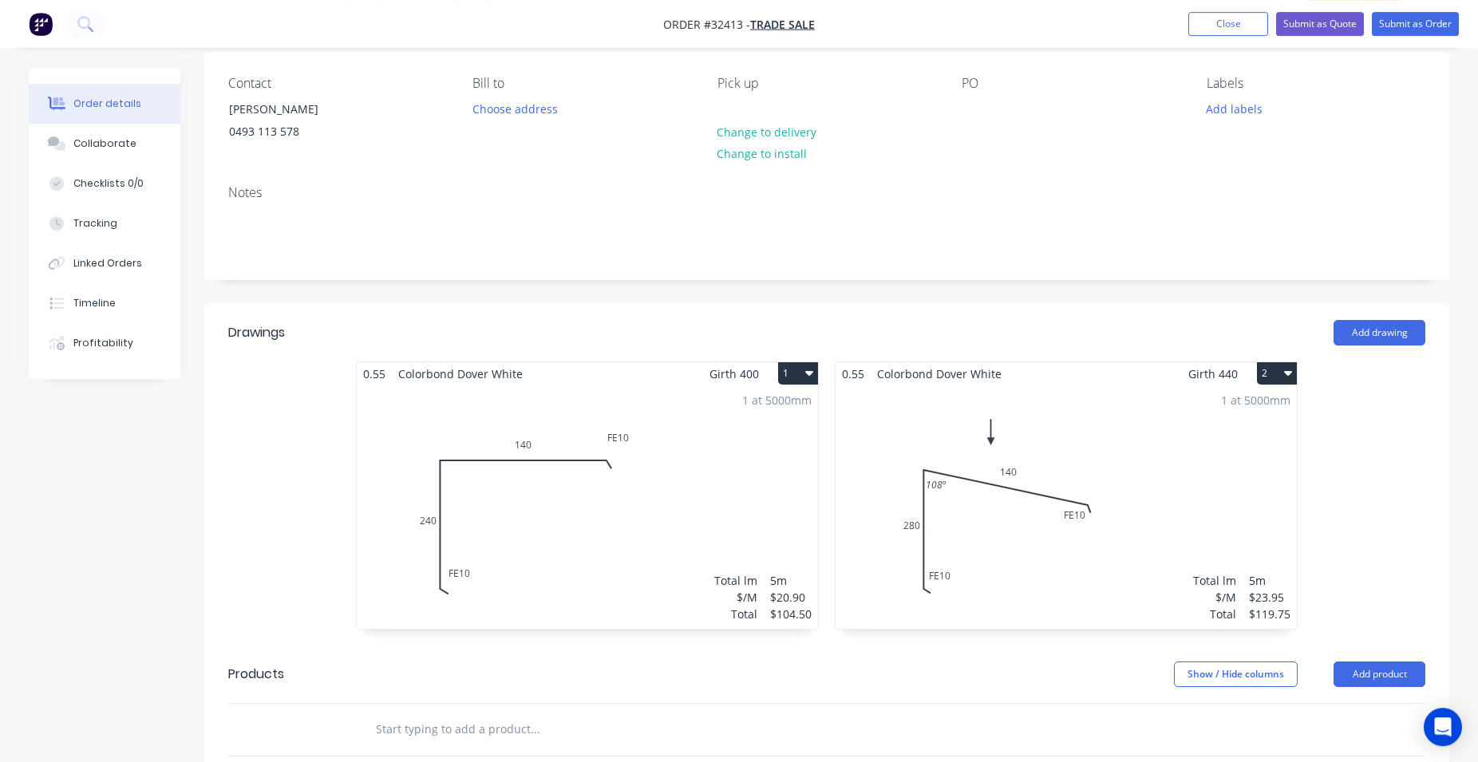
scroll to position [244, 0]
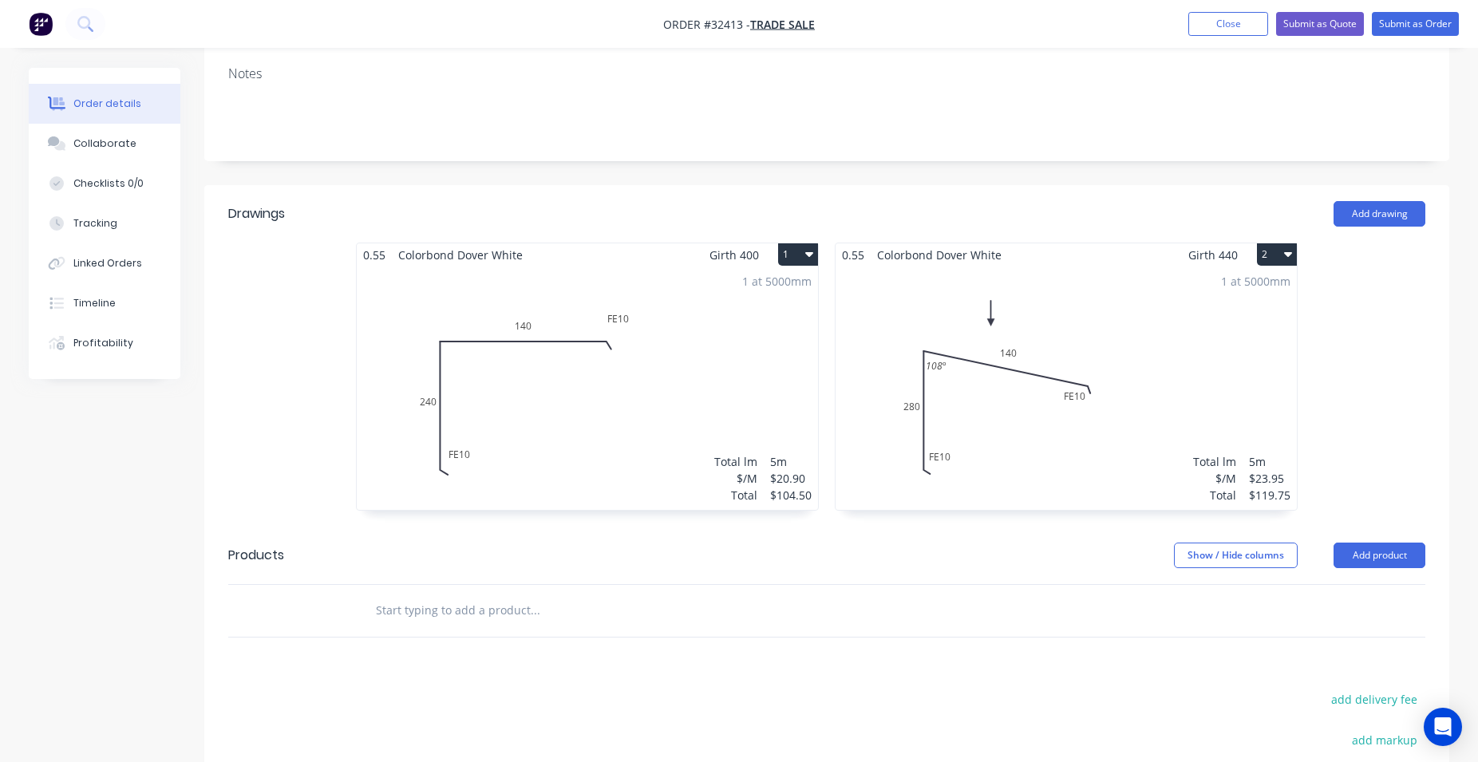
click at [482, 615] on input "text" at bounding box center [534, 611] width 319 height 32
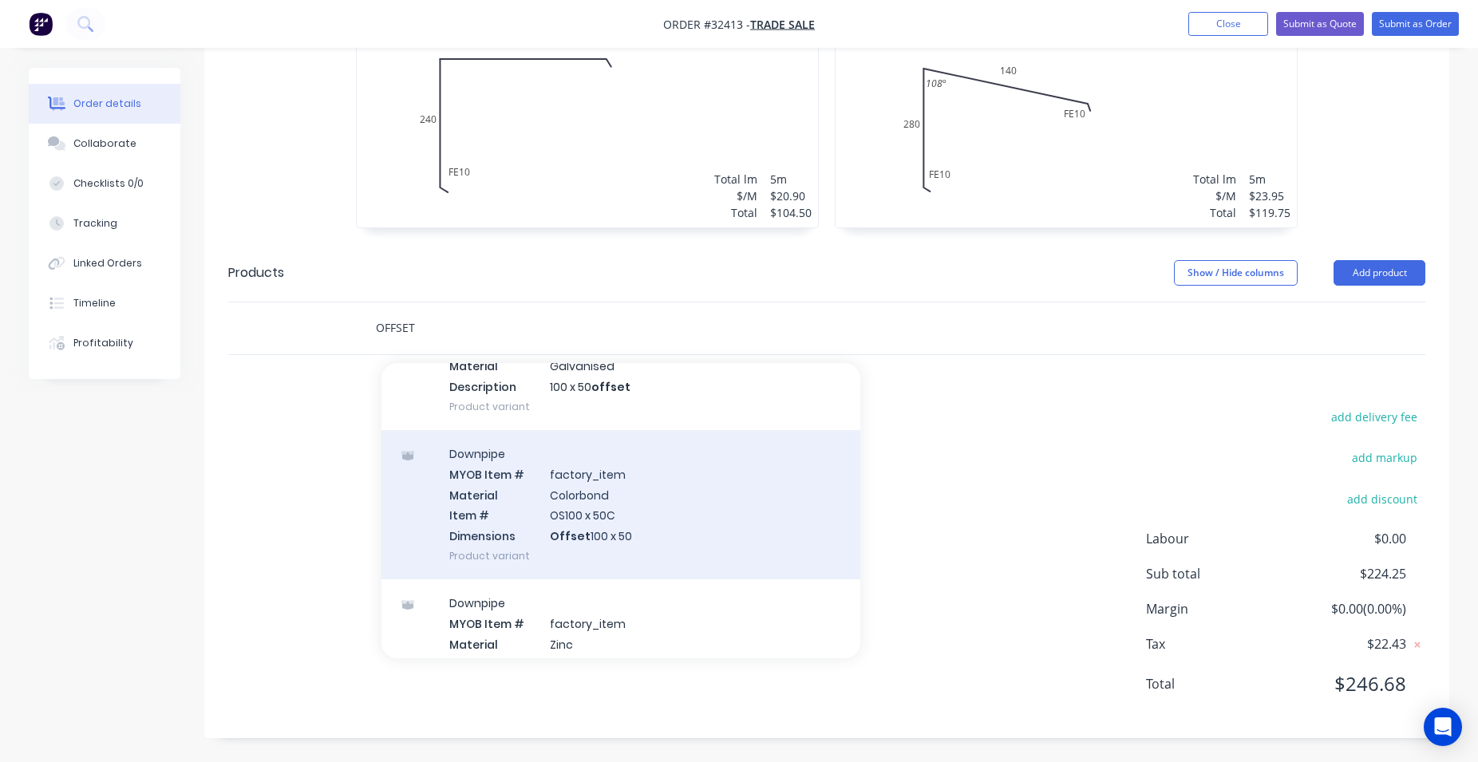
scroll to position [273, 0]
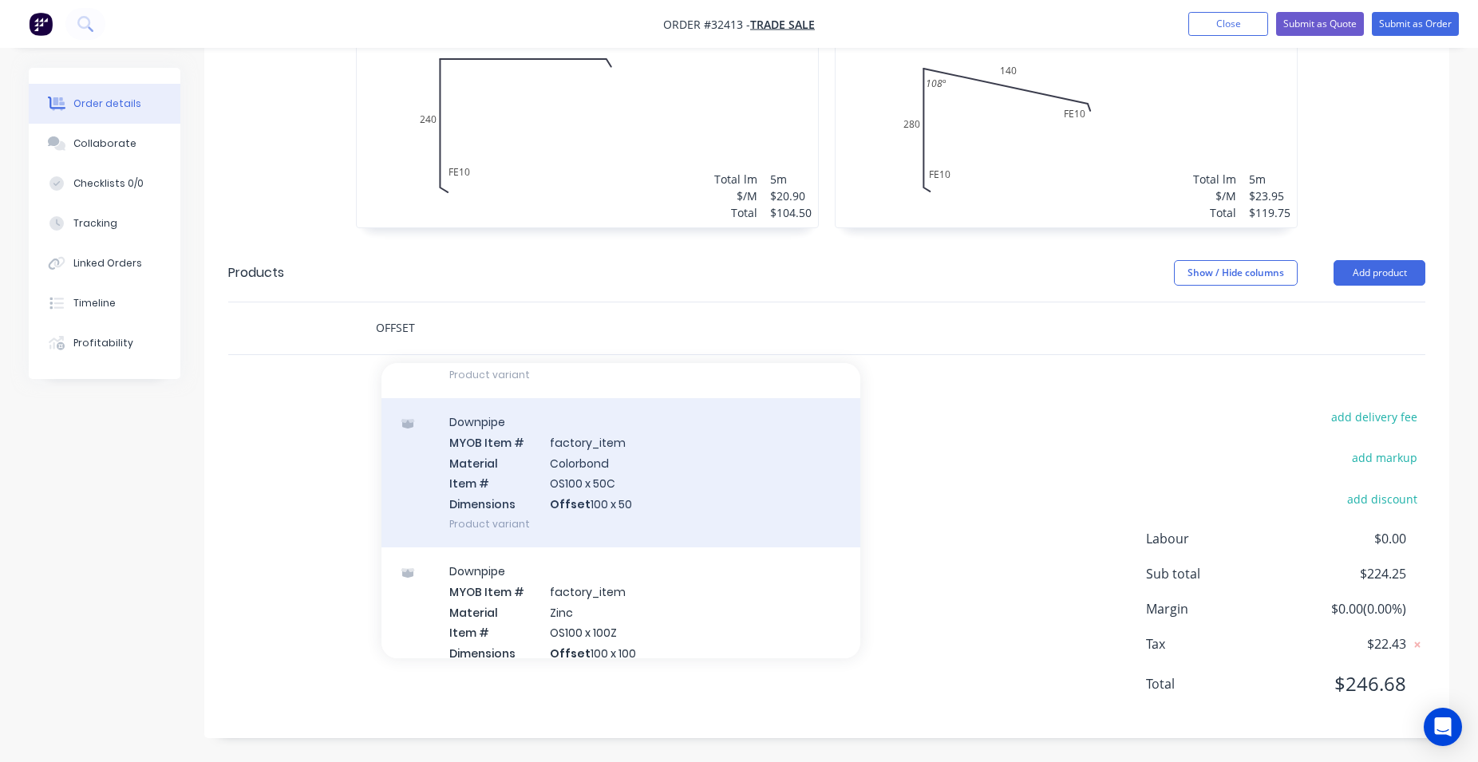
type input "OFFSET"
click at [668, 495] on div "Downpipe MYOB Item # factory_item Material Colorbond Item # OS100 x 50C Dimensi…" at bounding box center [620, 472] width 479 height 149
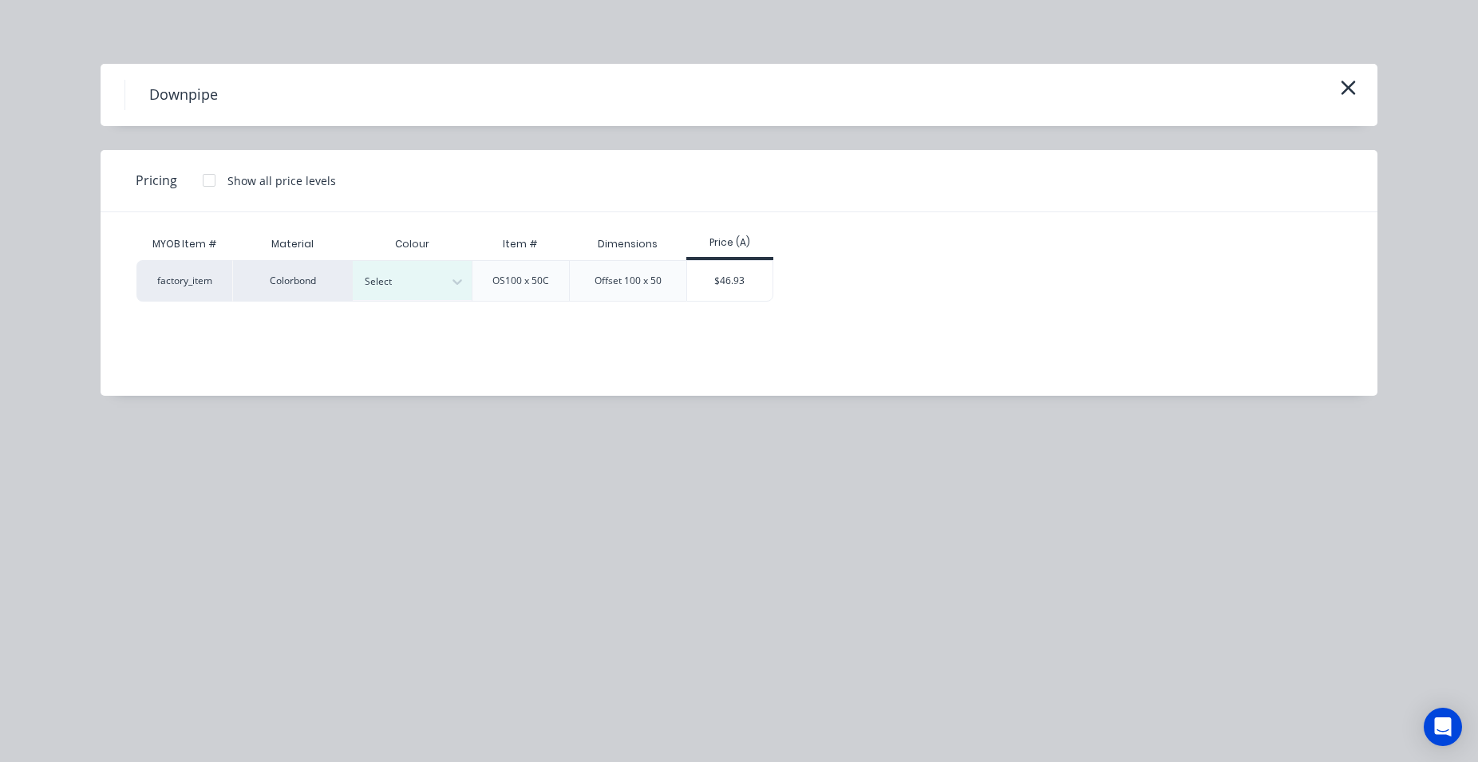
click at [474, 279] on div "OS100 x 50C" at bounding box center [520, 280] width 97 height 41
click at [460, 279] on icon at bounding box center [457, 282] width 16 height 16
click at [200, 299] on div "Dover White" at bounding box center [100, 285] width 200 height 30
click at [723, 286] on div "$46.93" at bounding box center [729, 281] width 85 height 40
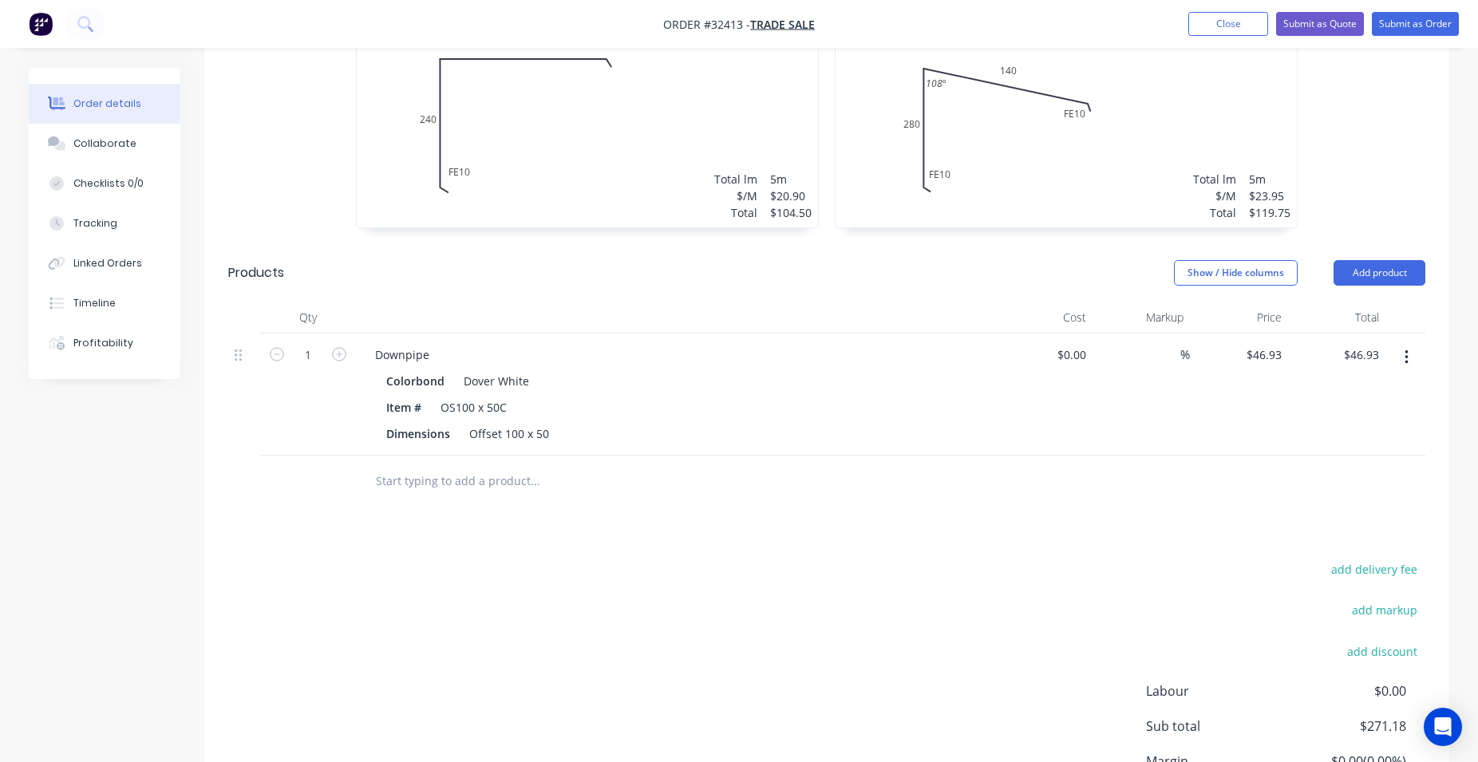
click at [405, 484] on input "text" at bounding box center [534, 481] width 319 height 32
type input "1"
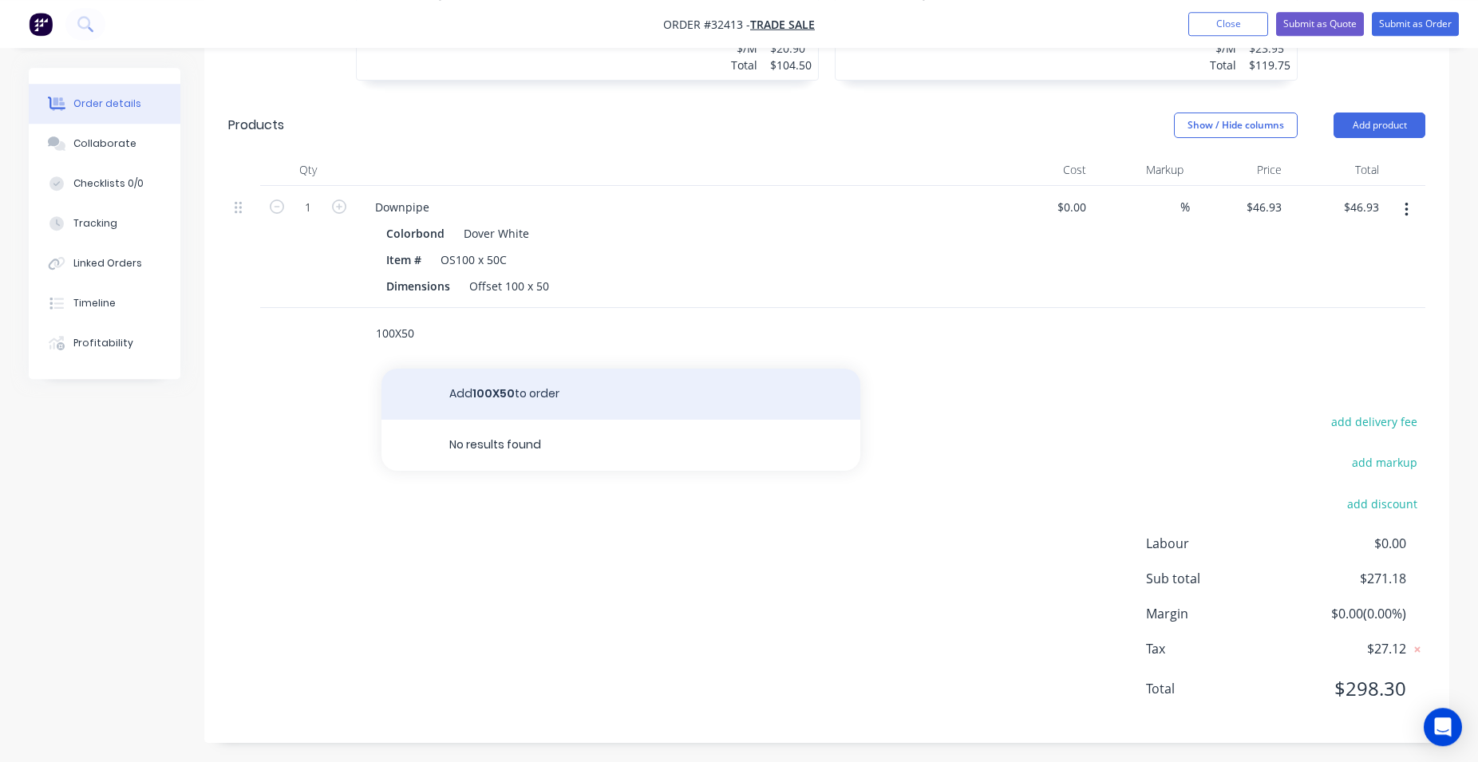
scroll to position [679, 0]
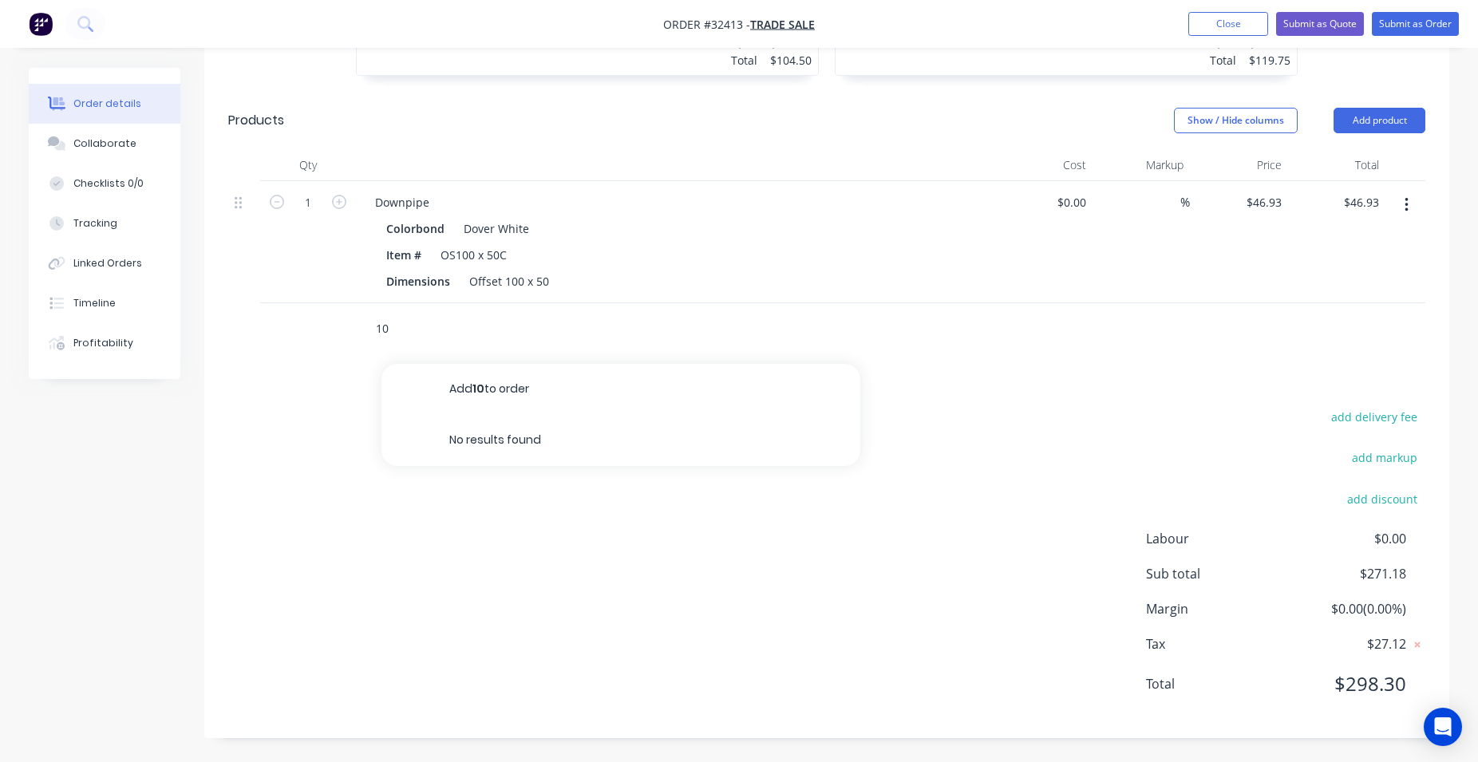
type input "1"
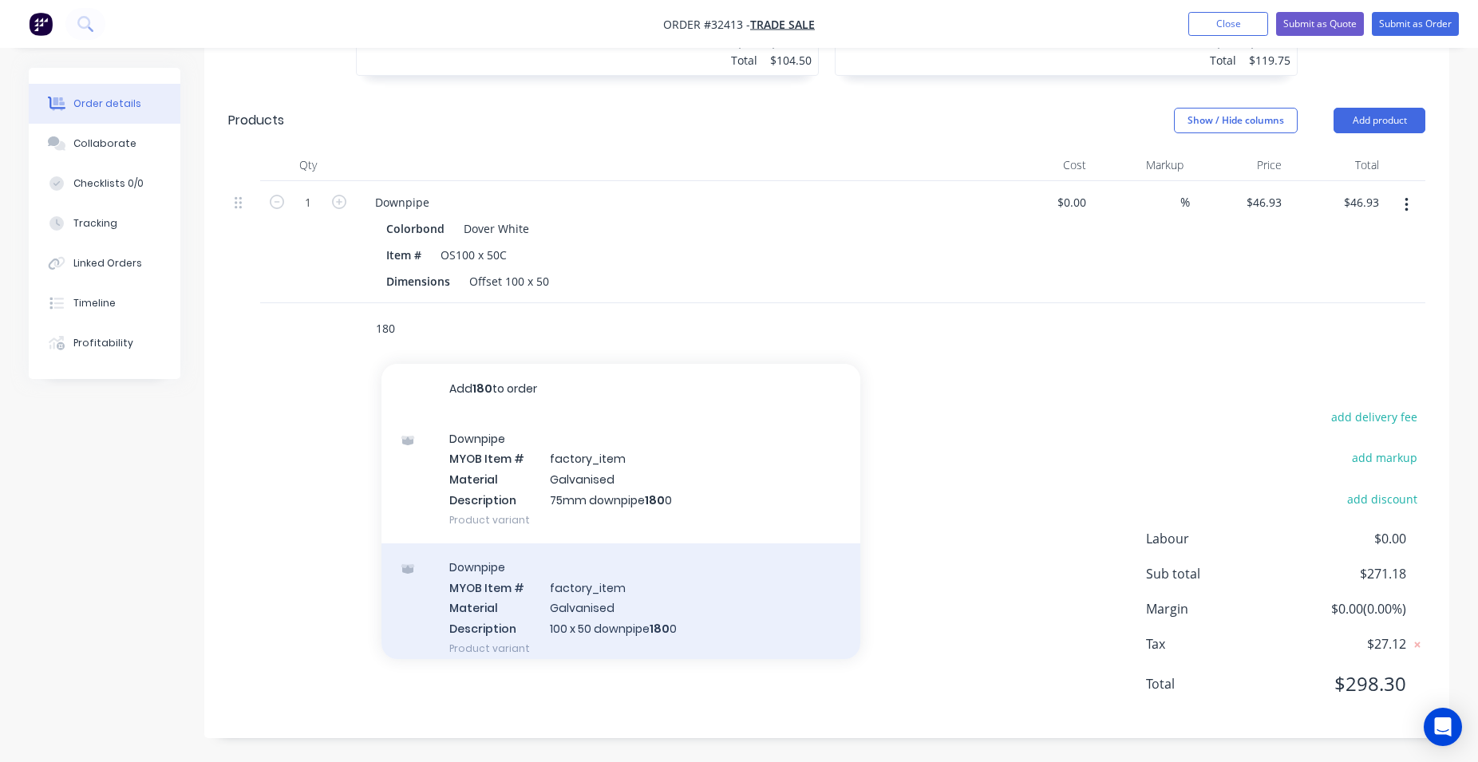
scroll to position [273, 0]
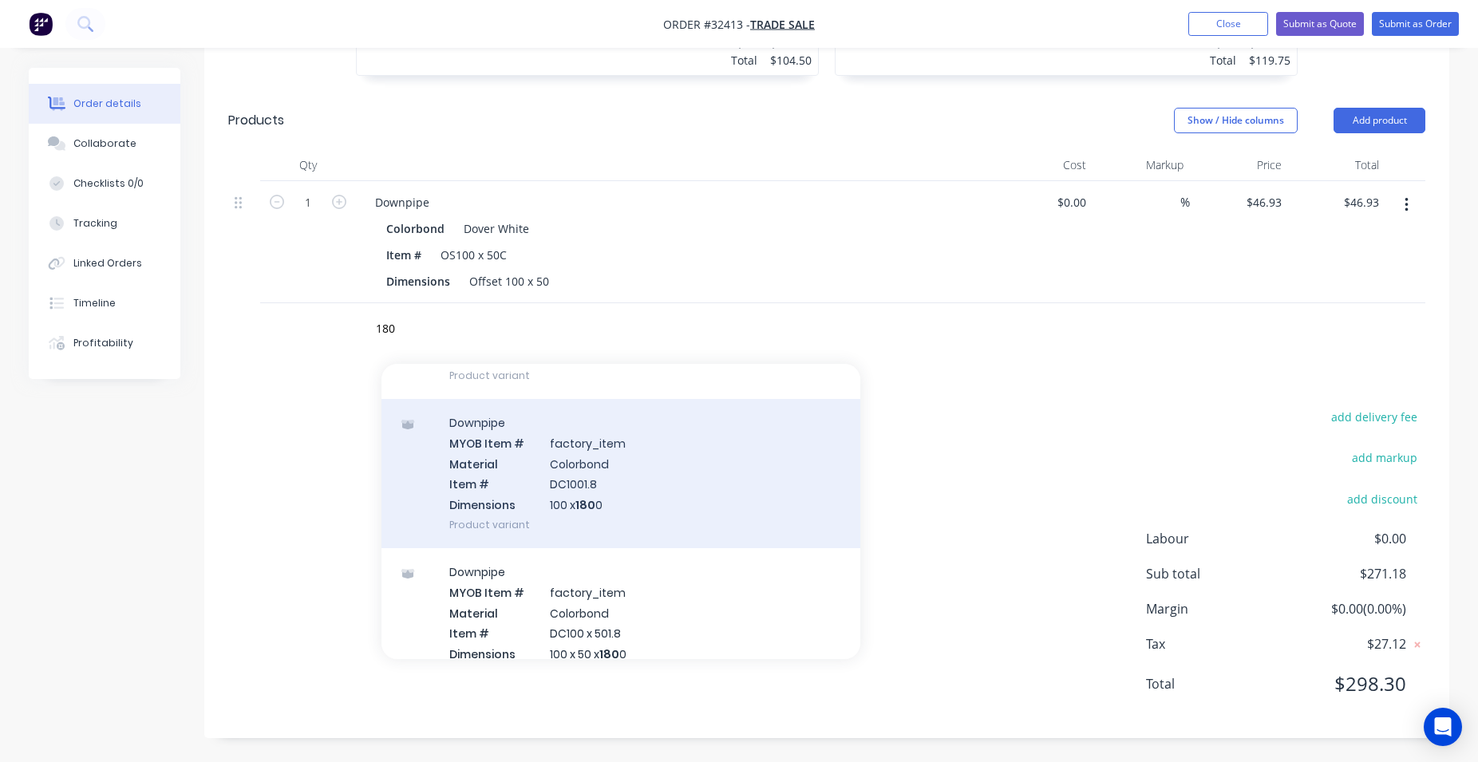
click at [658, 507] on div "Downpipe MYOB Item # factory_item Material Colorbond Item # DC1001.8 Dimensions…" at bounding box center [620, 473] width 479 height 149
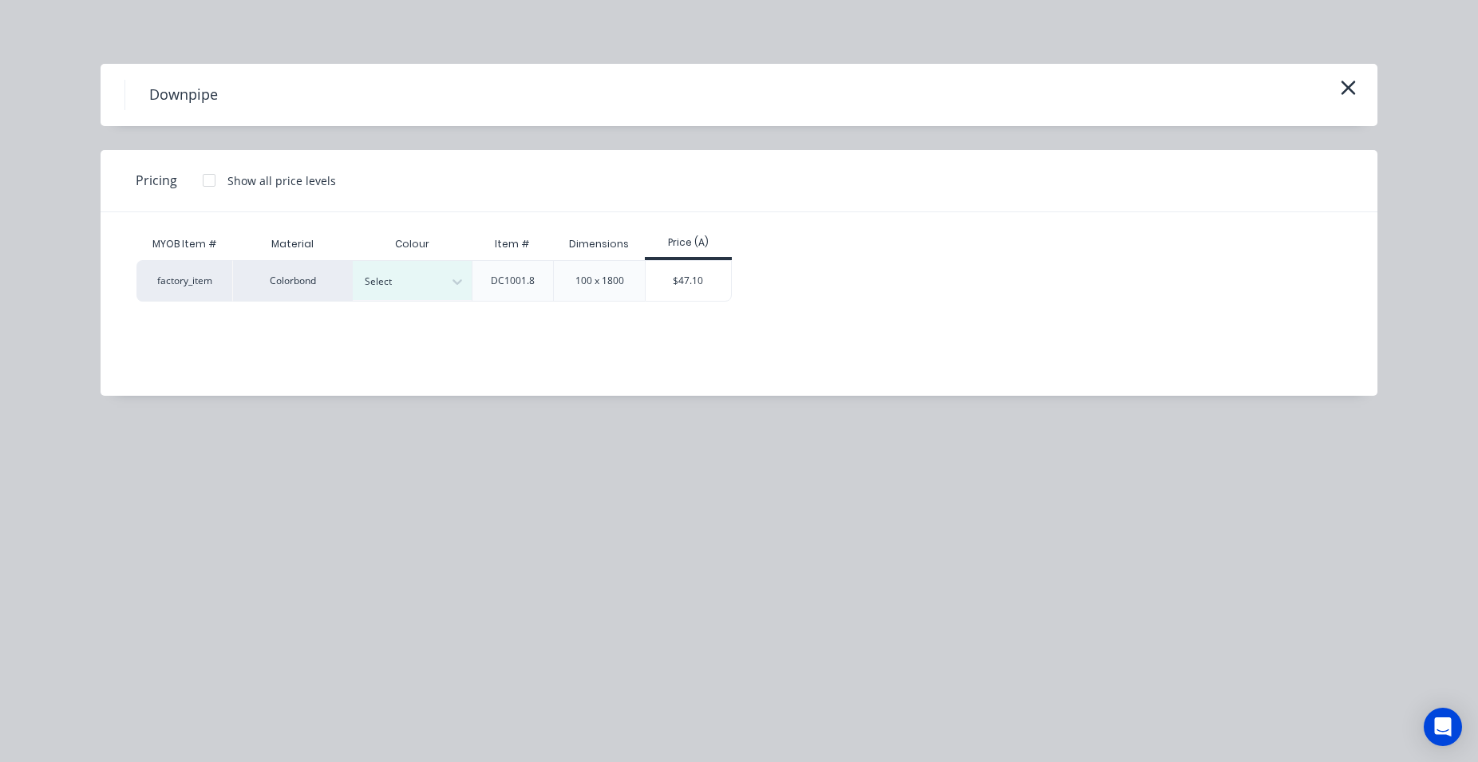
click at [1354, 87] on icon "button" at bounding box center [1348, 88] width 17 height 22
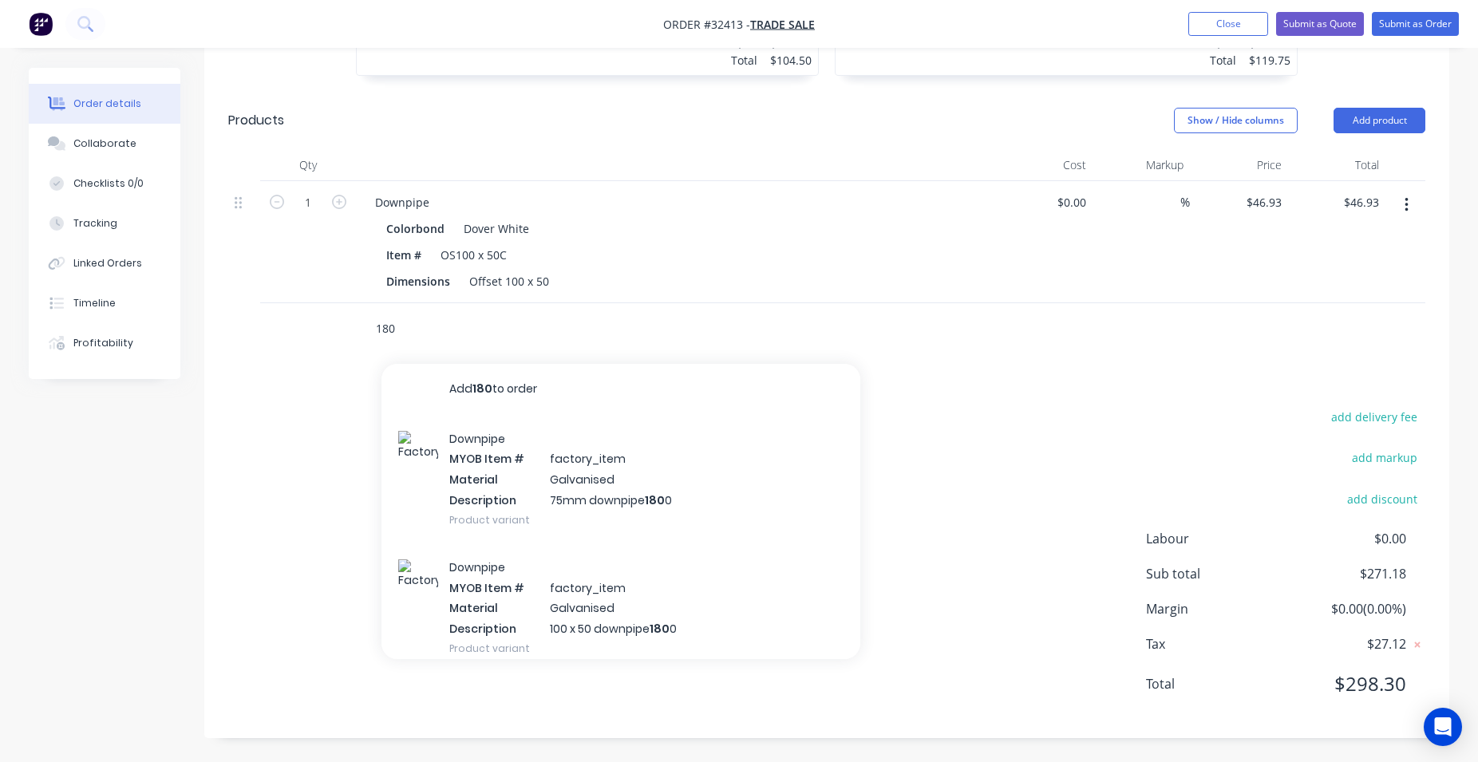
click at [402, 325] on input "180" at bounding box center [534, 329] width 319 height 32
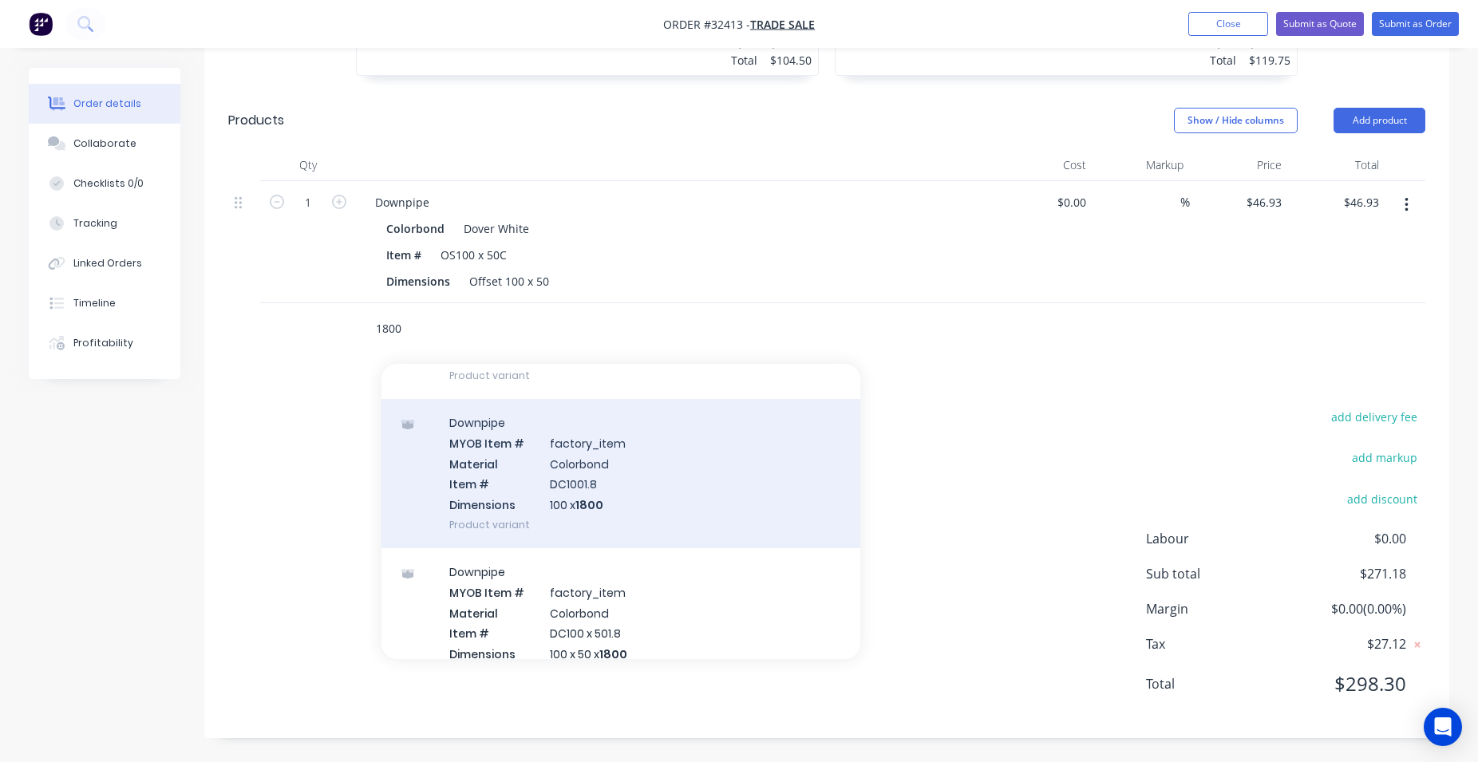
scroll to position [455, 0]
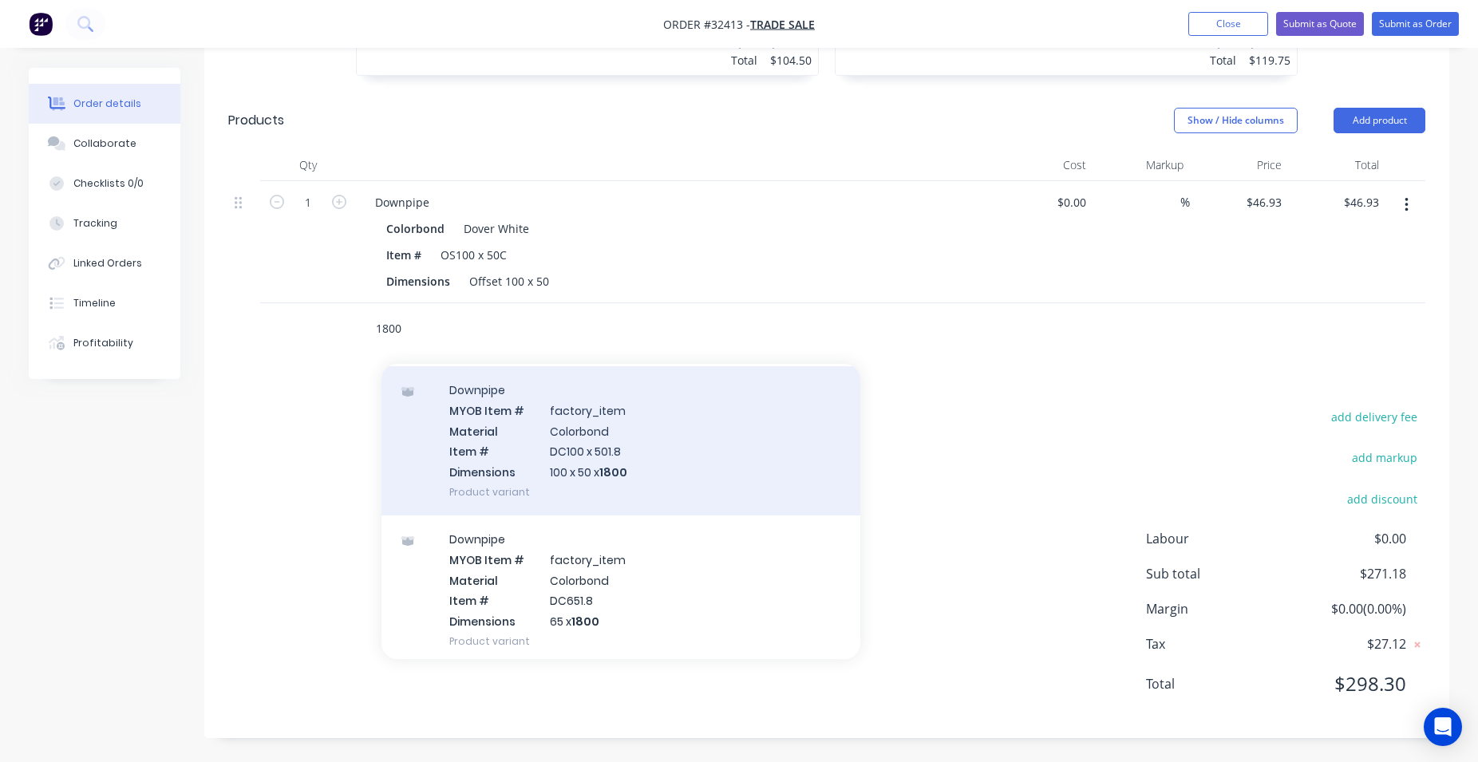
type input "1800"
click at [661, 454] on div "Downpipe MYOB Item # factory_item Material Colorbond Item # DC100 x 501.8 Dimen…" at bounding box center [620, 440] width 479 height 149
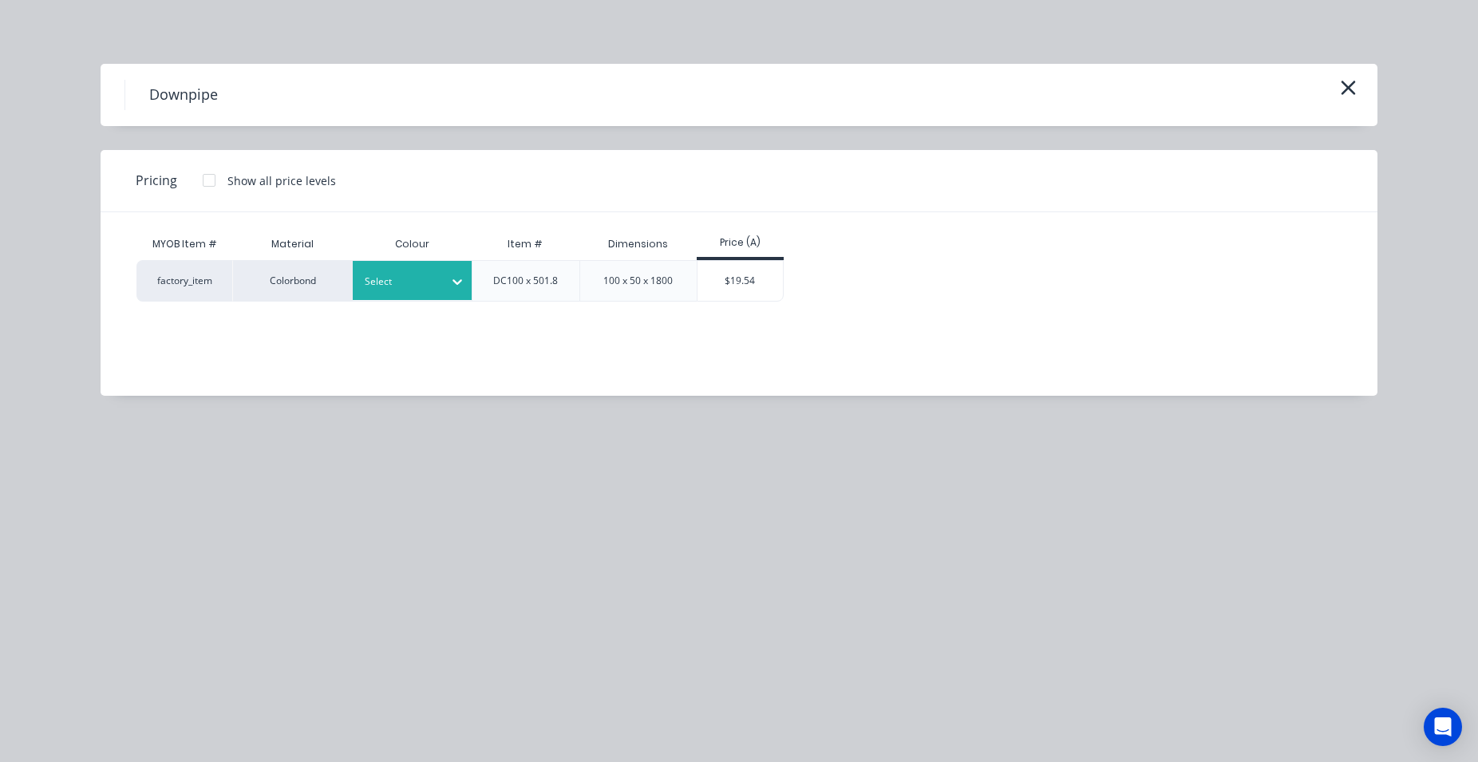
click at [460, 283] on icon at bounding box center [458, 282] width 10 height 6
click at [200, 238] on div "Dover White" at bounding box center [100, 223] width 200 height 30
click at [723, 277] on div "$19.54" at bounding box center [740, 281] width 85 height 40
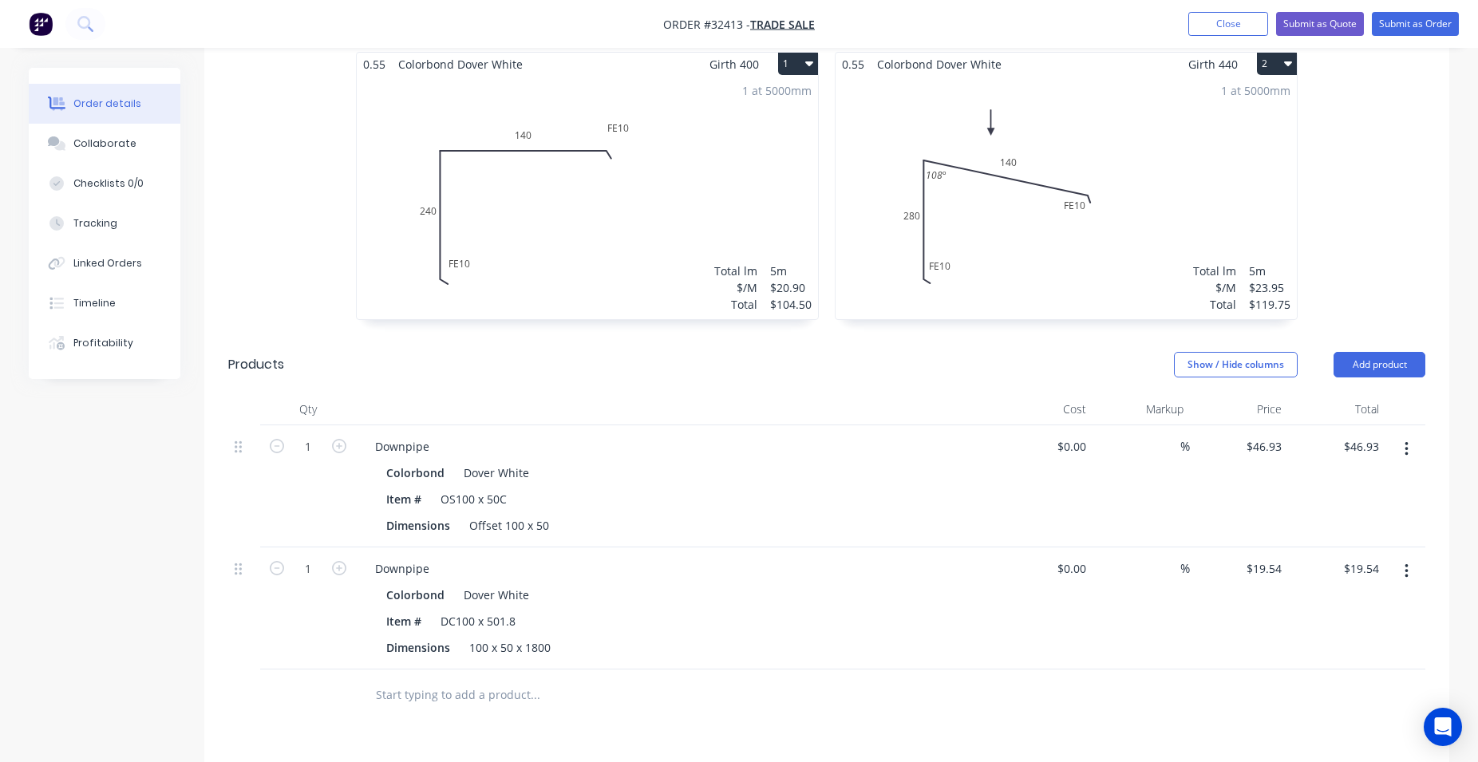
scroll to position [109, 0]
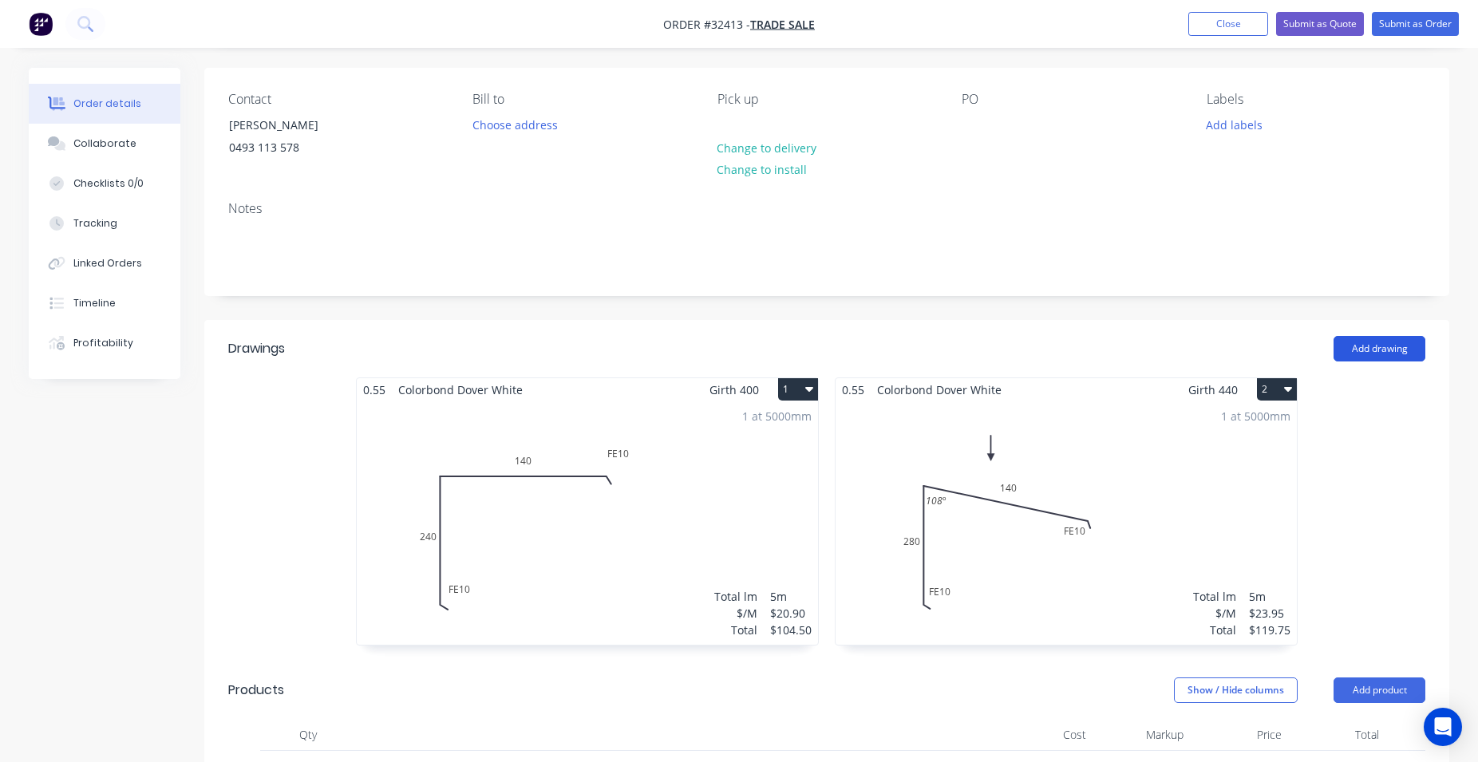
click at [1363, 353] on button "Add drawing" at bounding box center [1380, 349] width 92 height 26
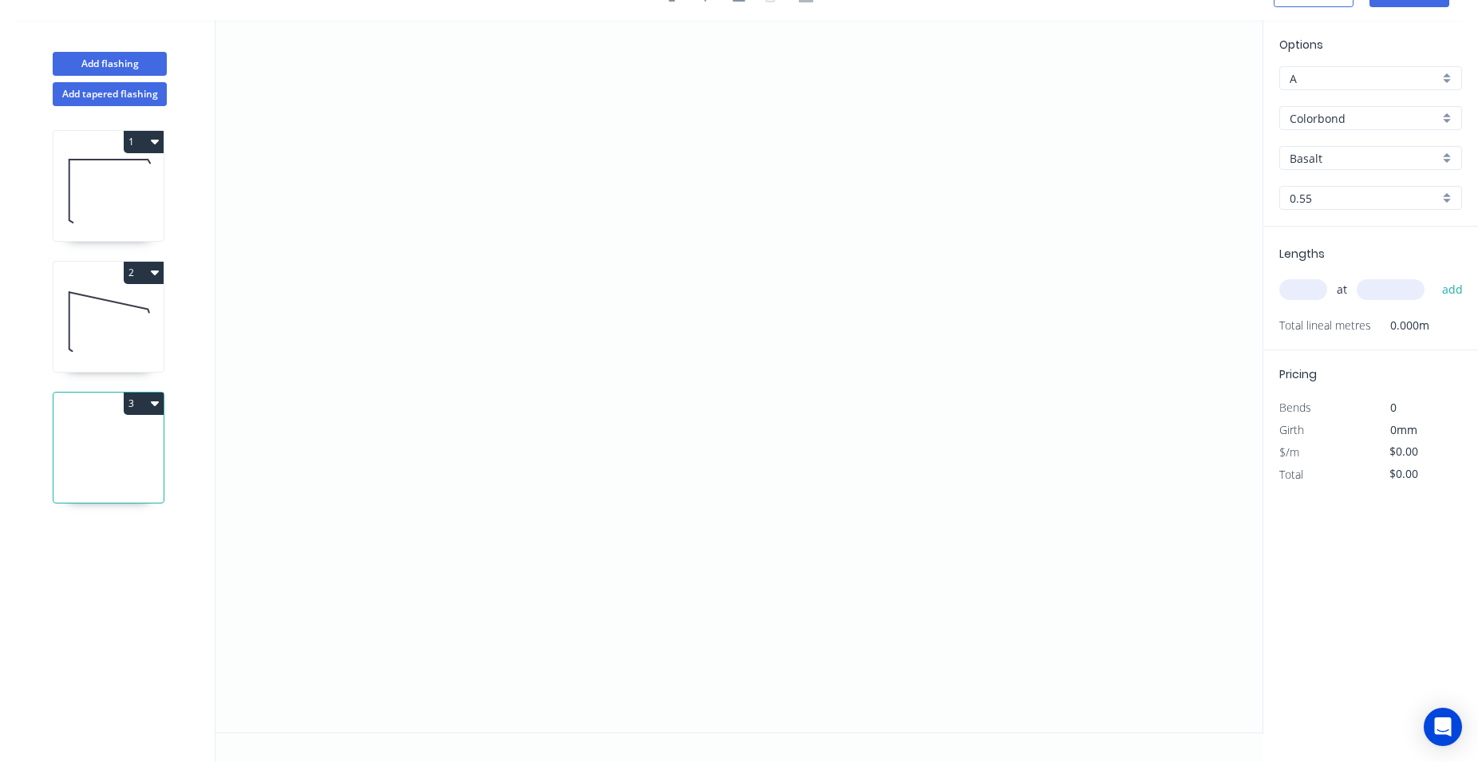
scroll to position [30, 0]
click at [555, 189] on icon "0" at bounding box center [738, 376] width 1047 height 713
click at [540, 433] on icon "0" at bounding box center [738, 376] width 1047 height 713
click at [883, 445] on icon "0 ?" at bounding box center [738, 376] width 1047 height 713
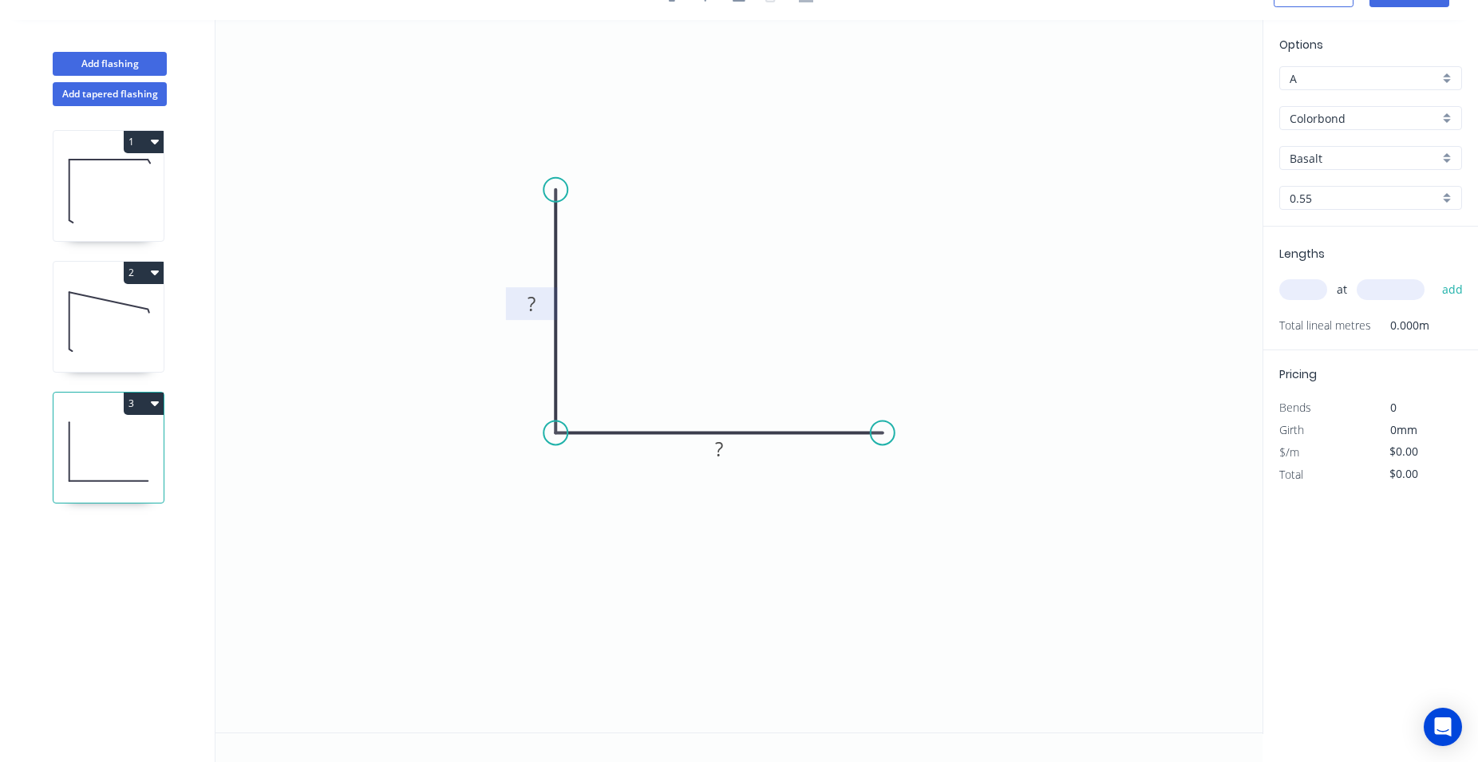
click at [533, 305] on tspan "?" at bounding box center [532, 303] width 8 height 26
click at [600, 314] on div "Feather" at bounding box center [628, 310] width 160 height 33
click at [641, 266] on div "Delete bend" at bounding box center [631, 271] width 160 height 33
click at [910, 554] on div "Feather" at bounding box center [961, 544] width 160 height 33
click at [874, 453] on tspan "15" at bounding box center [871, 459] width 22 height 26
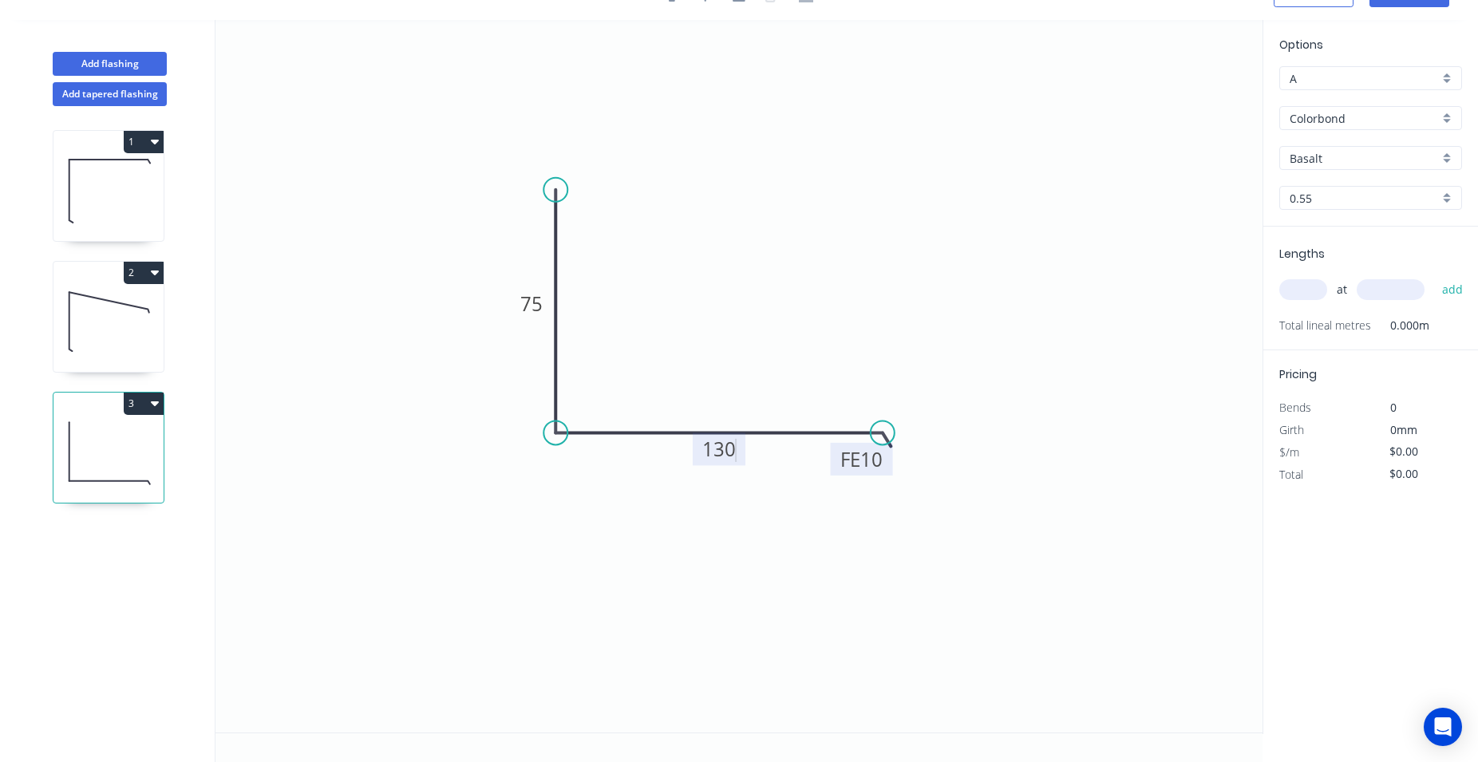
type input "$13.86"
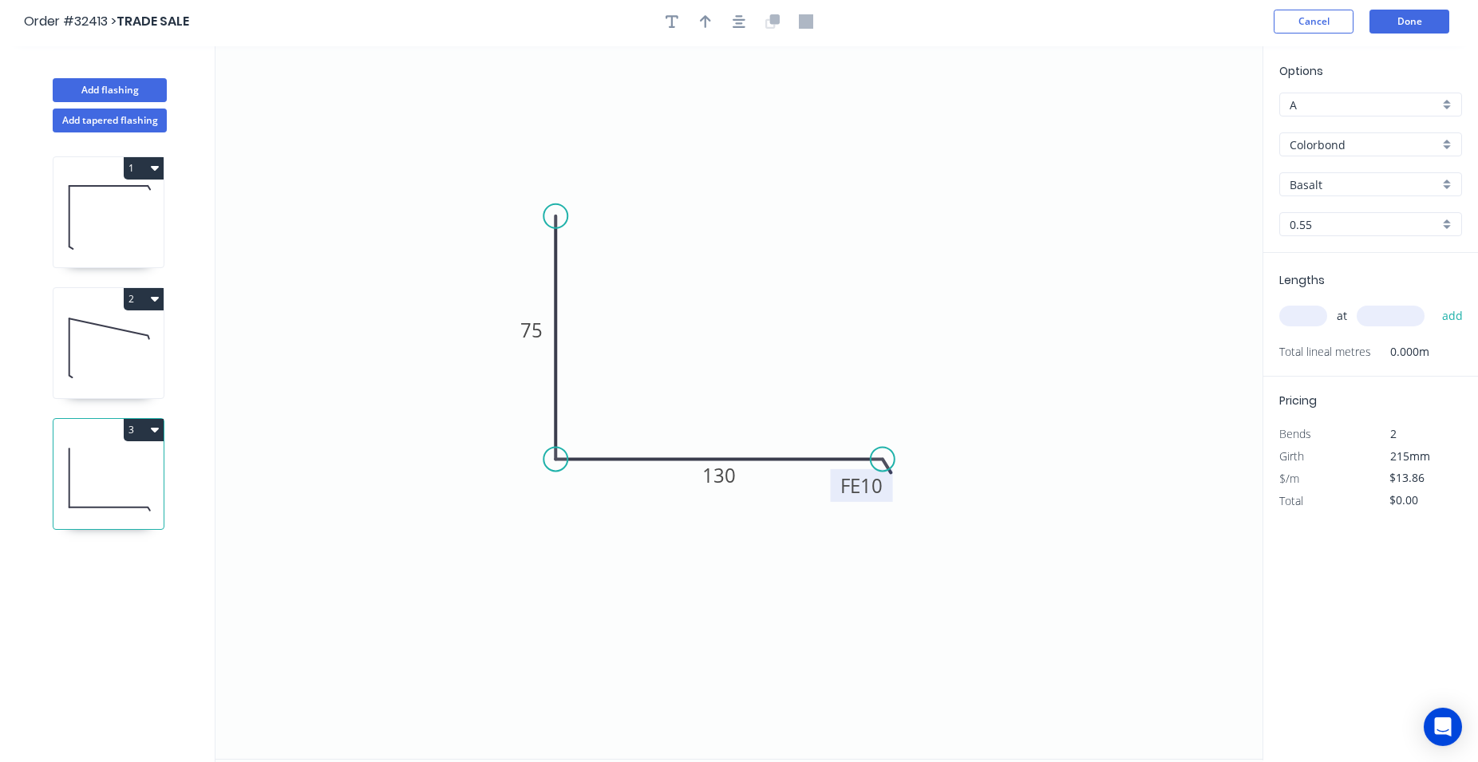
scroll to position [0, 0]
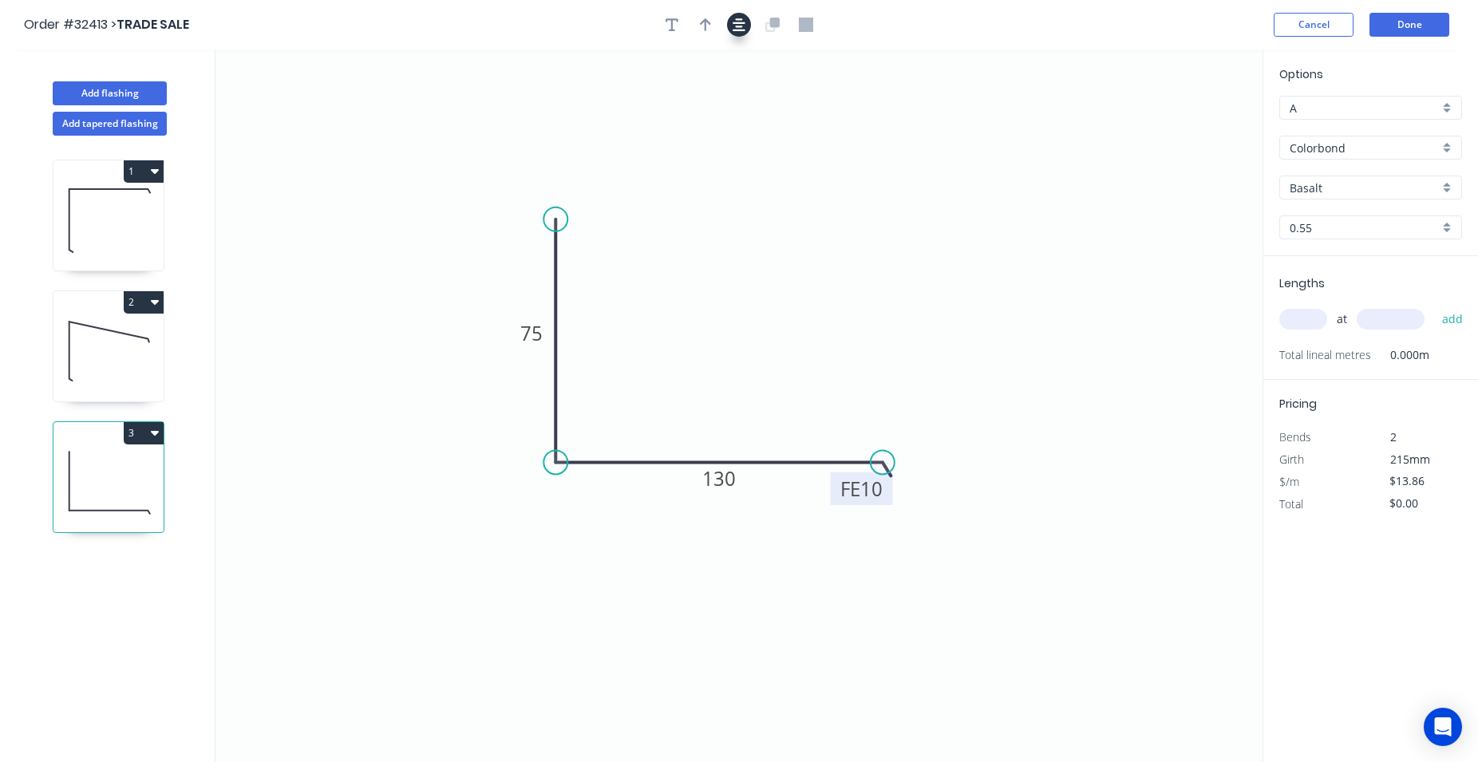
click at [747, 29] on button "button" at bounding box center [739, 25] width 24 height 24
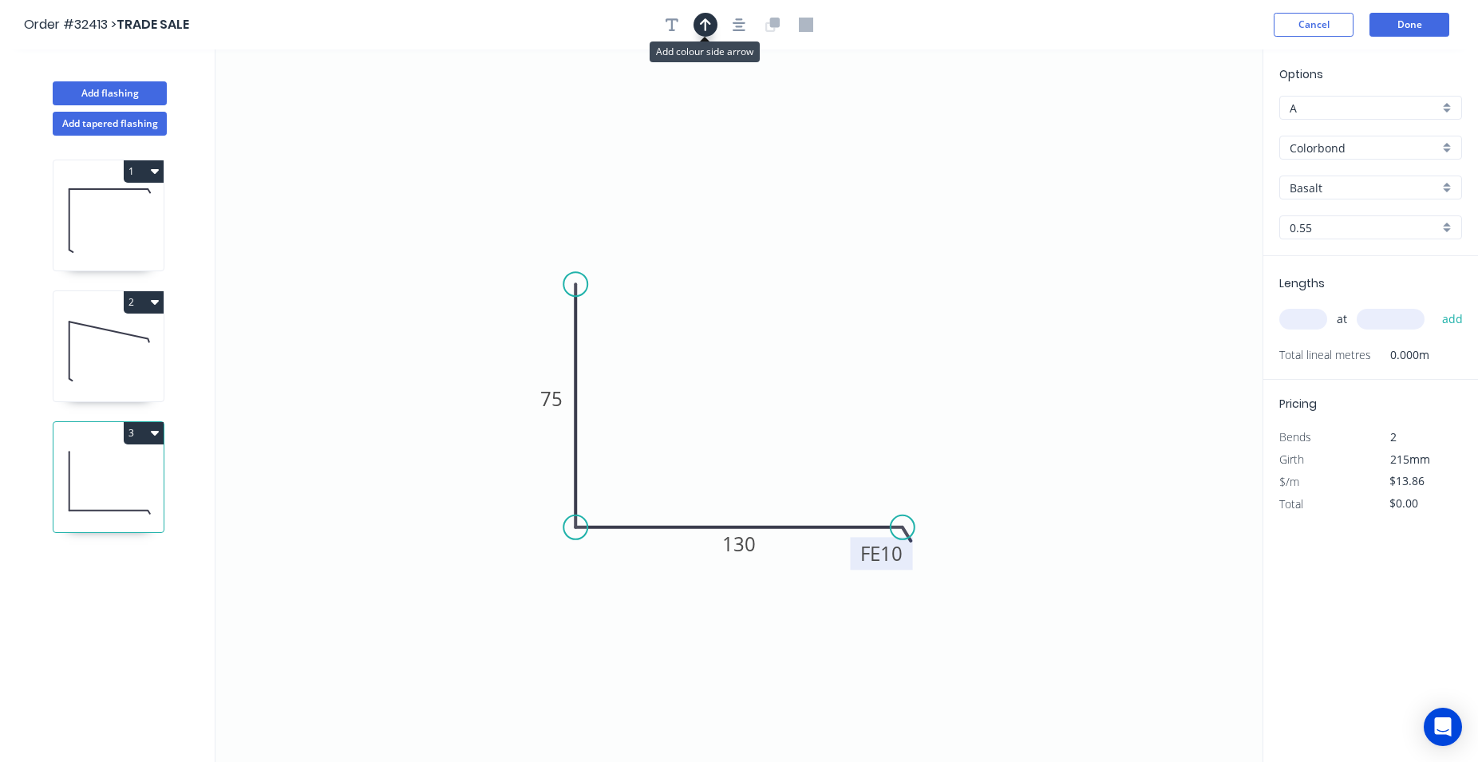
click at [707, 22] on icon "button" at bounding box center [705, 24] width 11 height 13
drag, startPoint x: 1180, startPoint y: 122, endPoint x: 780, endPoint y: 437, distance: 508.7
click at [780, 437] on icon at bounding box center [780, 418] width 14 height 51
click at [1451, 188] on div "Basalt" at bounding box center [1370, 188] width 183 height 24
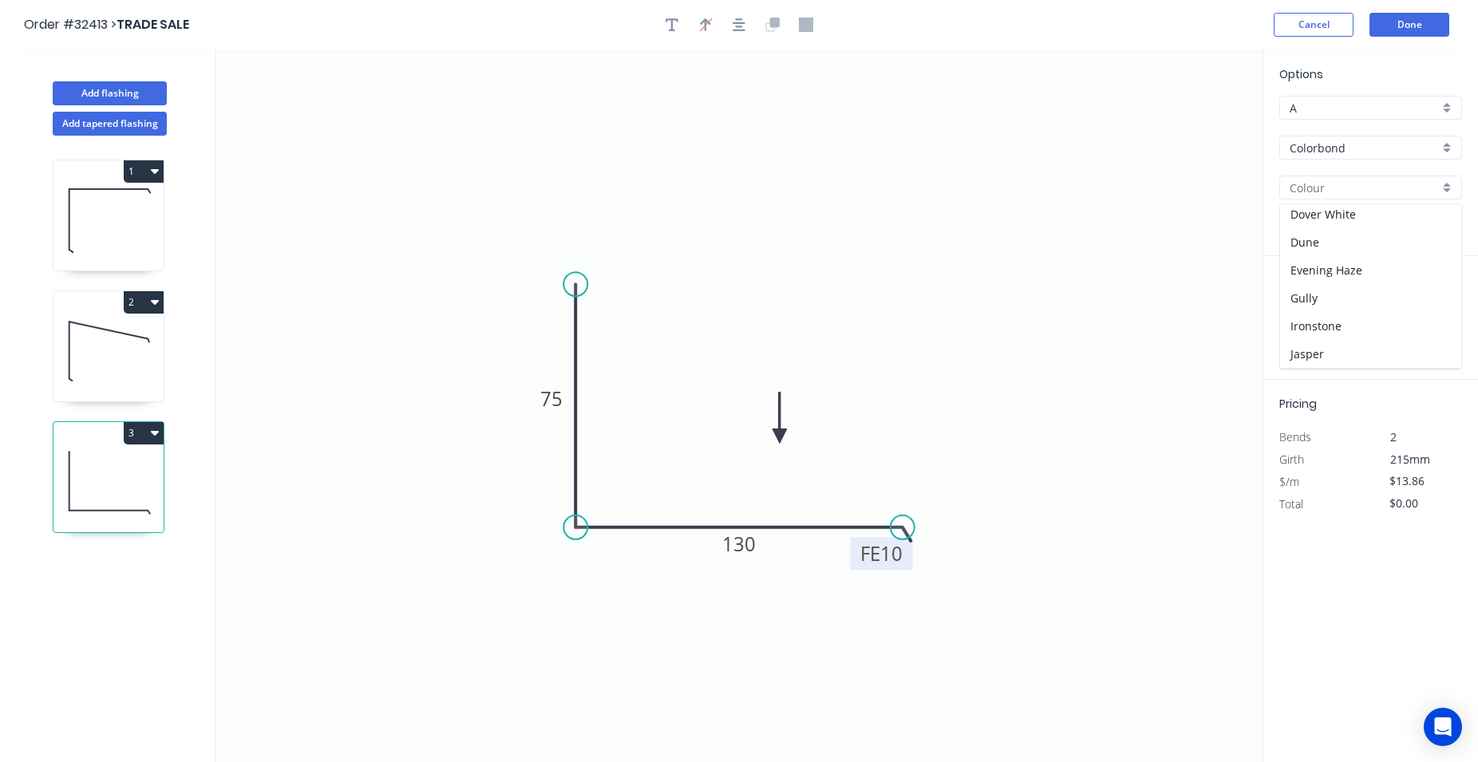
scroll to position [91, 0]
click at [1362, 297] on div "Dover White" at bounding box center [1370, 295] width 181 height 28
type input "Dover White"
click at [1302, 316] on input "text" at bounding box center [1303, 319] width 48 height 21
type input "1"
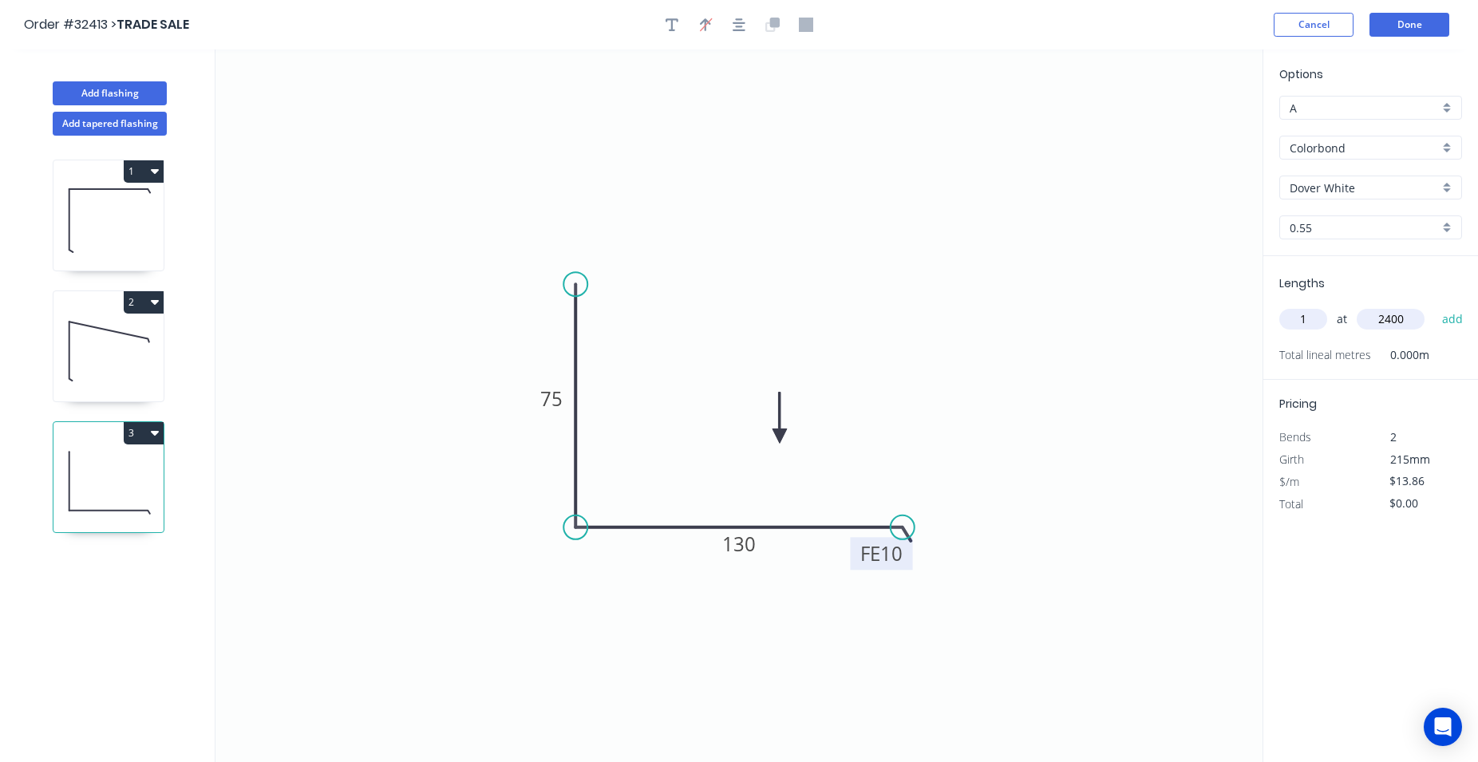
type input "2400"
click at [1434, 306] on button "add" at bounding box center [1453, 319] width 38 height 27
type input "$33.26"
click at [1387, 26] on button "Done" at bounding box center [1409, 25] width 80 height 24
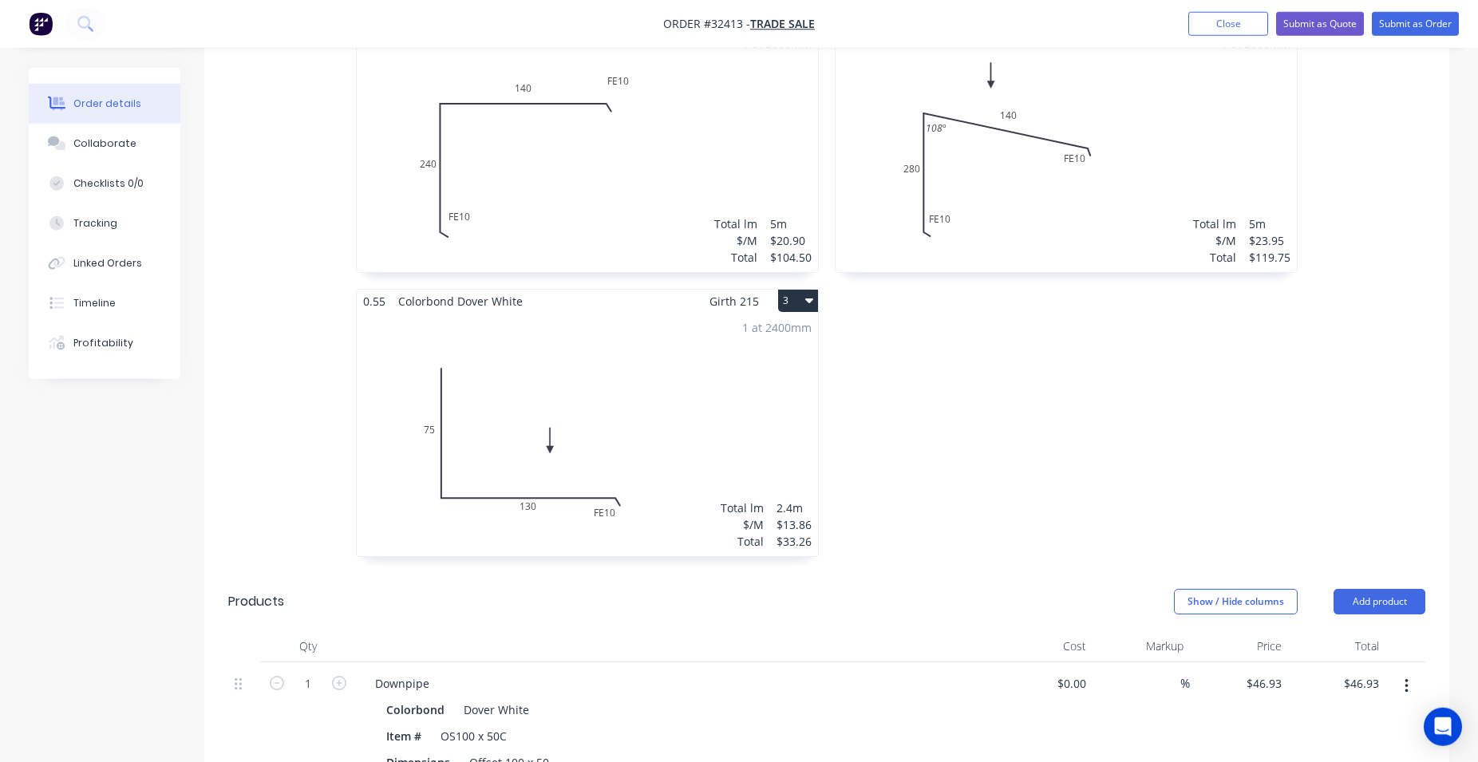
scroll to position [353, 0]
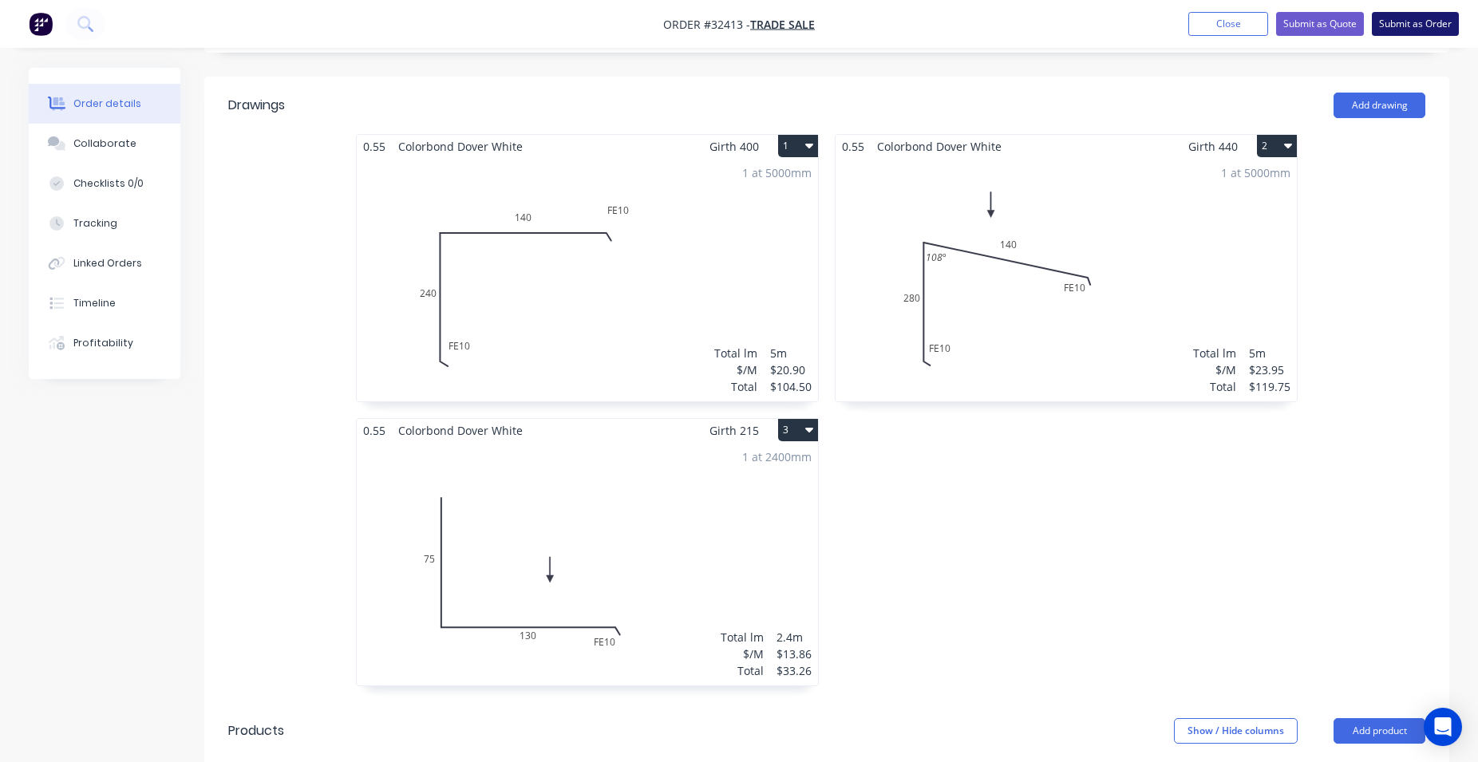
click at [1399, 19] on button "Submit as Order" at bounding box center [1415, 24] width 87 height 24
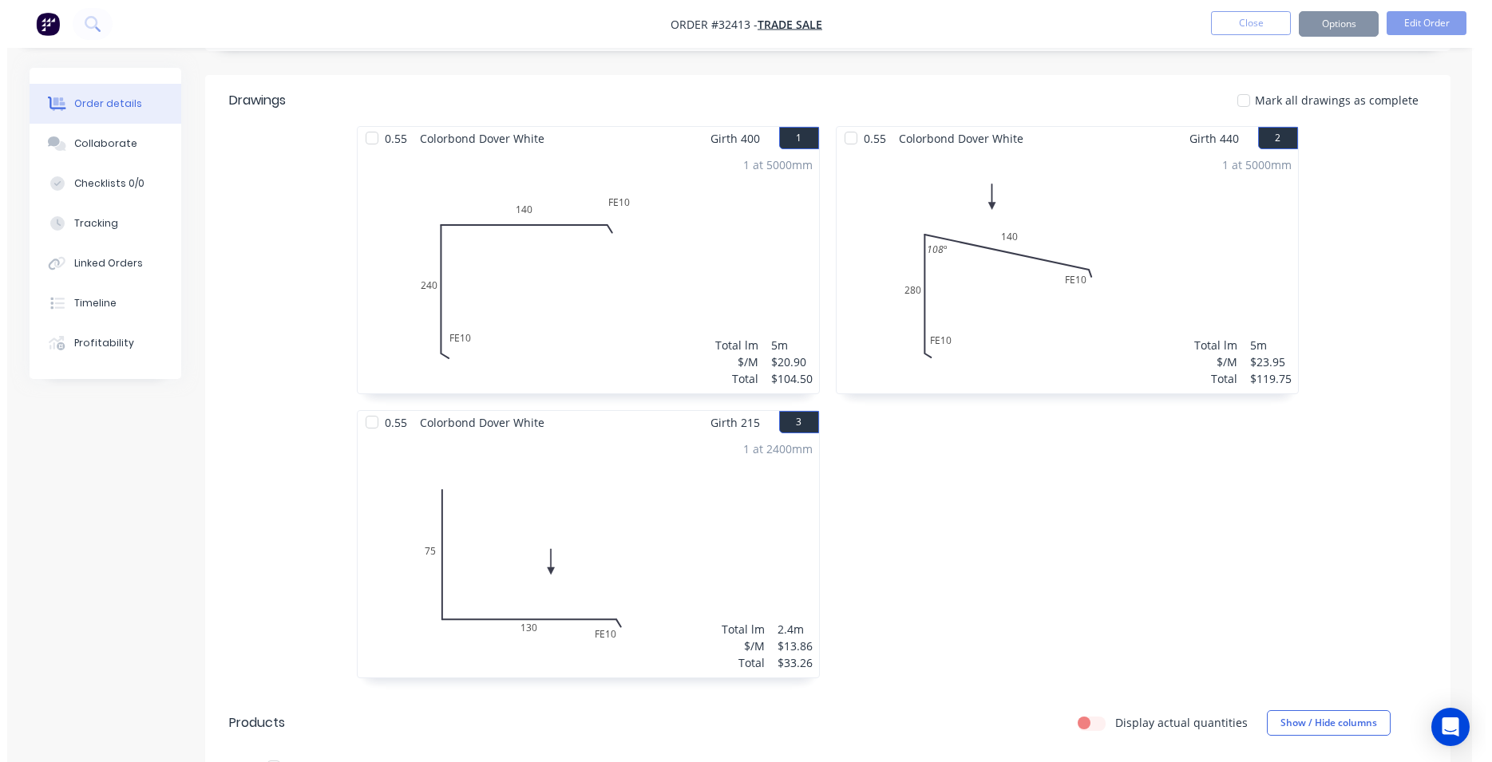
scroll to position [0, 0]
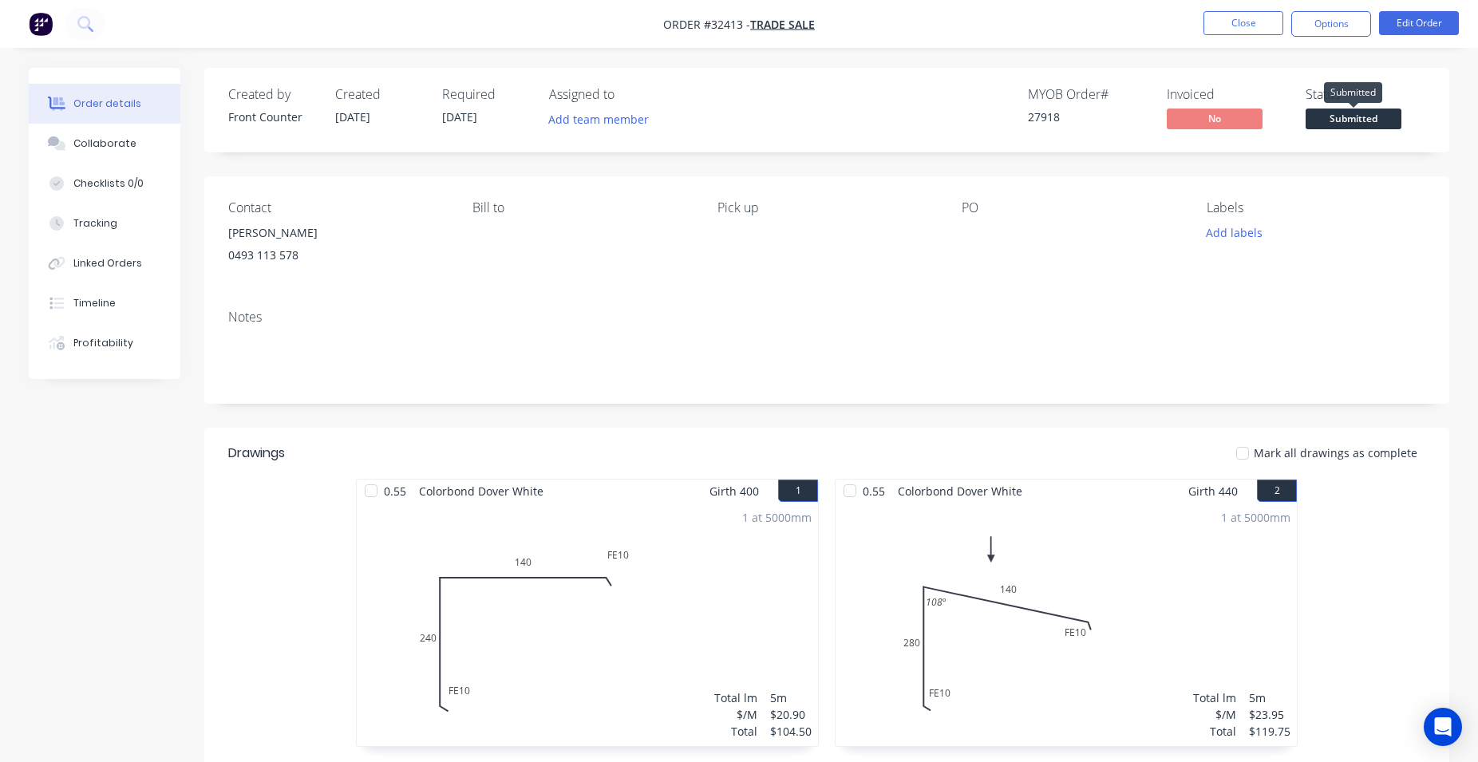
click at [1331, 120] on span "Submitted" at bounding box center [1354, 119] width 96 height 20
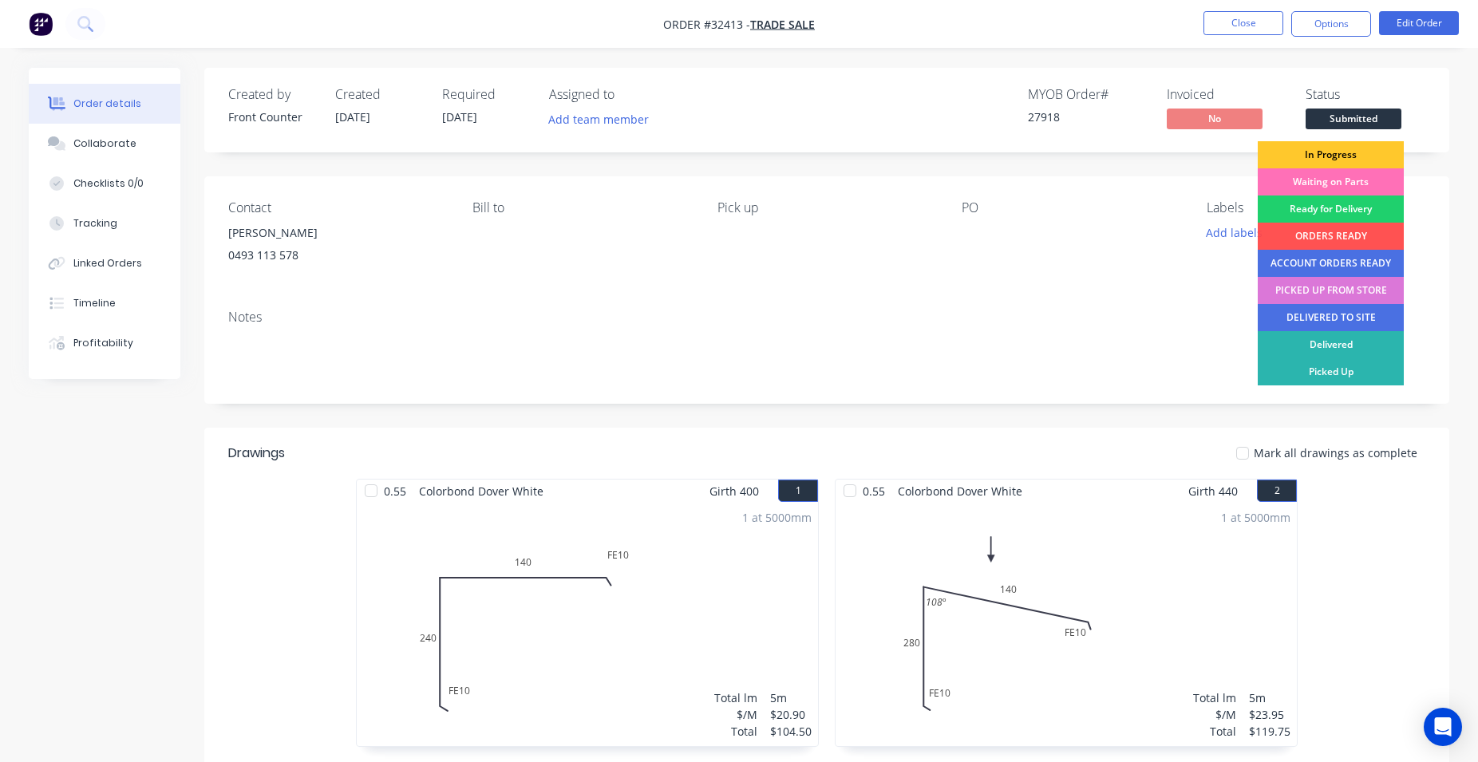
click at [1334, 155] on div "In Progress" at bounding box center [1331, 154] width 146 height 27
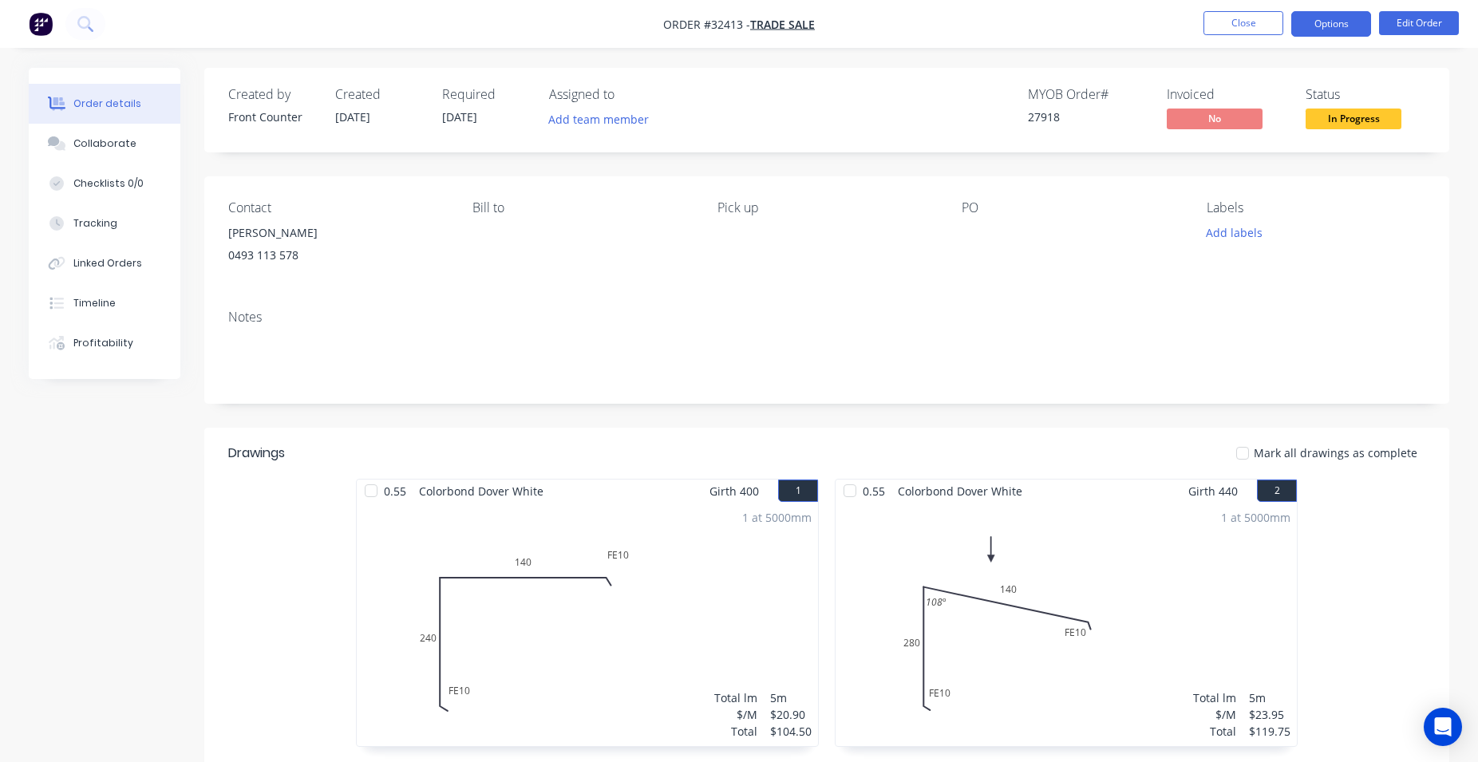
click at [1339, 18] on button "Options" at bounding box center [1331, 24] width 80 height 26
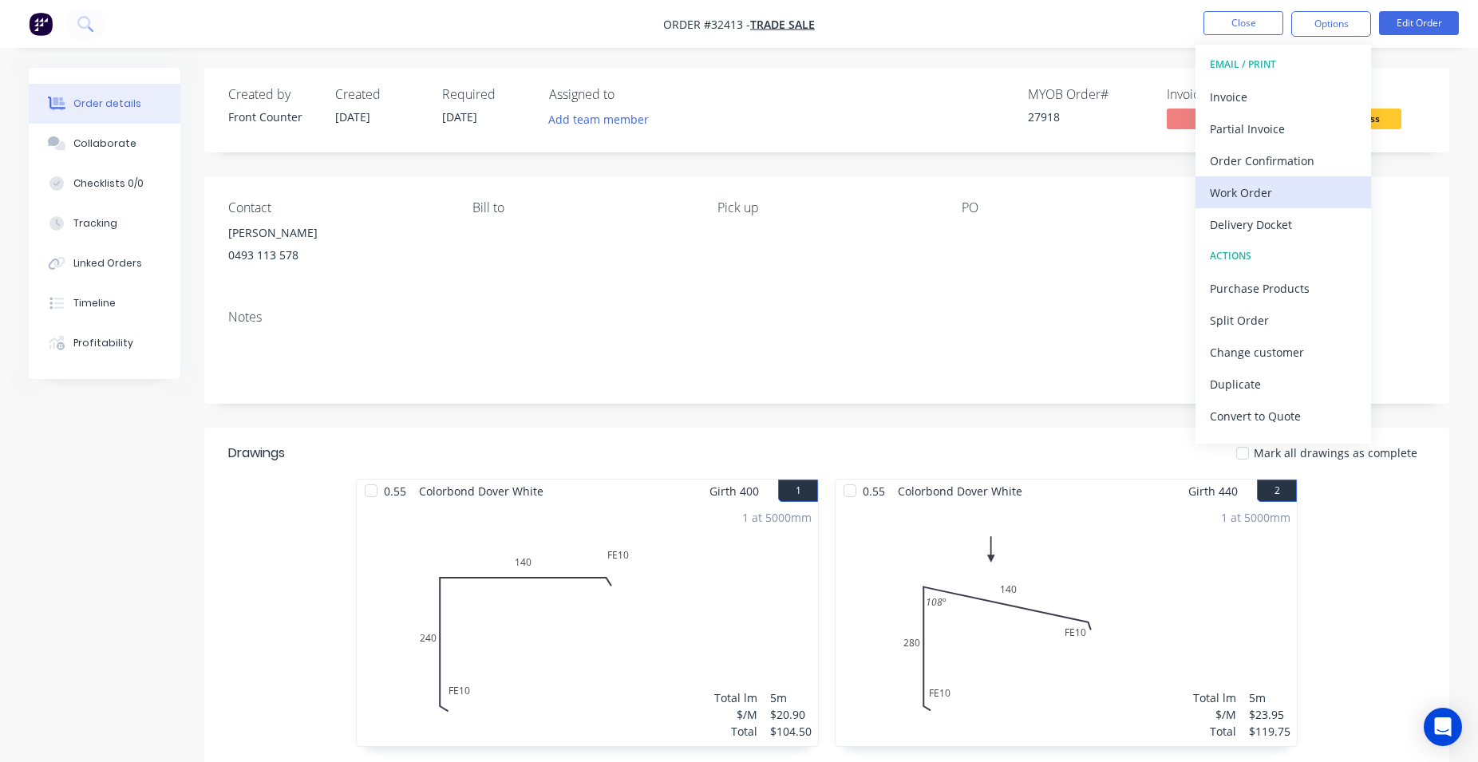
click at [1259, 192] on div "Work Order" at bounding box center [1283, 192] width 147 height 23
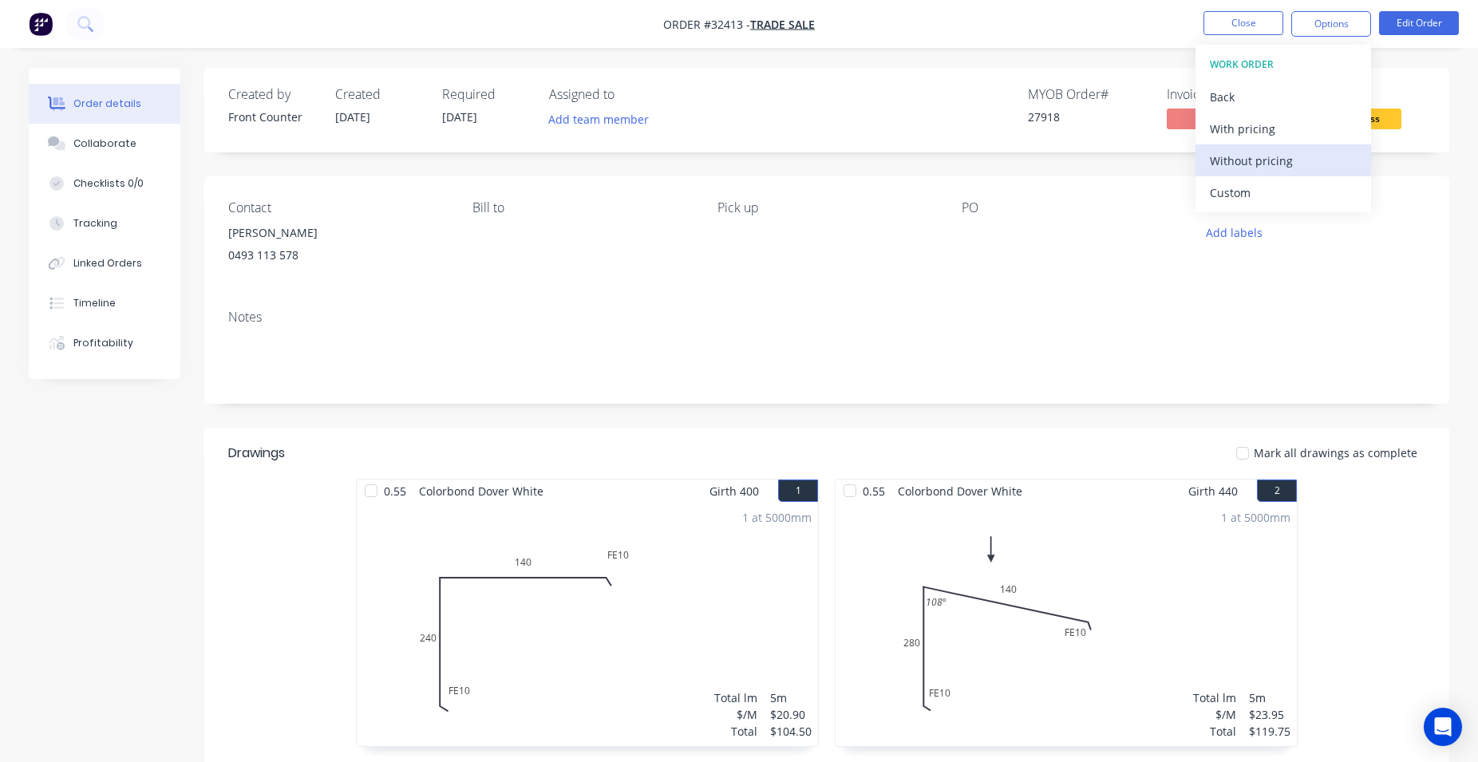
click at [1294, 155] on div "Without pricing" at bounding box center [1283, 160] width 147 height 23
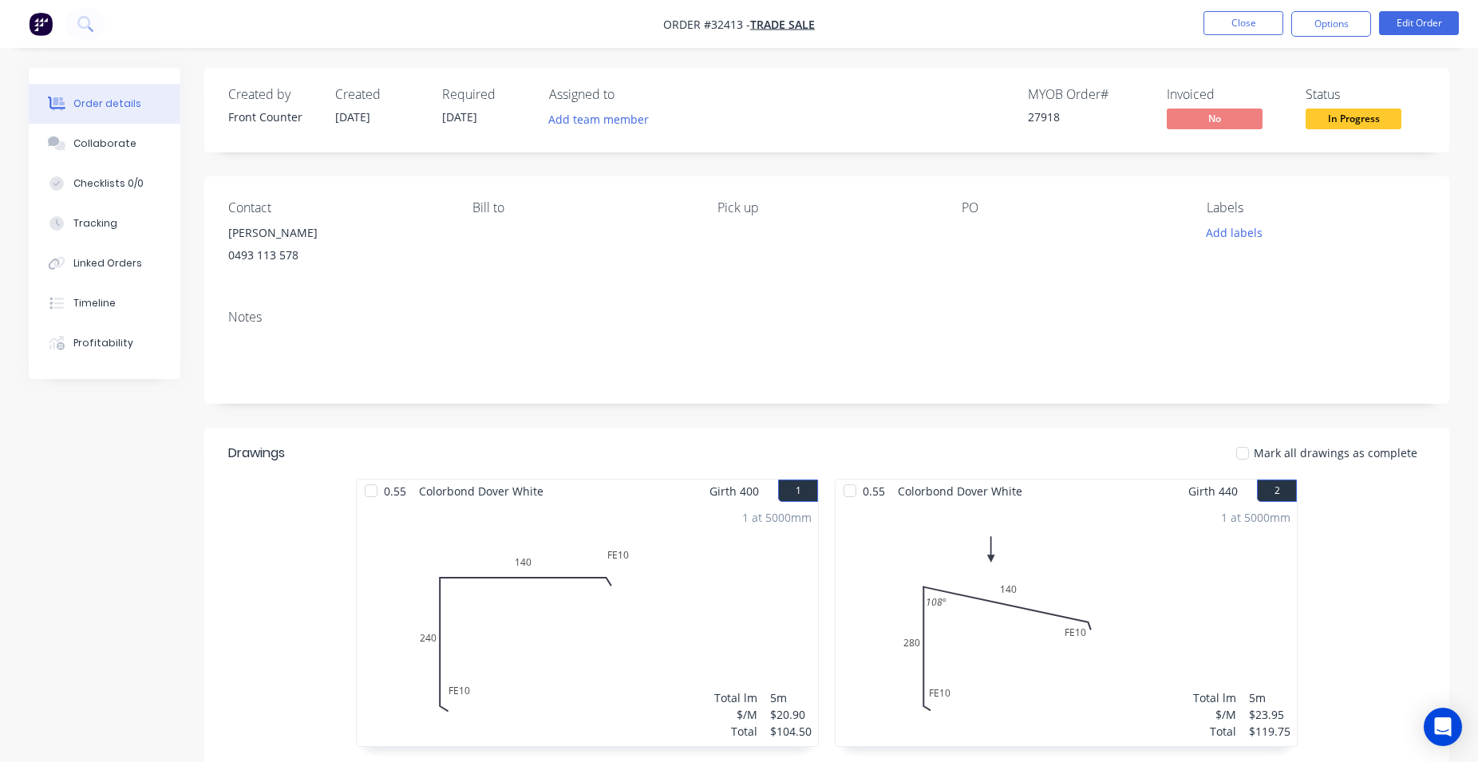
click at [34, 26] on img "button" at bounding box center [41, 24] width 24 height 24
